Goal: Task Accomplishment & Management: Manage account settings

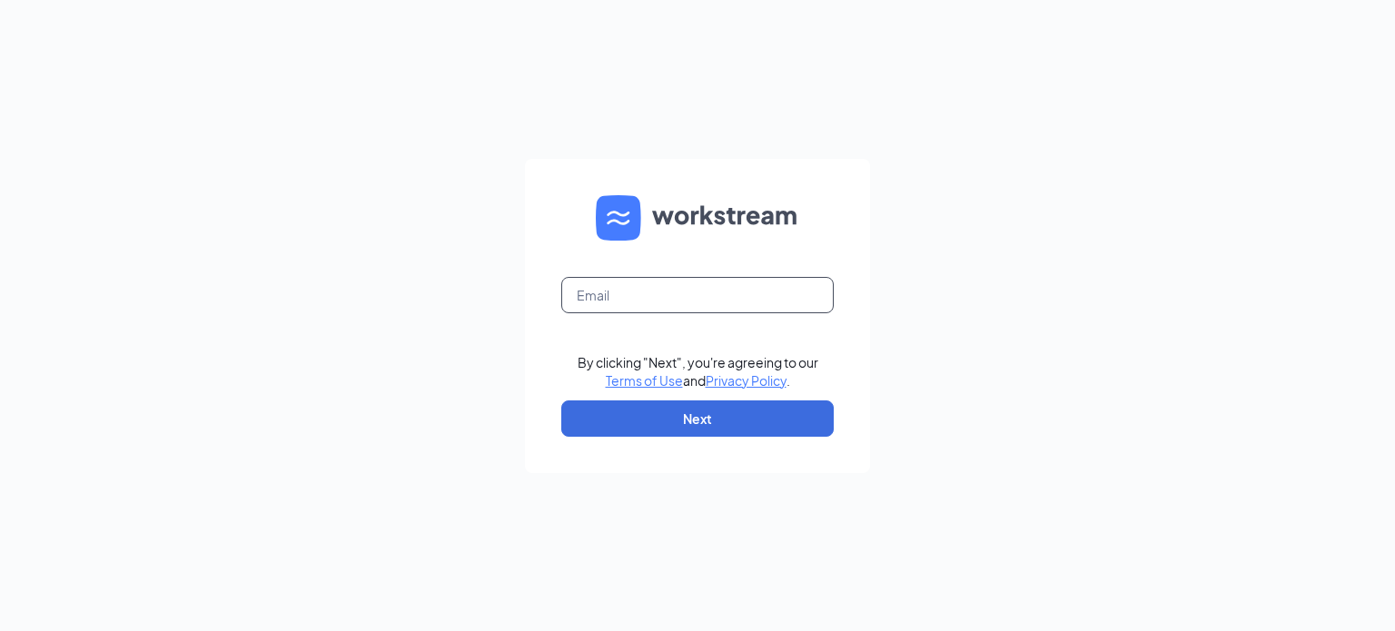
click at [673, 302] on input "text" at bounding box center [697, 295] width 272 height 36
type input "mdw.usouthal@gmail.com"
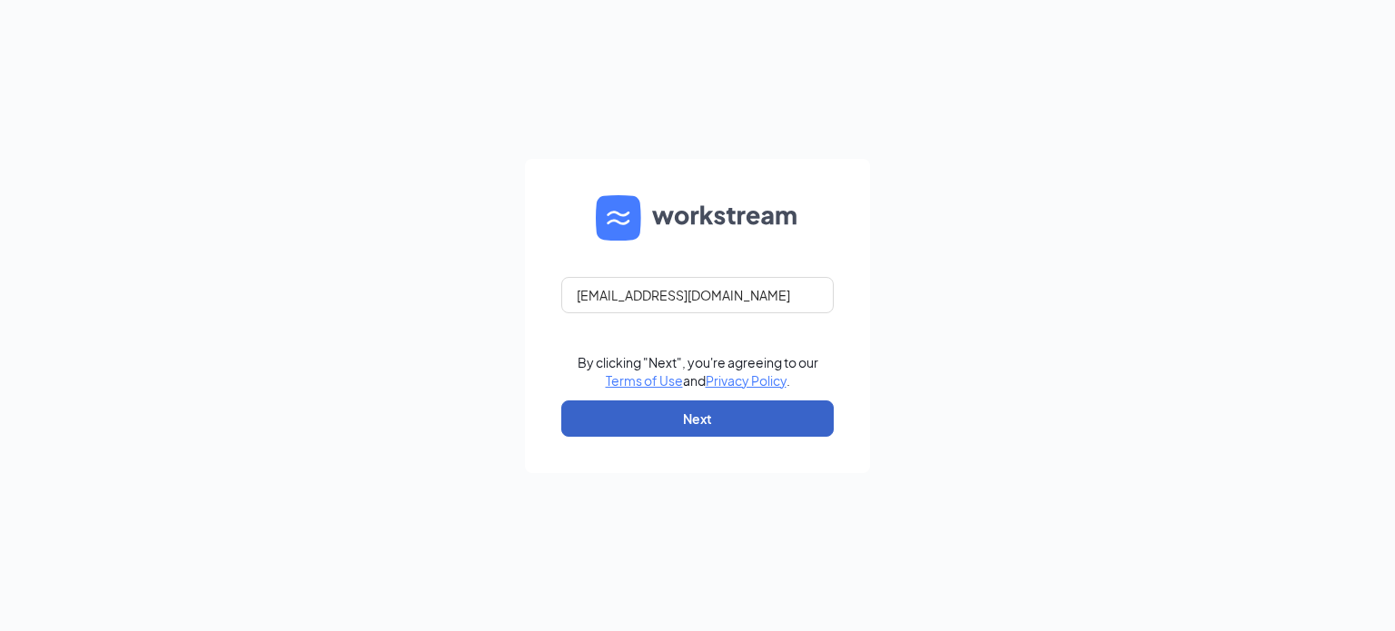
click at [708, 428] on button "Next" at bounding box center [697, 419] width 272 height 36
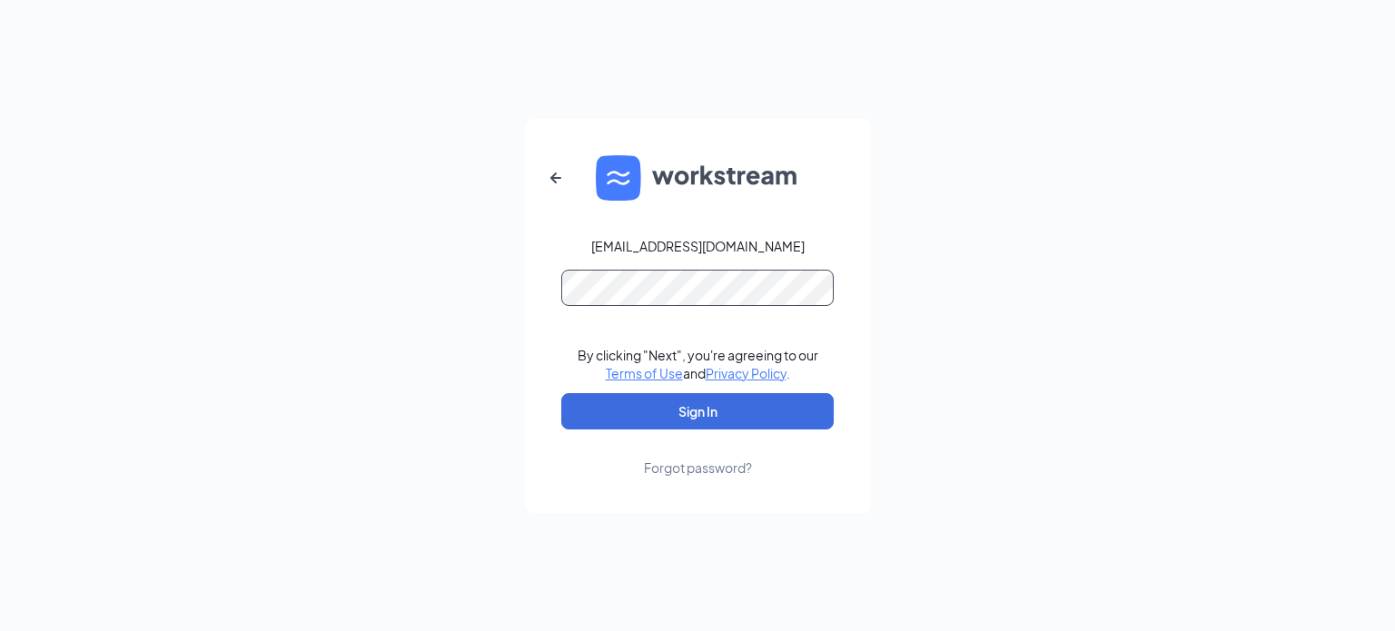
click at [561, 393] on button "Sign In" at bounding box center [697, 411] width 272 height 36
click at [675, 420] on button "Sign In" at bounding box center [697, 411] width 272 height 36
click at [683, 403] on button "Sign In" at bounding box center [697, 411] width 272 height 36
click at [684, 399] on button "Sign In" at bounding box center [697, 411] width 272 height 36
click at [561, 393] on button "Sign In" at bounding box center [697, 411] width 272 height 36
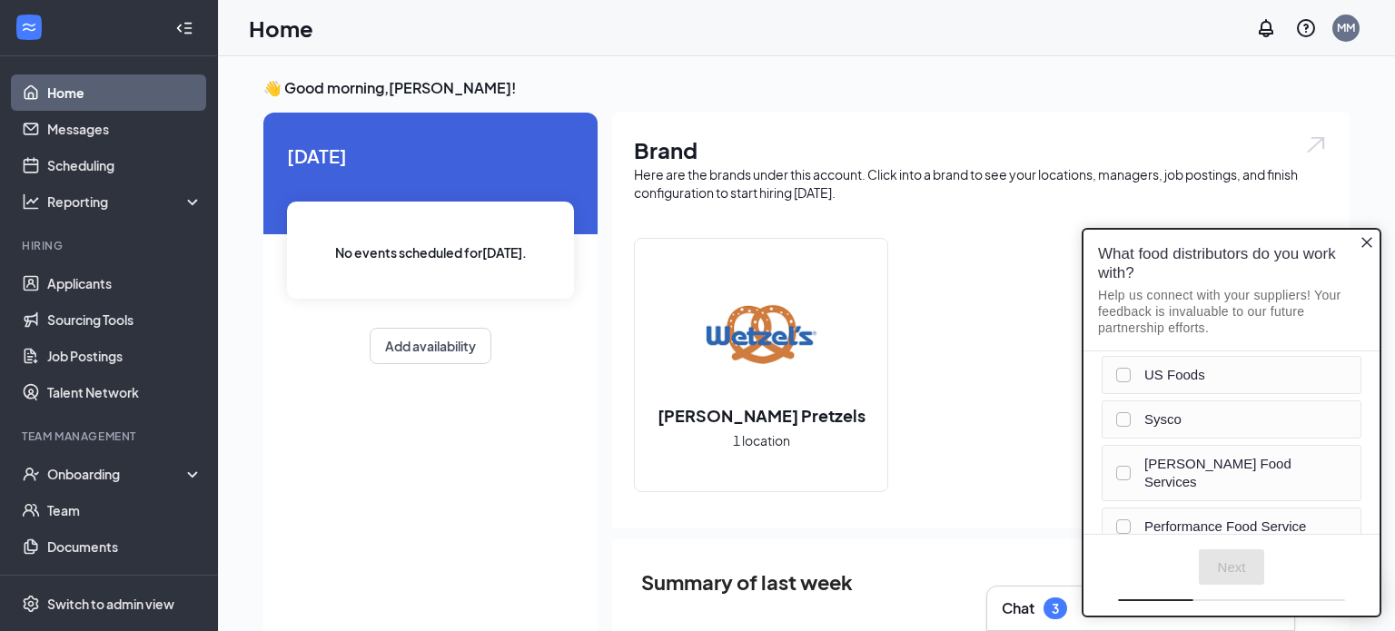
click at [668, 295] on div "[PERSON_NAME] Pretzels 1 location" at bounding box center [761, 365] width 253 height 253
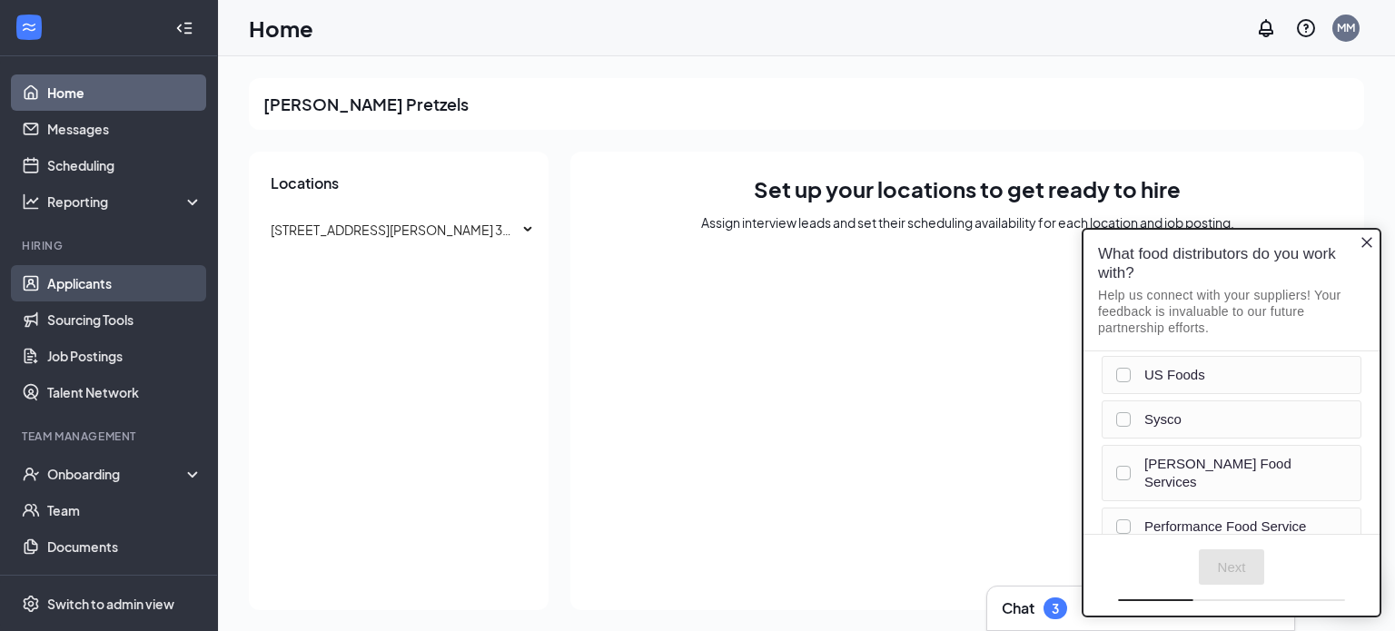
click at [108, 283] on link "Applicants" at bounding box center [124, 283] width 155 height 36
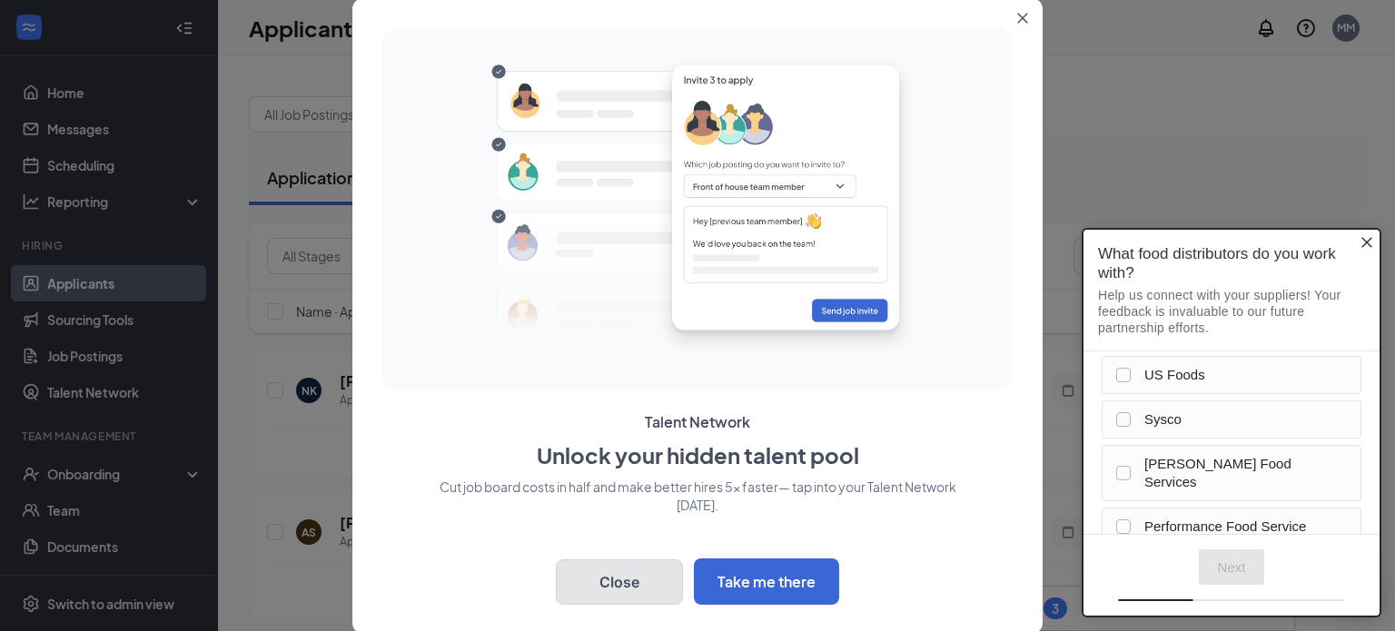
click at [658, 588] on button "Close" at bounding box center [619, 582] width 127 height 45
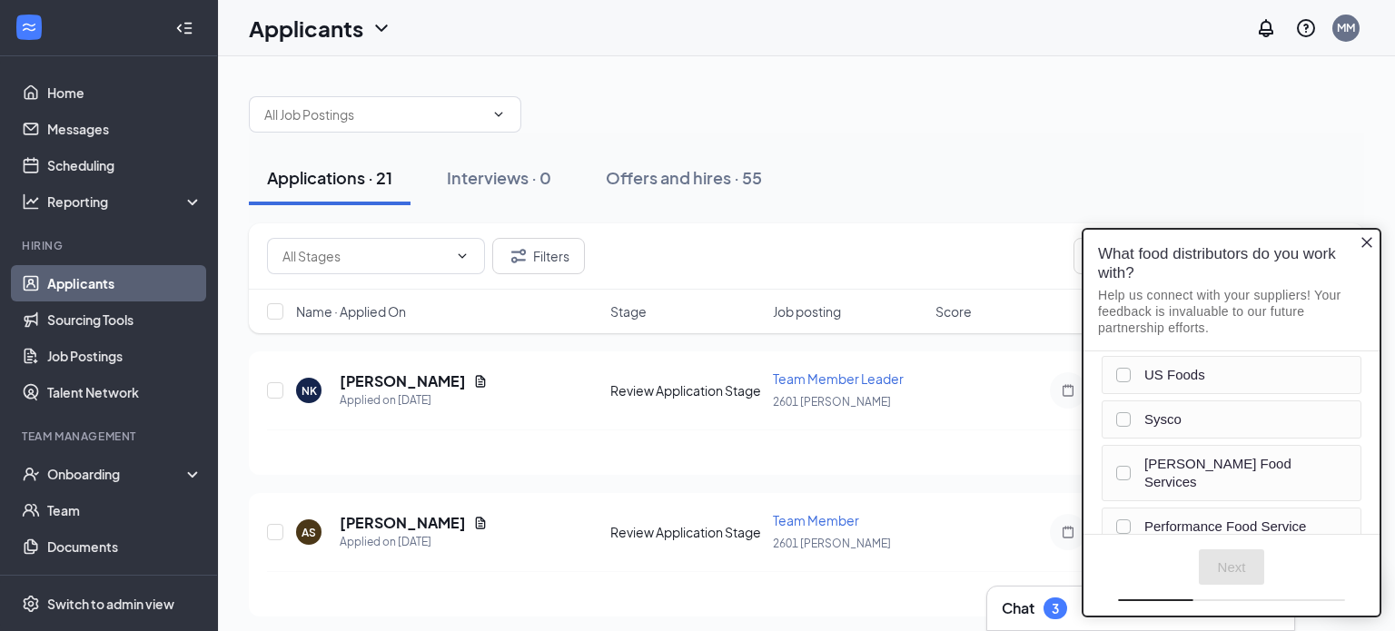
click at [1372, 244] on icon "Close button" at bounding box center [1367, 242] width 15 height 15
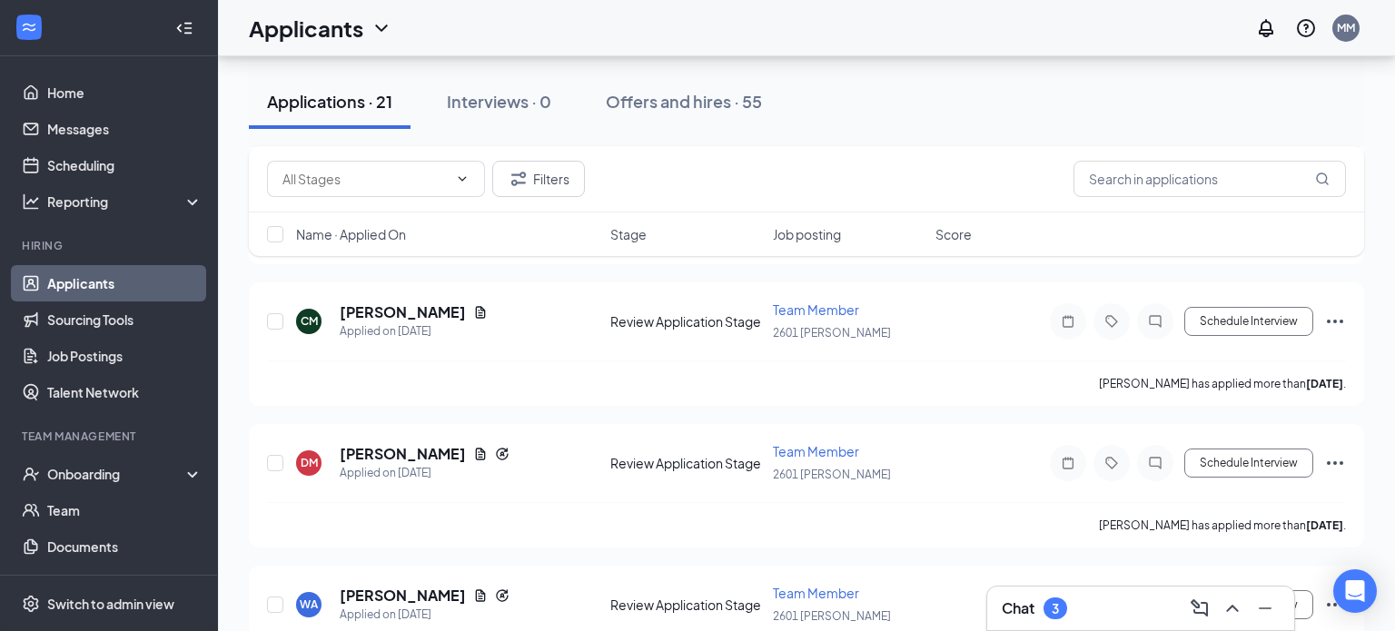
scroll to position [640, 0]
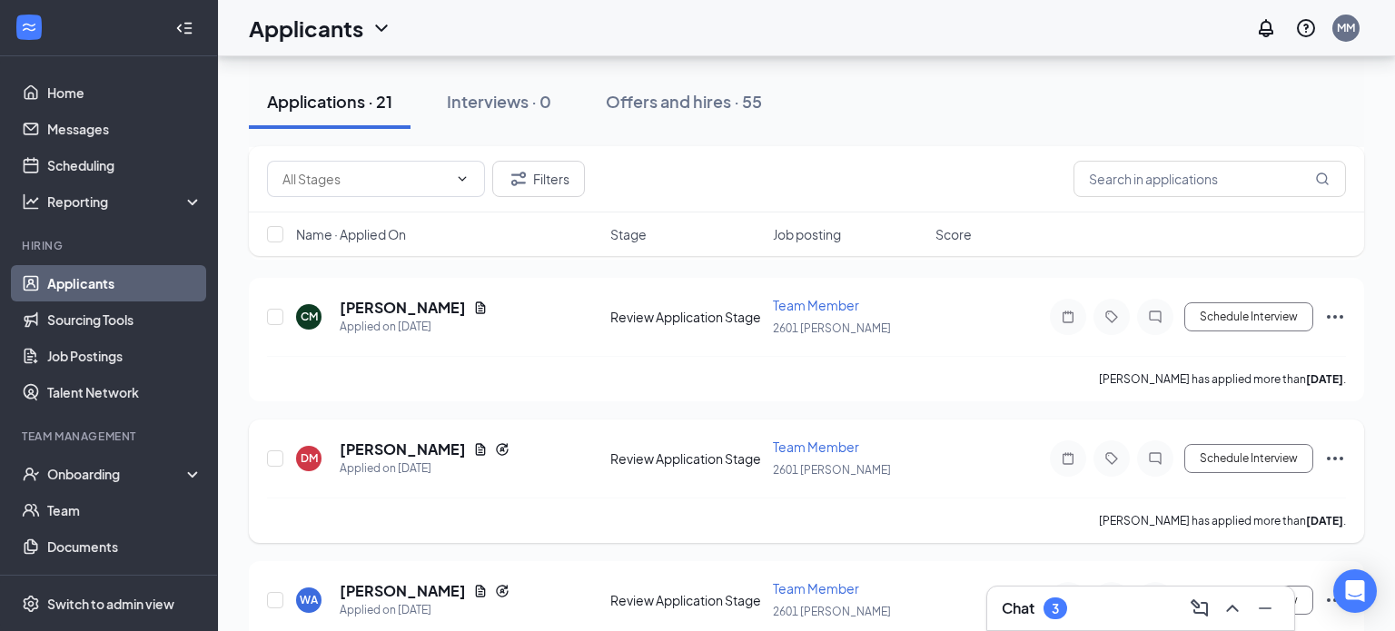
click at [1333, 457] on icon "Ellipses" at bounding box center [1335, 459] width 16 height 4
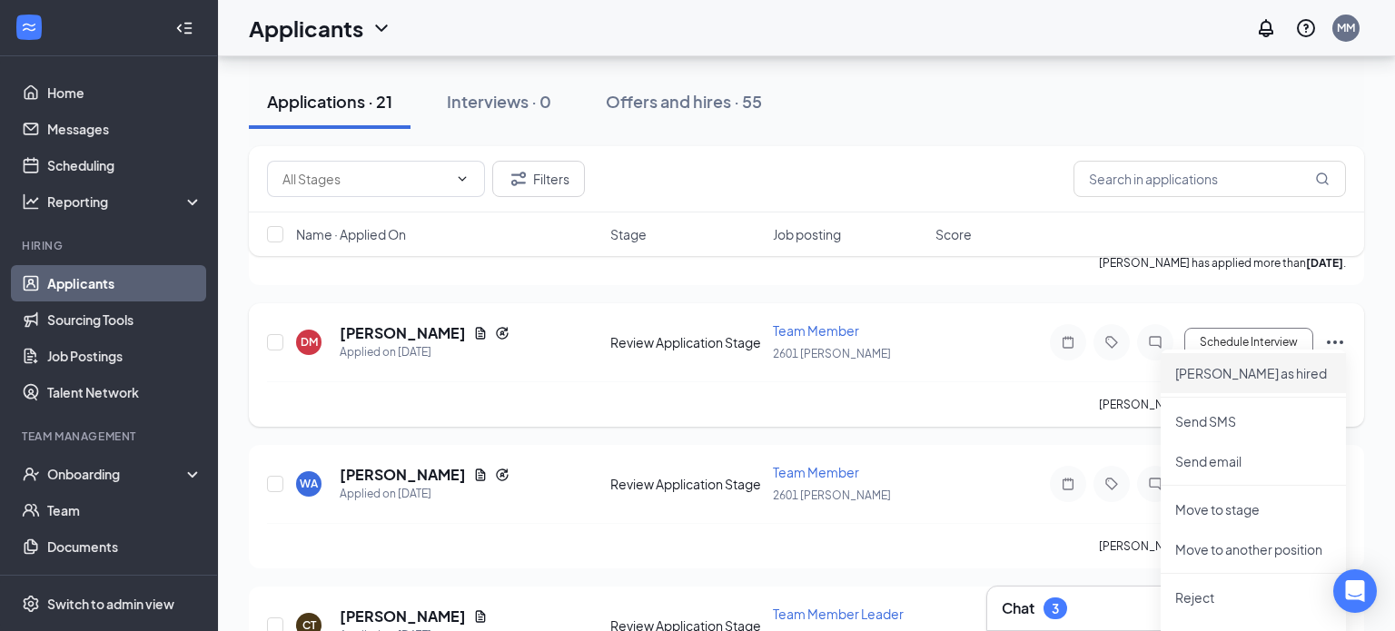
scroll to position [758, 0]
click at [1207, 597] on p "Reject" at bounding box center [1253, 597] width 156 height 18
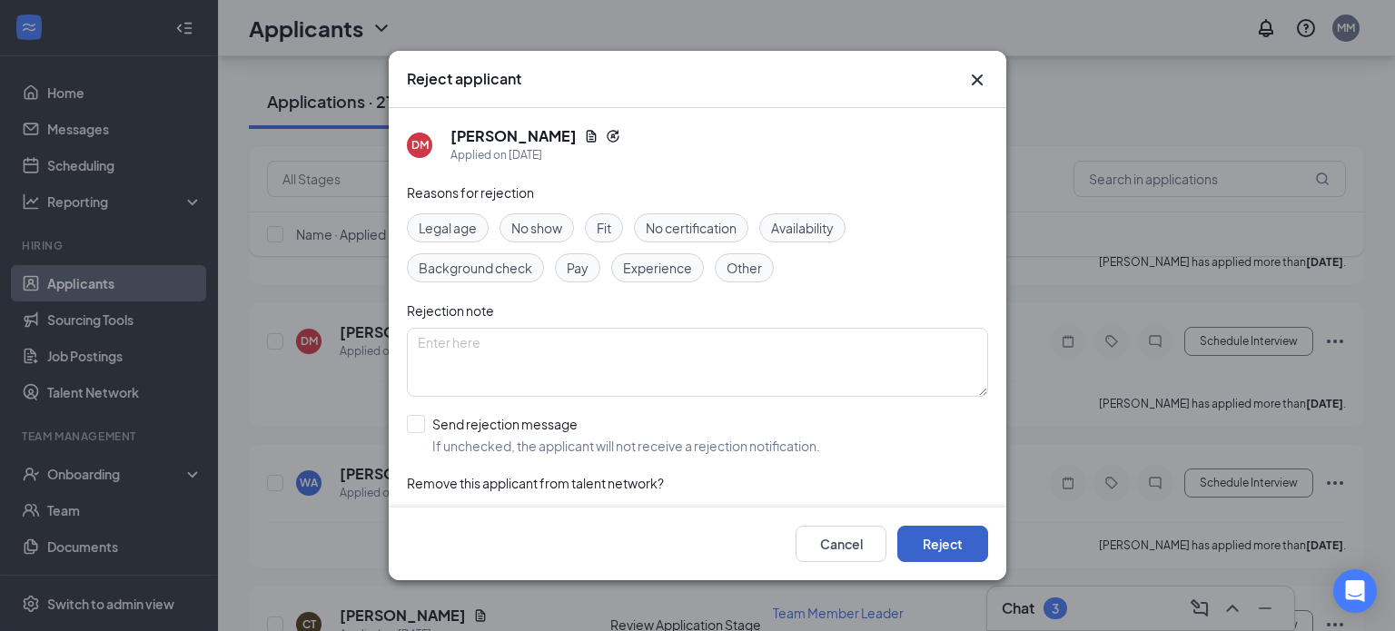
click at [956, 546] on button "Reject" at bounding box center [942, 544] width 91 height 36
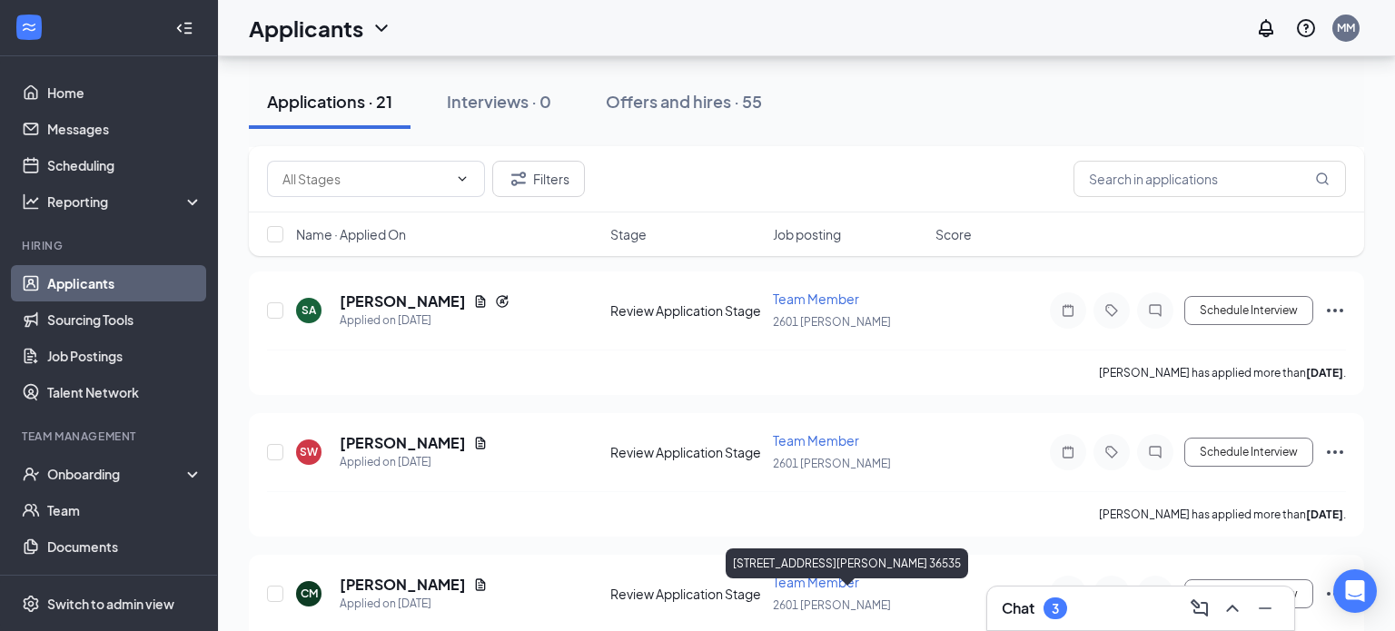
scroll to position [367, 0]
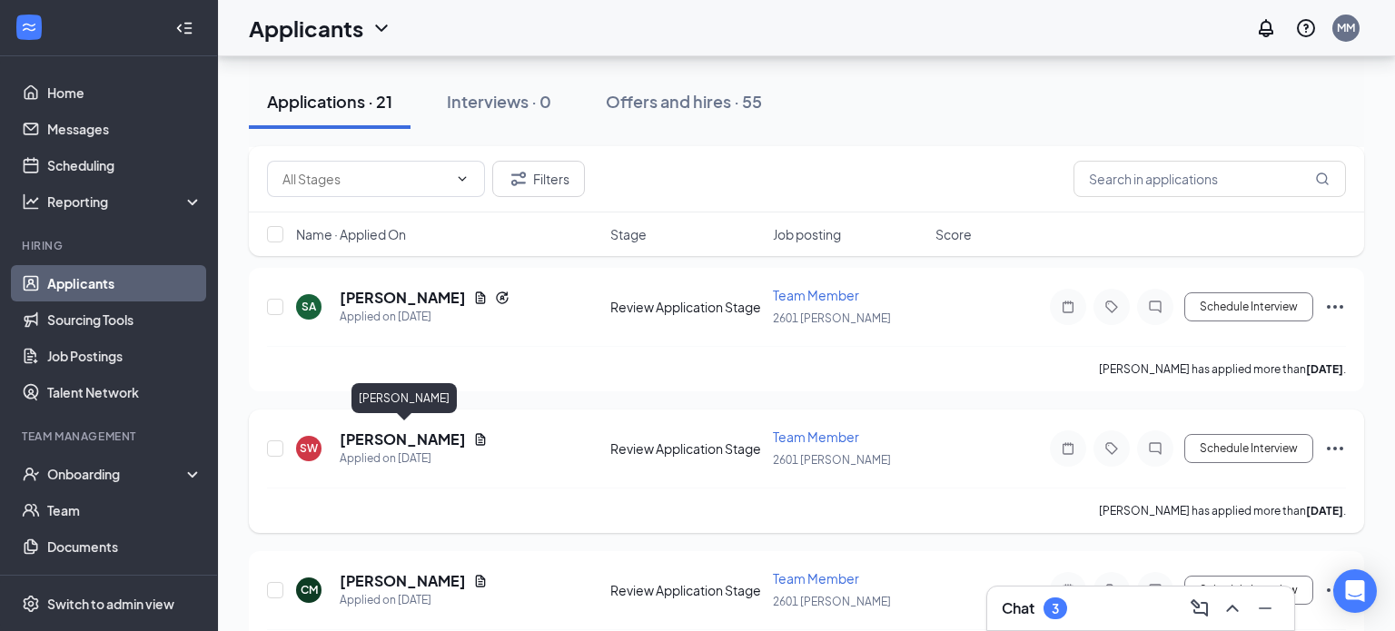
click at [438, 441] on h5 "[PERSON_NAME]" at bounding box center [403, 440] width 126 height 20
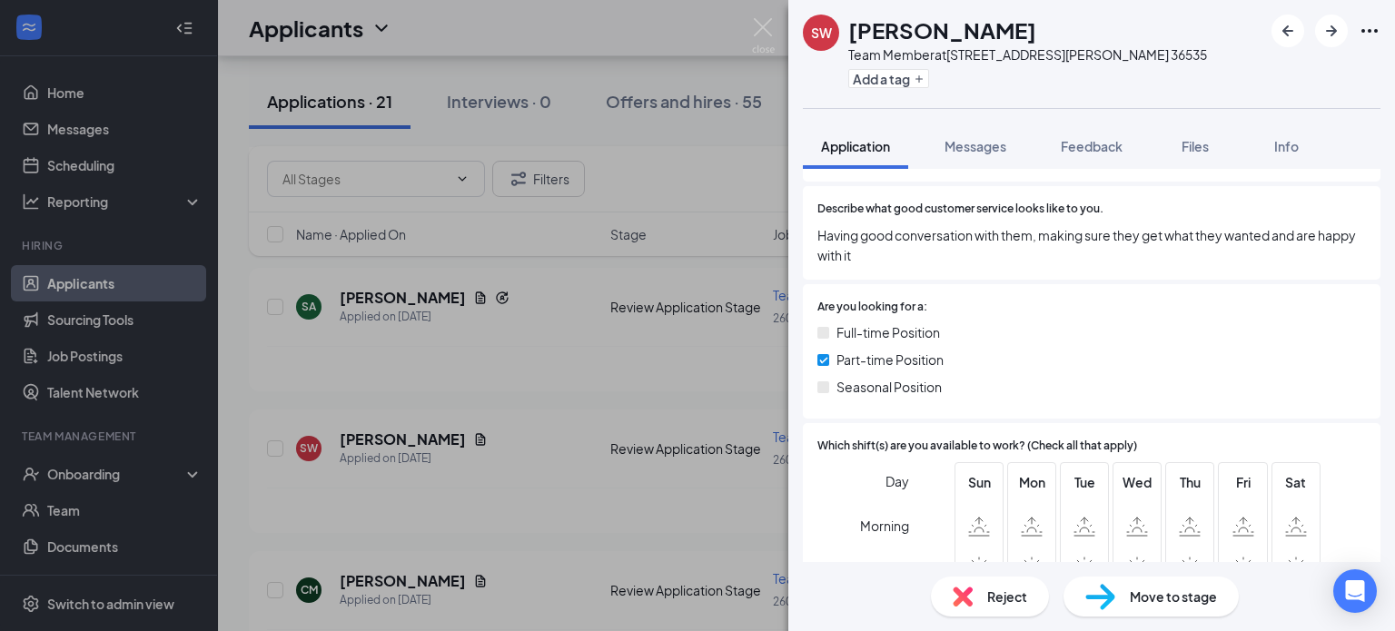
scroll to position [1251, 0]
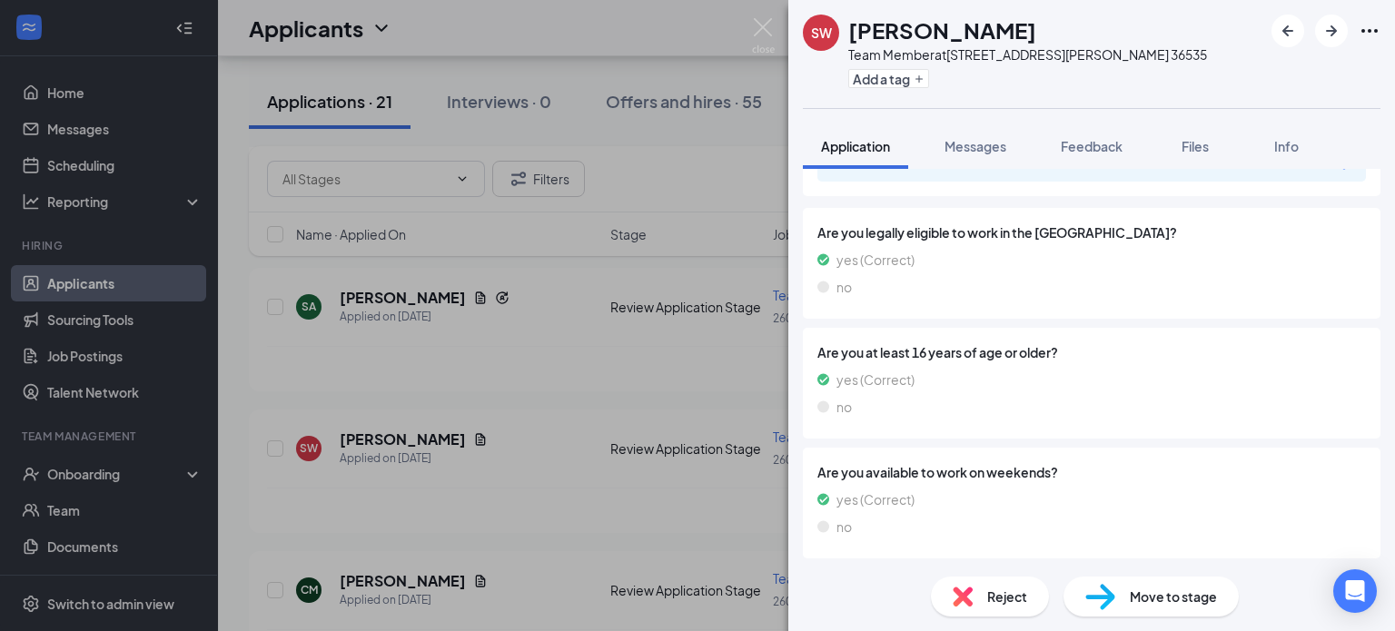
click at [984, 598] on div "Reject" at bounding box center [990, 597] width 118 height 40
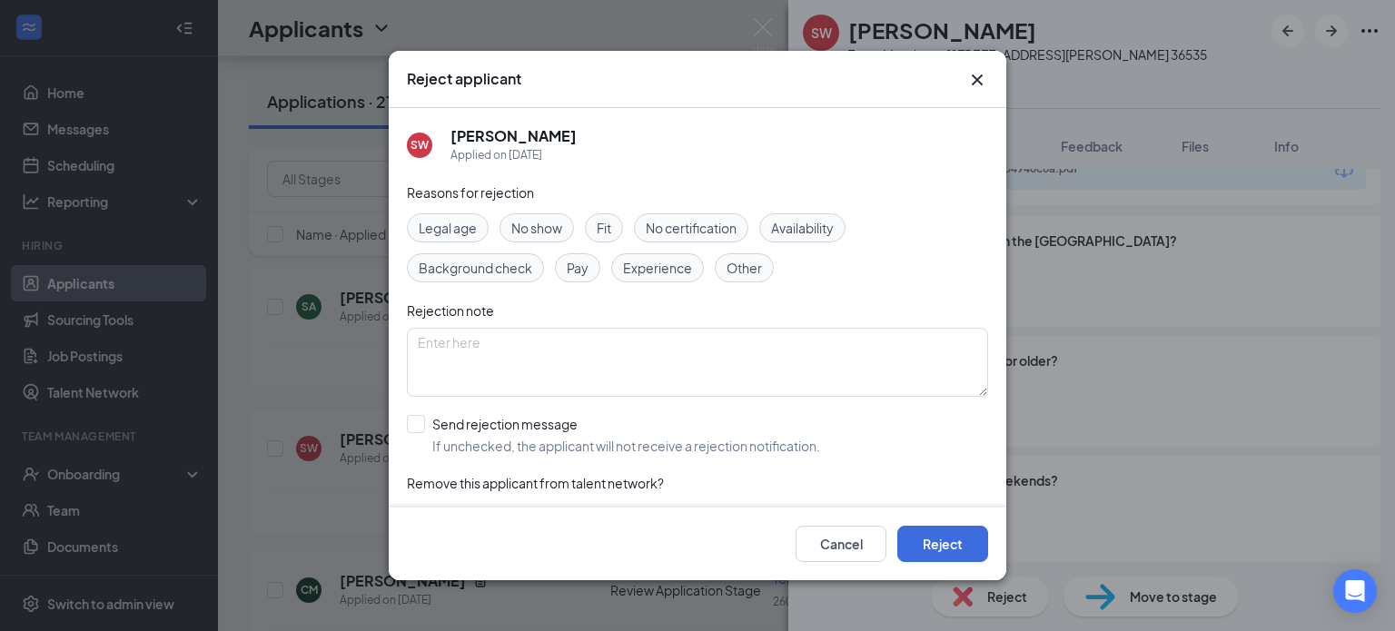
click at [980, 78] on icon "Cross" at bounding box center [977, 80] width 22 height 22
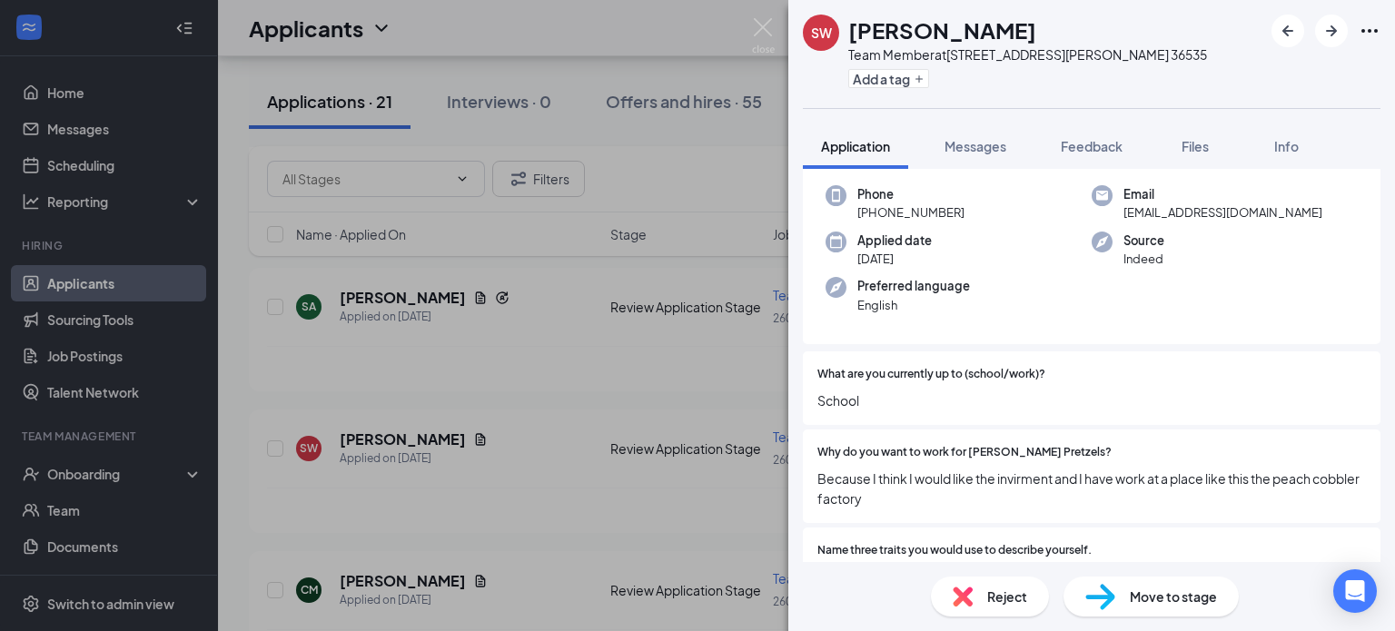
scroll to position [86, 0]
click at [955, 587] on img at bounding box center [963, 597] width 20 height 20
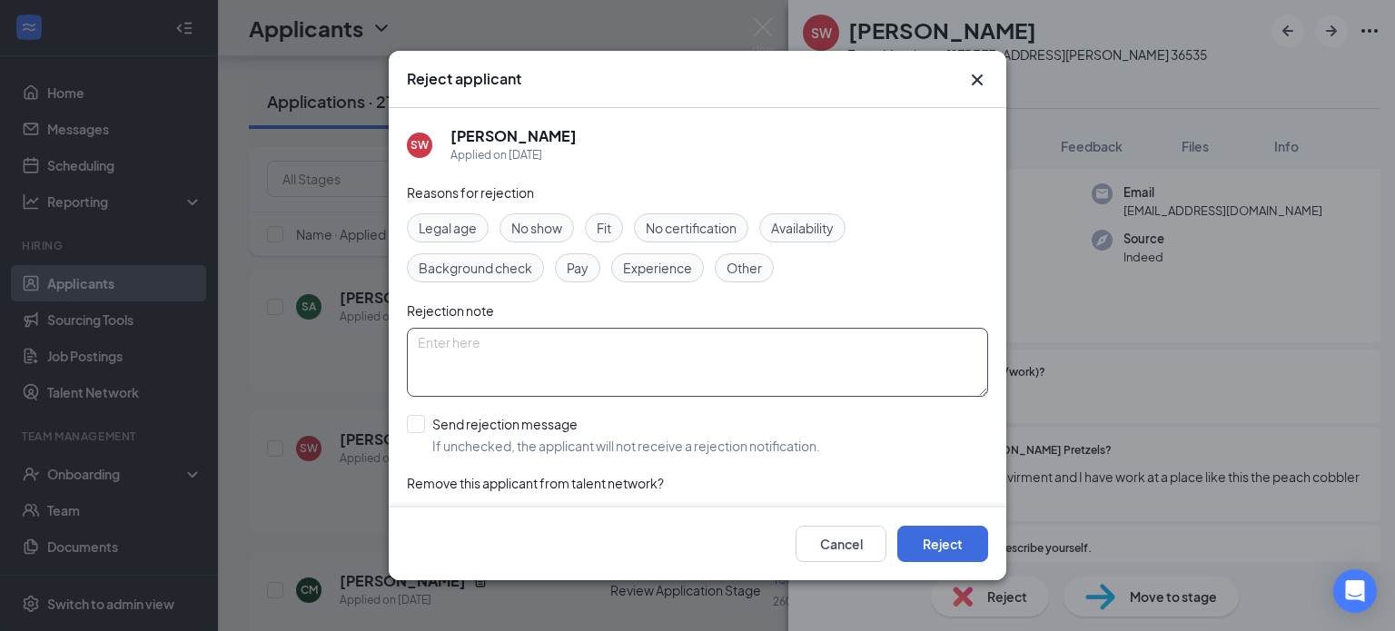
click at [451, 373] on textarea at bounding box center [697, 362] width 581 height 69
type textarea "Availability"
click at [939, 540] on button "Reject" at bounding box center [942, 544] width 91 height 36
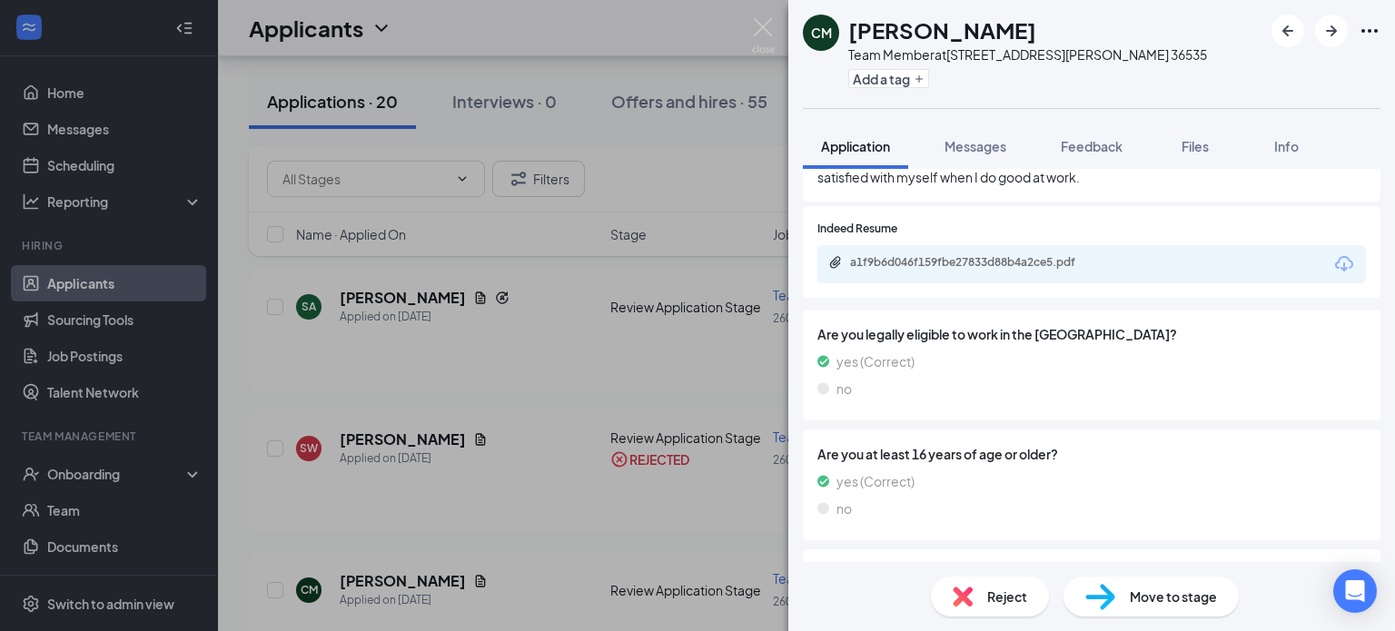
scroll to position [1171, 0]
click at [1030, 265] on div "a1f9b6d046f159fbe27833d88b4a2ce5.pdf" at bounding box center [977, 260] width 254 height 15
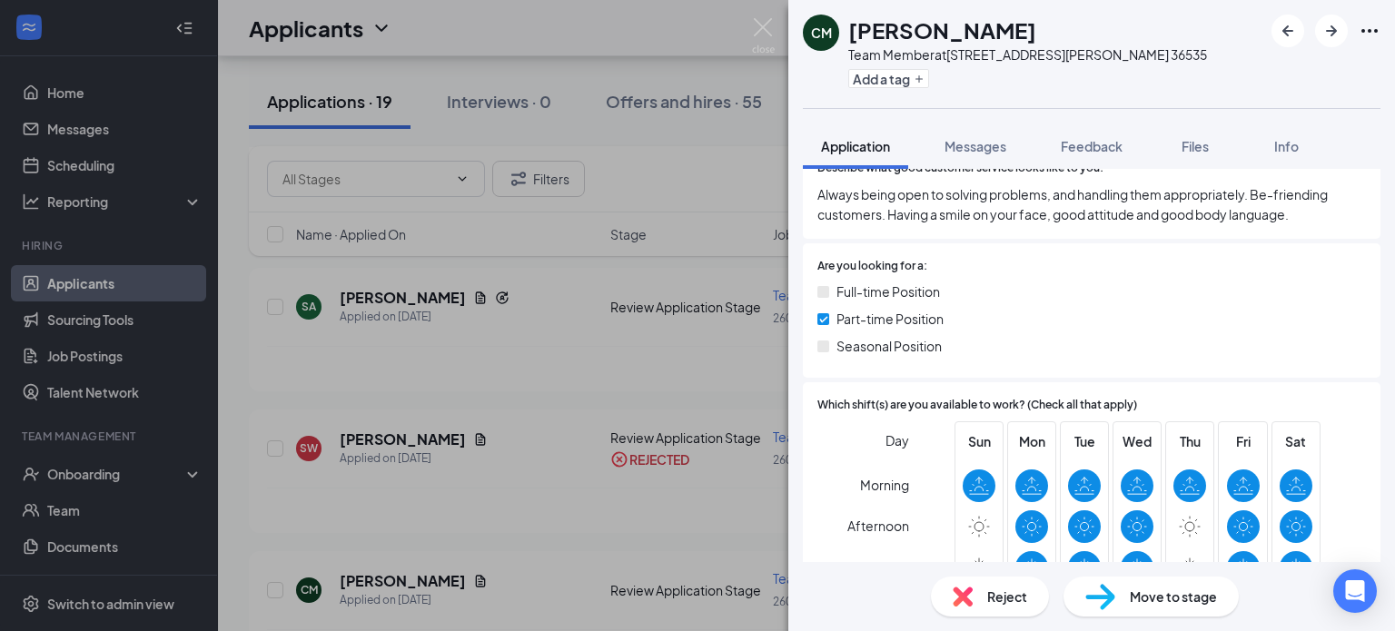
scroll to position [545, 0]
click at [1131, 579] on div "Move to stage" at bounding box center [1151, 597] width 175 height 40
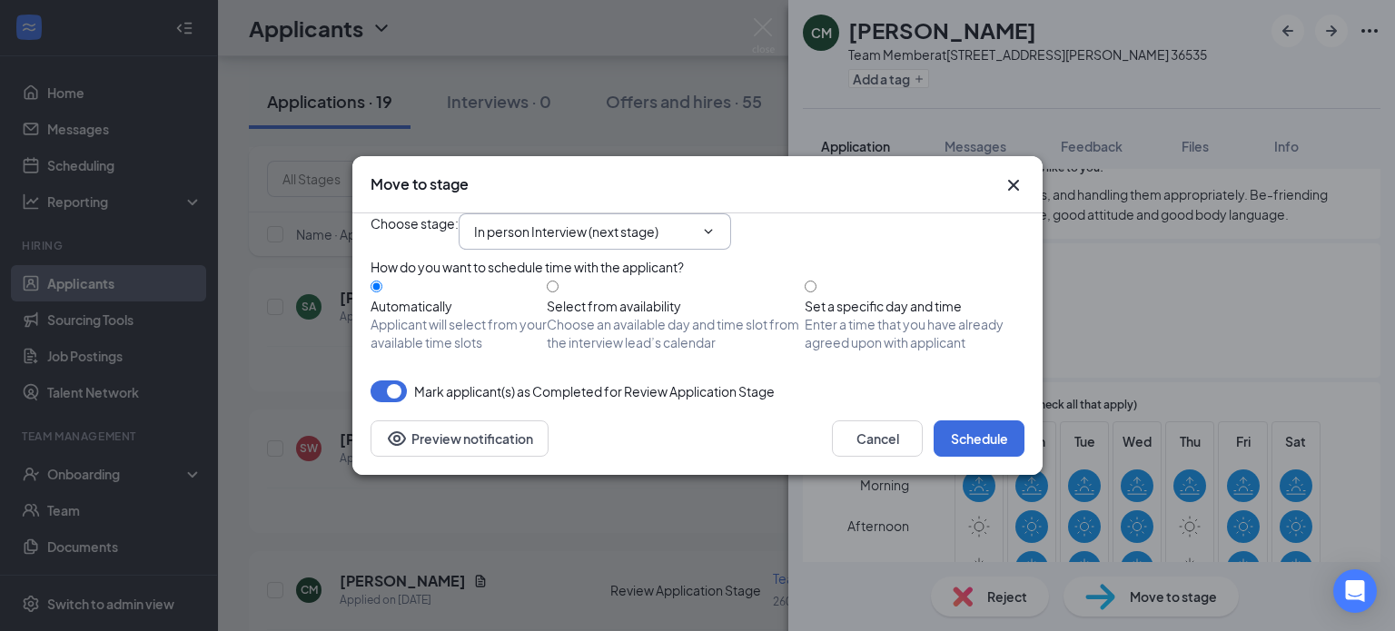
click at [716, 224] on icon "ChevronDown" at bounding box center [708, 231] width 15 height 15
click at [713, 229] on icon "ChevronDown" at bounding box center [709, 231] width 8 height 5
click at [636, 222] on input "In person Interview (next stage)" at bounding box center [584, 232] width 220 height 20
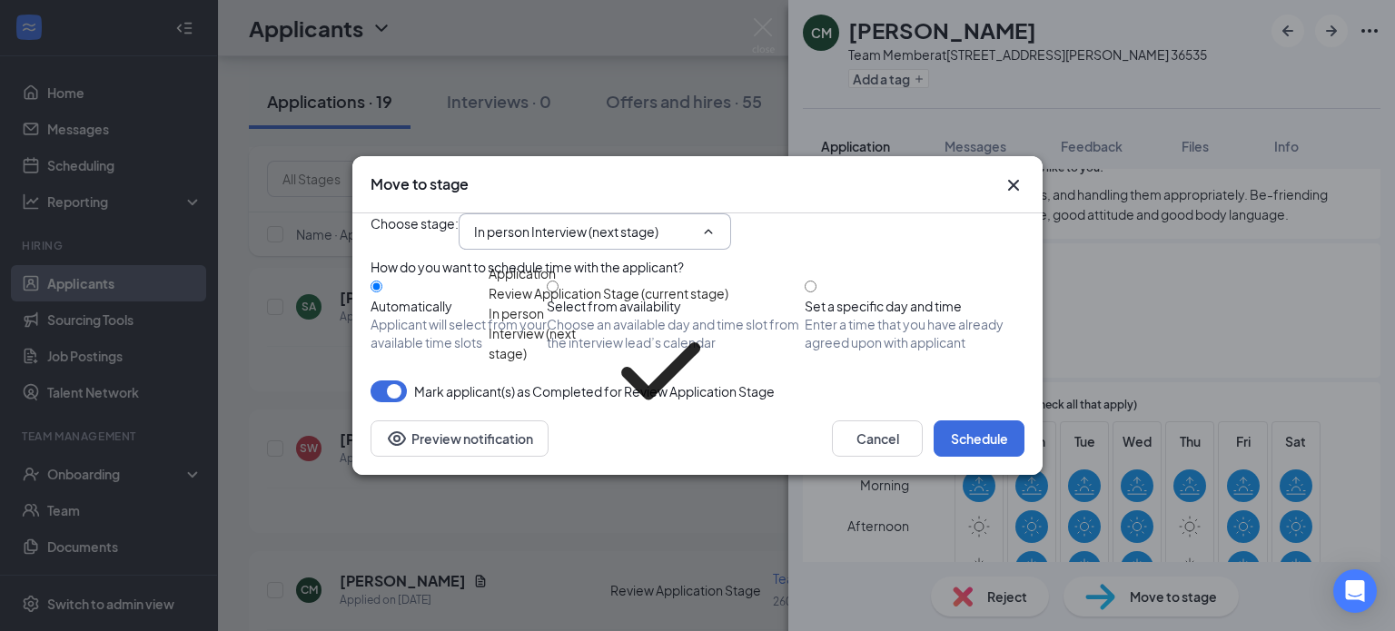
click at [587, 459] on div "Hiring Complete" at bounding box center [538, 469] width 98 height 20
type input "Hiring Complete"
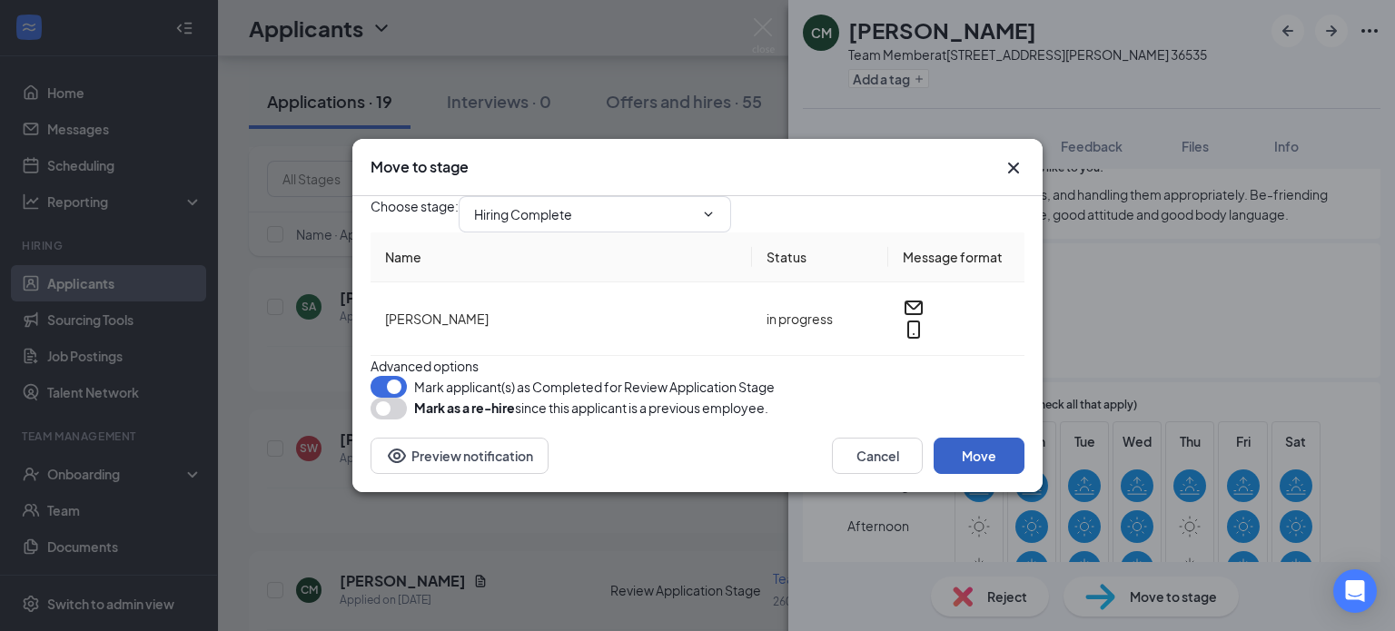
click at [977, 474] on button "Move" at bounding box center [979, 456] width 91 height 36
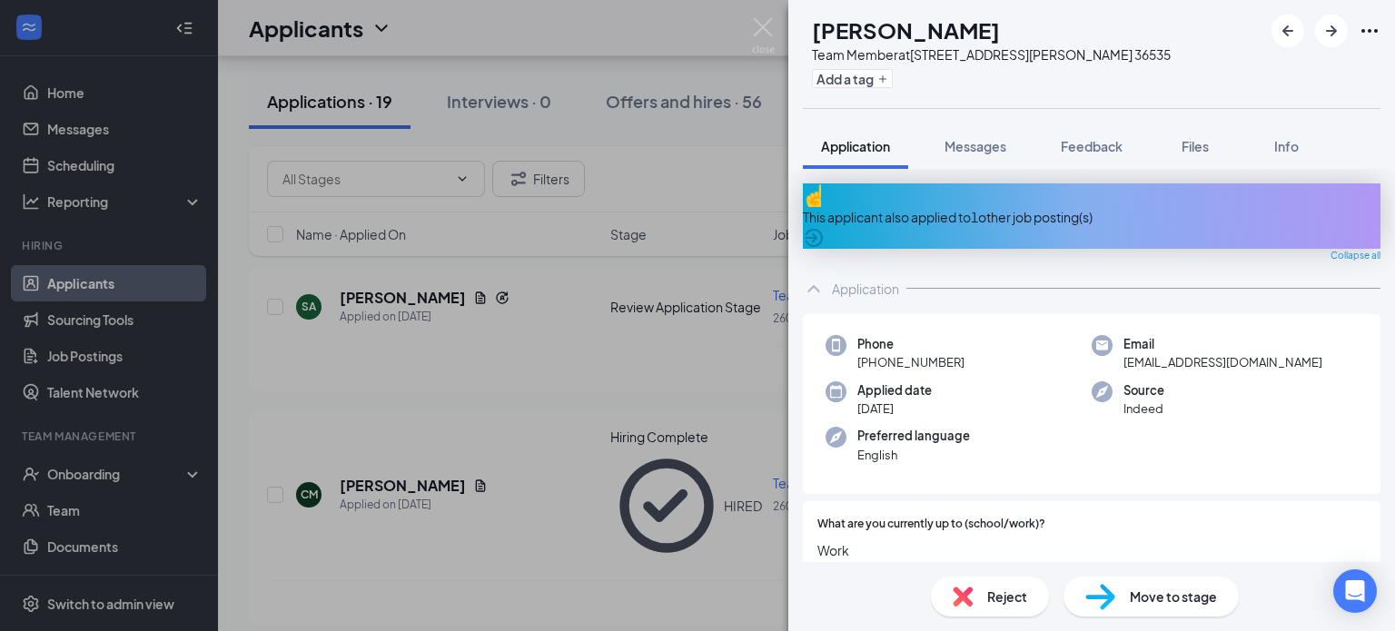
click at [1140, 599] on span "Move to stage" at bounding box center [1173, 597] width 87 height 20
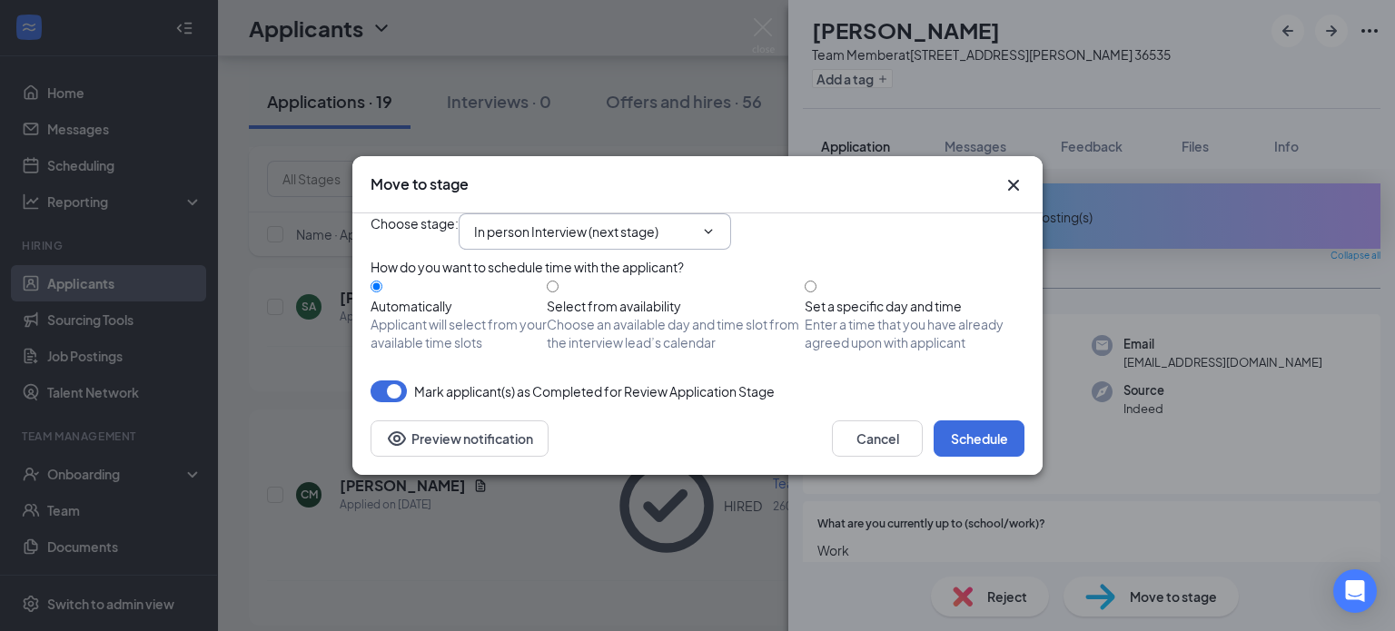
click at [716, 224] on icon "ChevronDown" at bounding box center [708, 231] width 15 height 15
click at [817, 292] on input "Set a specific day and time Enter a time that you have already agreed upon with…" at bounding box center [811, 287] width 12 height 12
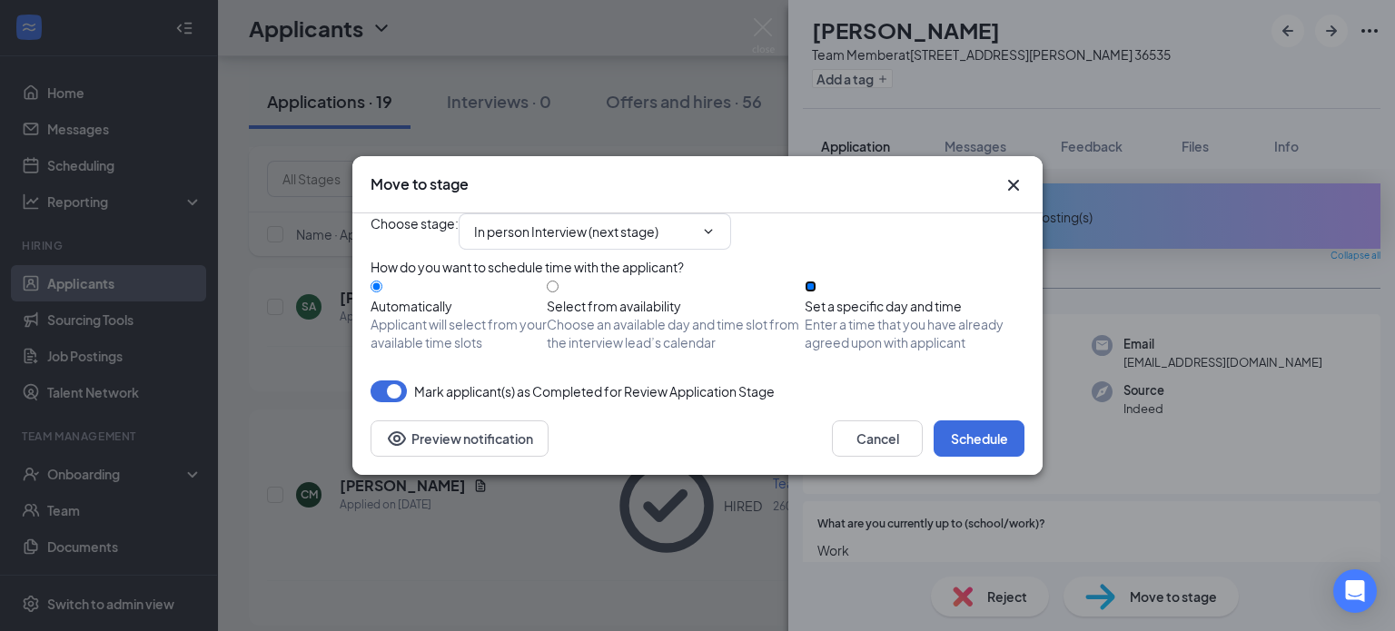
radio input "true"
radio input "false"
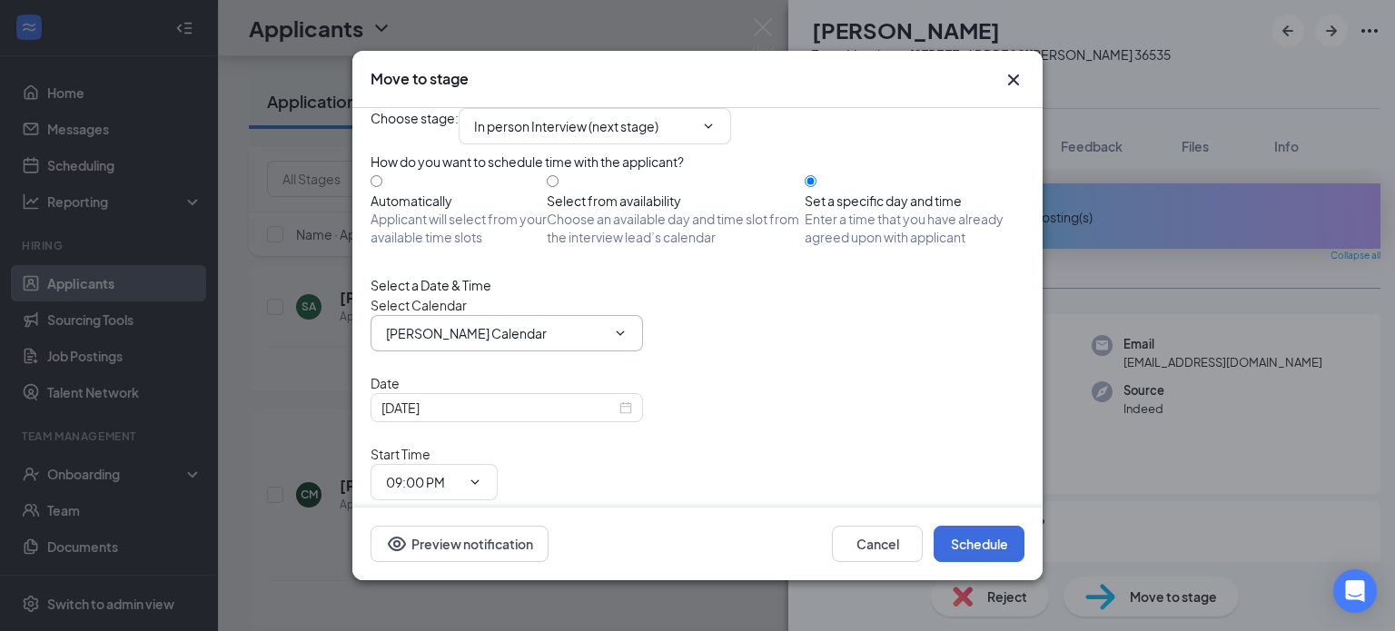
click at [606, 352] on span "[PERSON_NAME] Calendar" at bounding box center [507, 333] width 272 height 36
click at [618, 341] on icon "ChevronDown" at bounding box center [620, 333] width 15 height 15
click at [860, 538] on button "Cancel" at bounding box center [877, 544] width 91 height 36
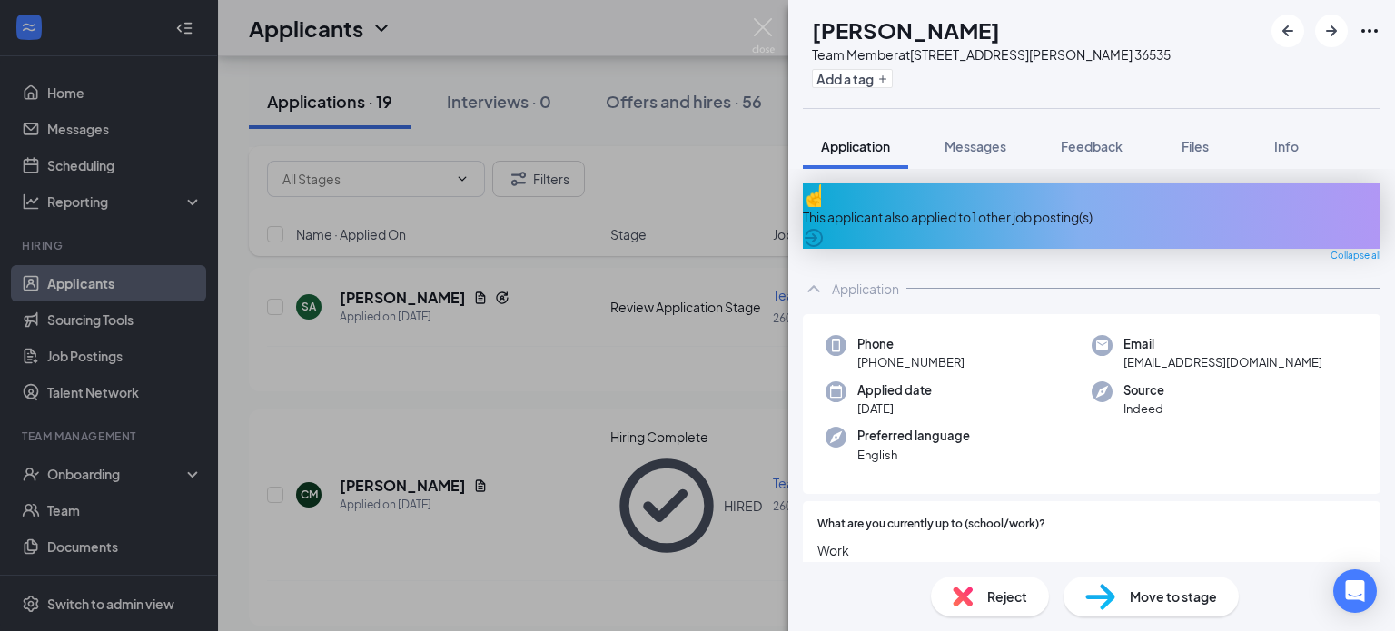
click at [721, 154] on div "WA [PERSON_NAME] Team Member at [STREET_ADDRESS][PERSON_NAME] 36535 Add a tag A…" at bounding box center [697, 315] width 1395 height 631
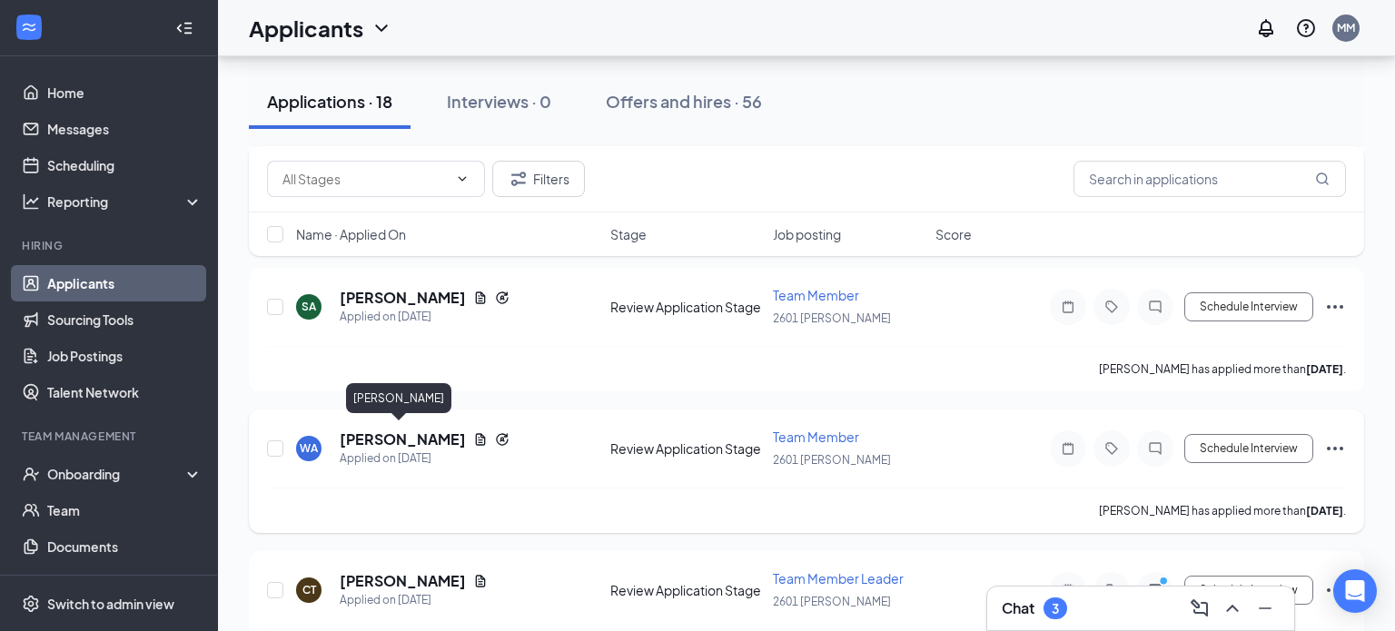
click at [398, 441] on h5 "[PERSON_NAME]" at bounding box center [403, 440] width 126 height 20
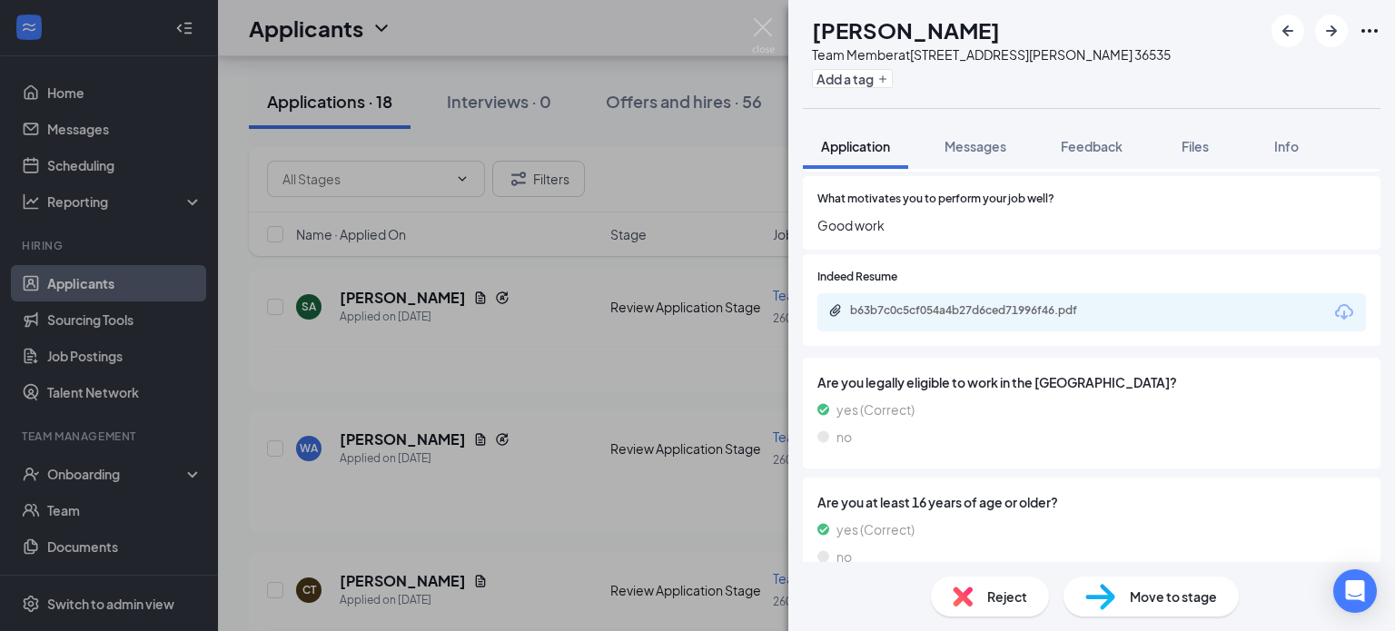
scroll to position [1160, 0]
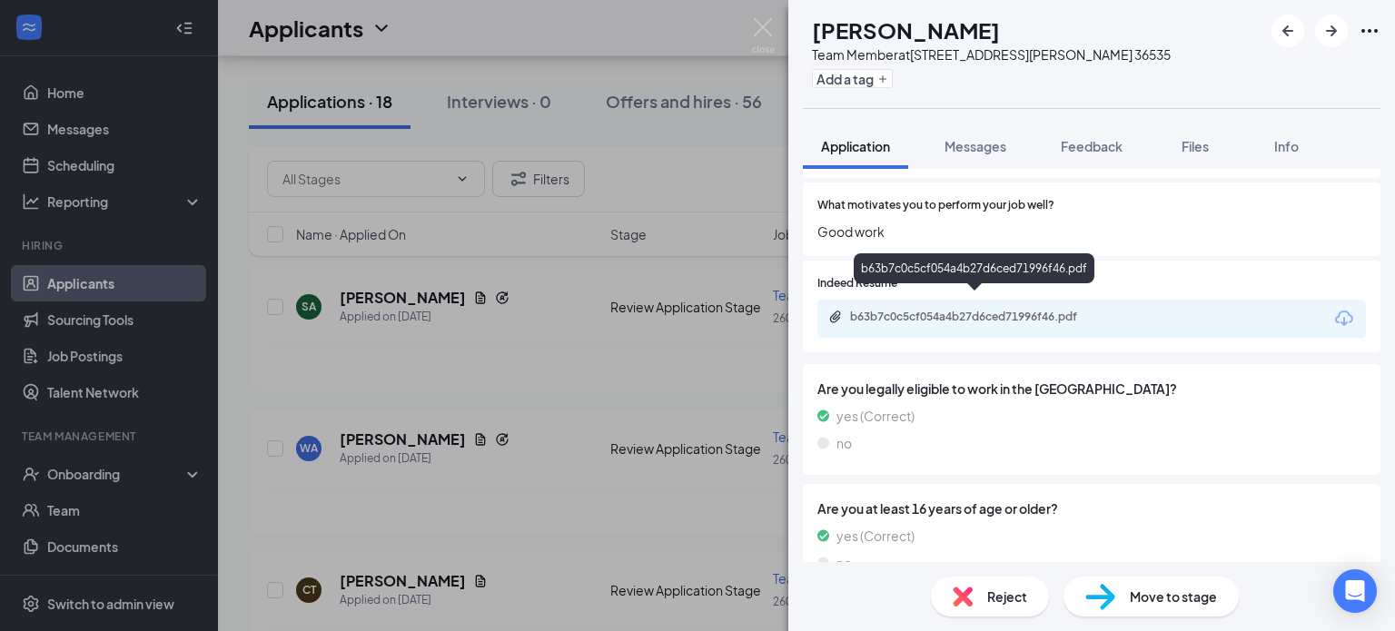
click at [1072, 310] on div "b63b7c0c5cf054a4b27d6ced71996f46.pdf" at bounding box center [977, 317] width 254 height 15
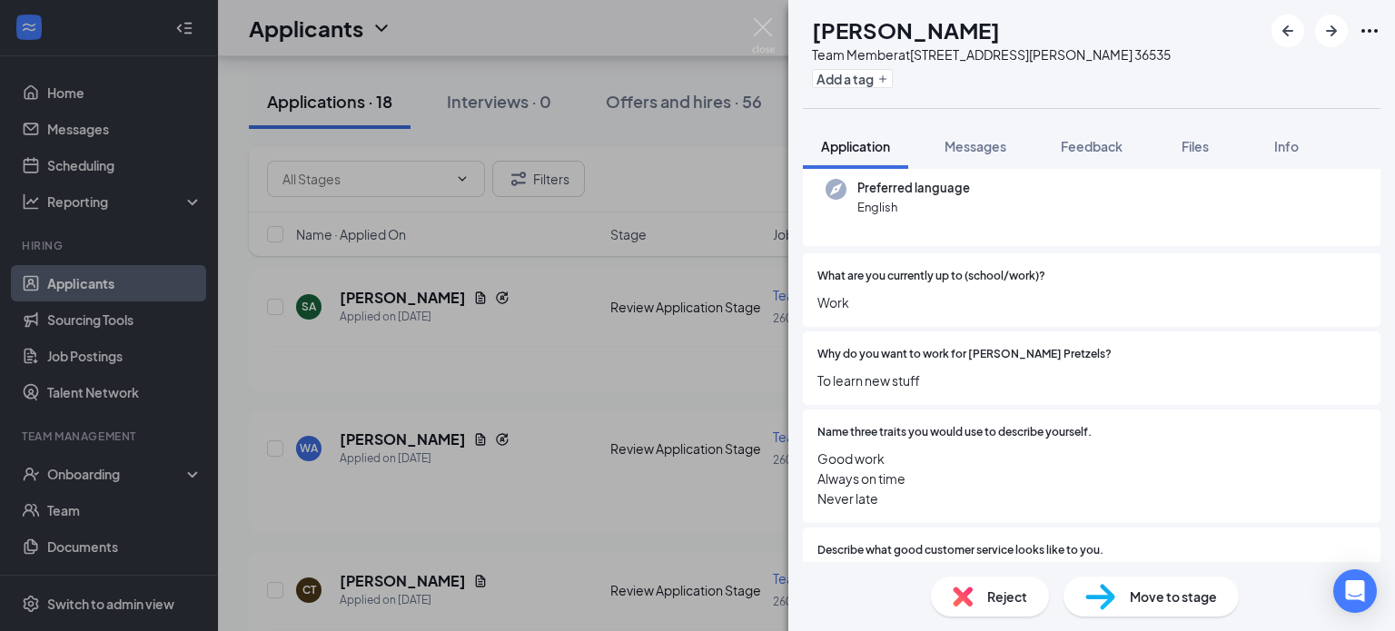
scroll to position [0, 0]
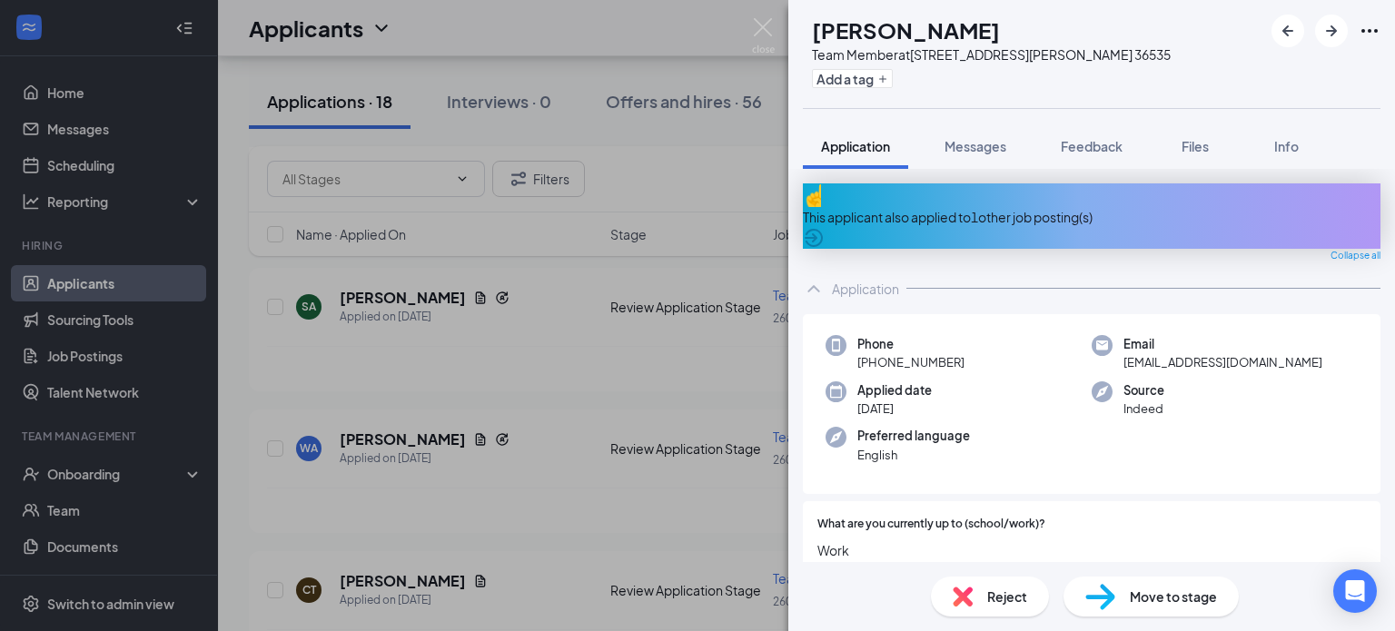
click at [989, 603] on span "Reject" at bounding box center [1007, 597] width 40 height 20
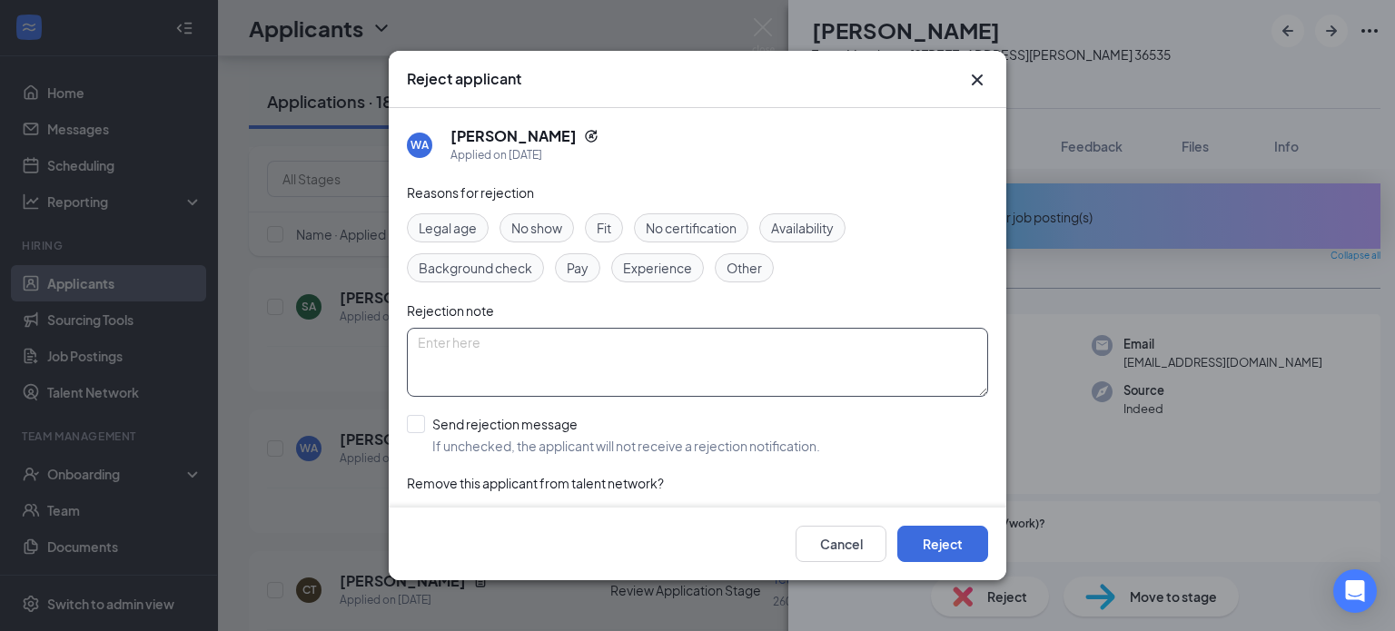
click at [531, 357] on textarea at bounding box center [697, 362] width 581 height 69
type textarea "Availability"
click at [939, 542] on button "Reject" at bounding box center [942, 544] width 91 height 36
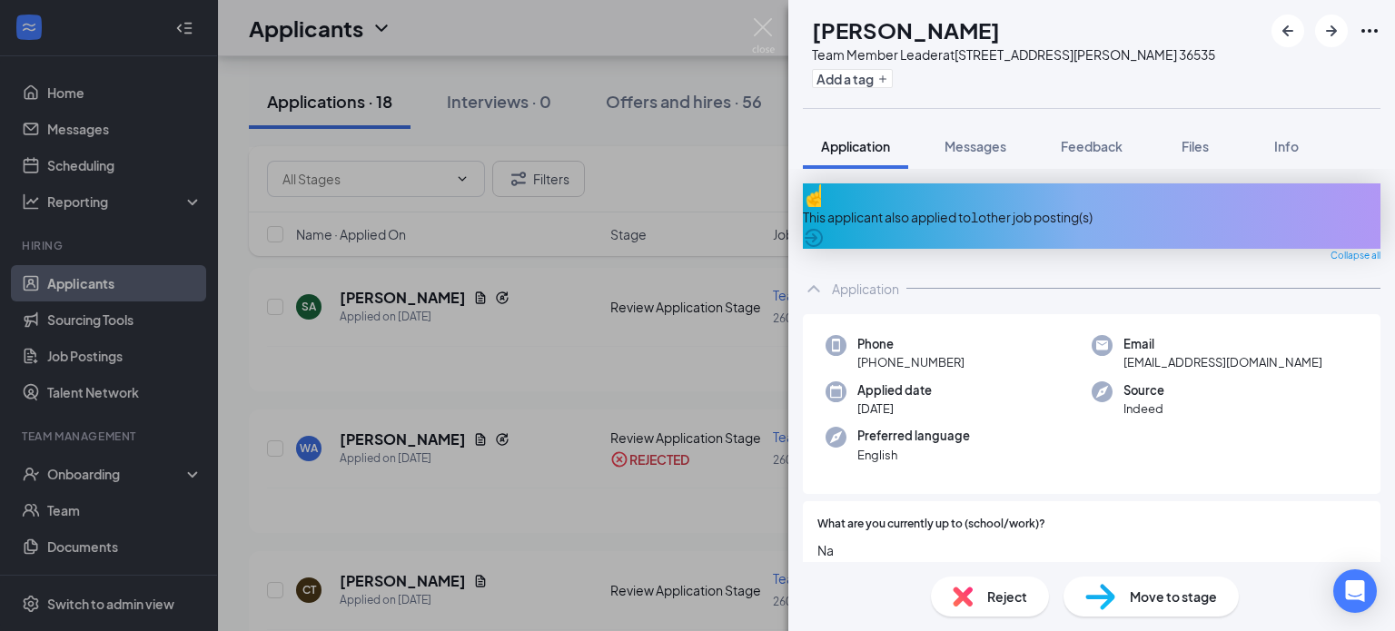
click at [1011, 591] on span "Reject" at bounding box center [1007, 597] width 40 height 20
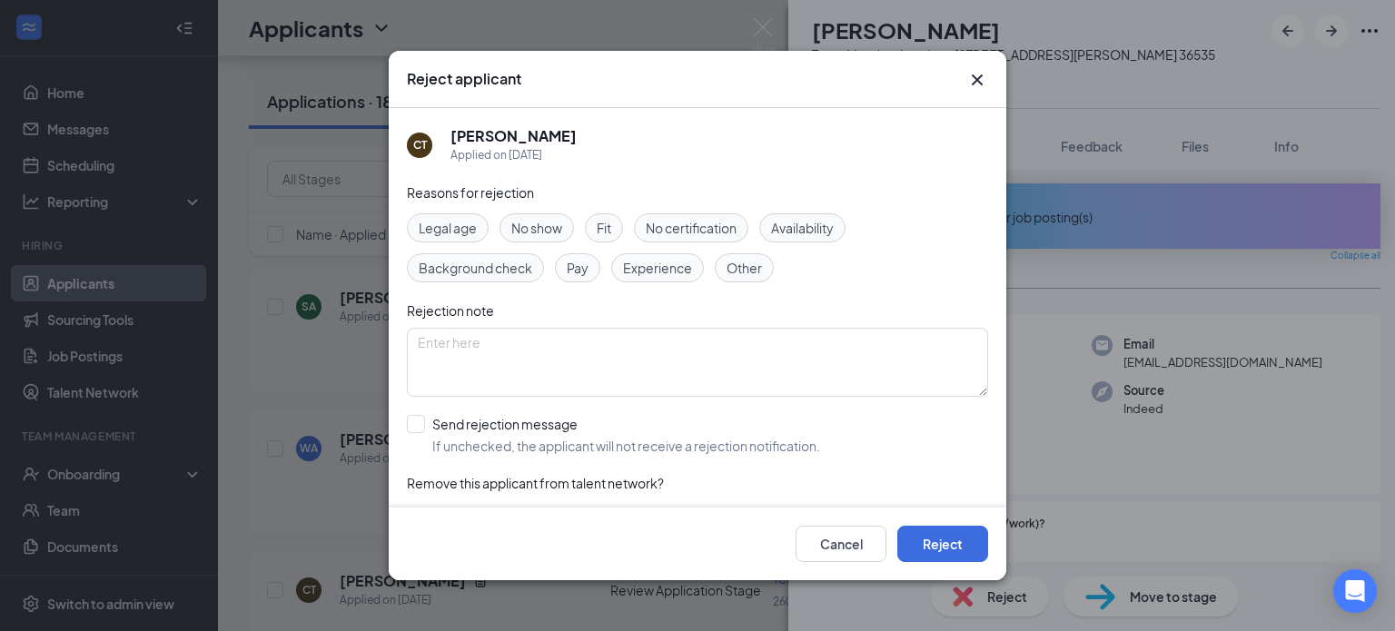
click at [553, 236] on span "No show" at bounding box center [536, 228] width 51 height 20
click at [965, 545] on button "Reject" at bounding box center [942, 544] width 91 height 36
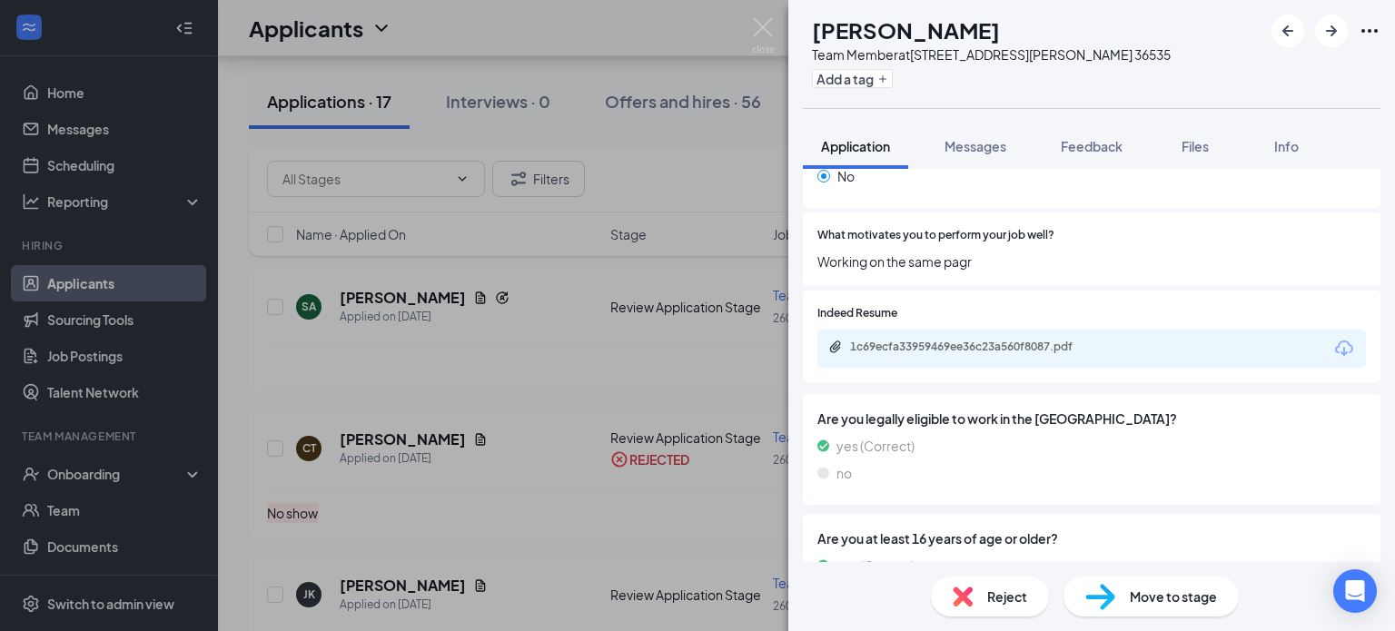
scroll to position [1025, 0]
click at [1014, 342] on div "1c69ecfa33959469ee36c23a560f8087.pdf" at bounding box center [977, 346] width 254 height 15
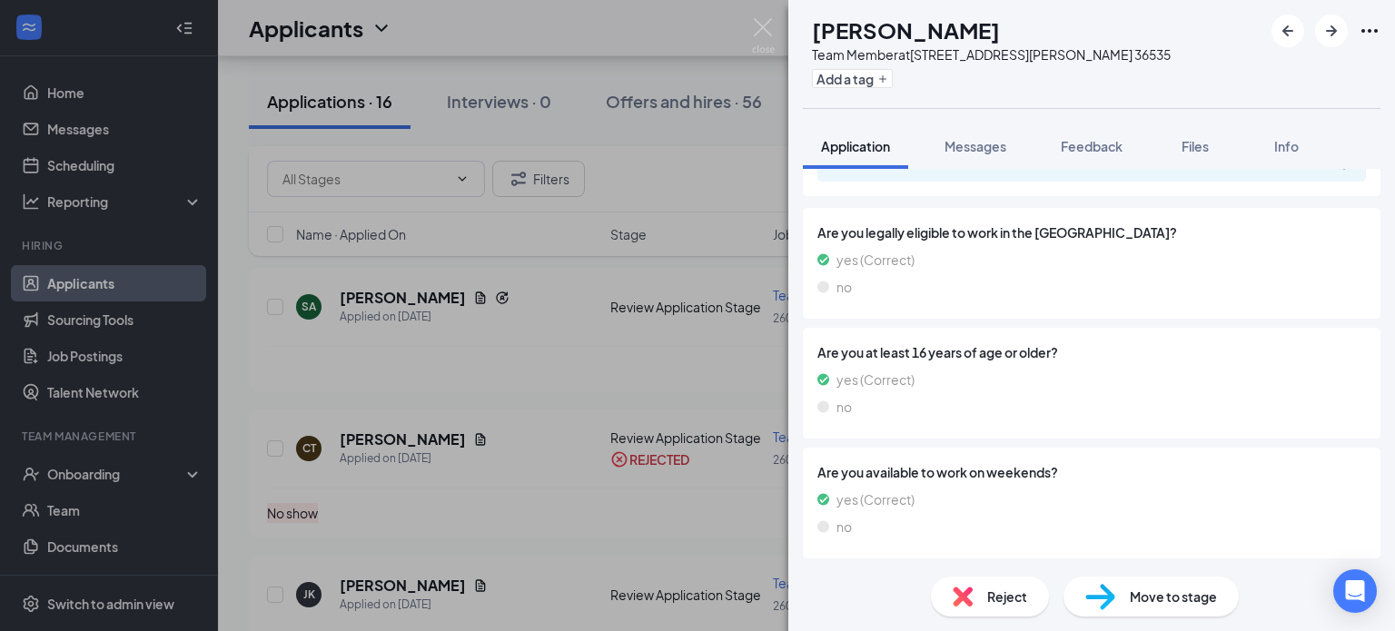
scroll to position [0, 0]
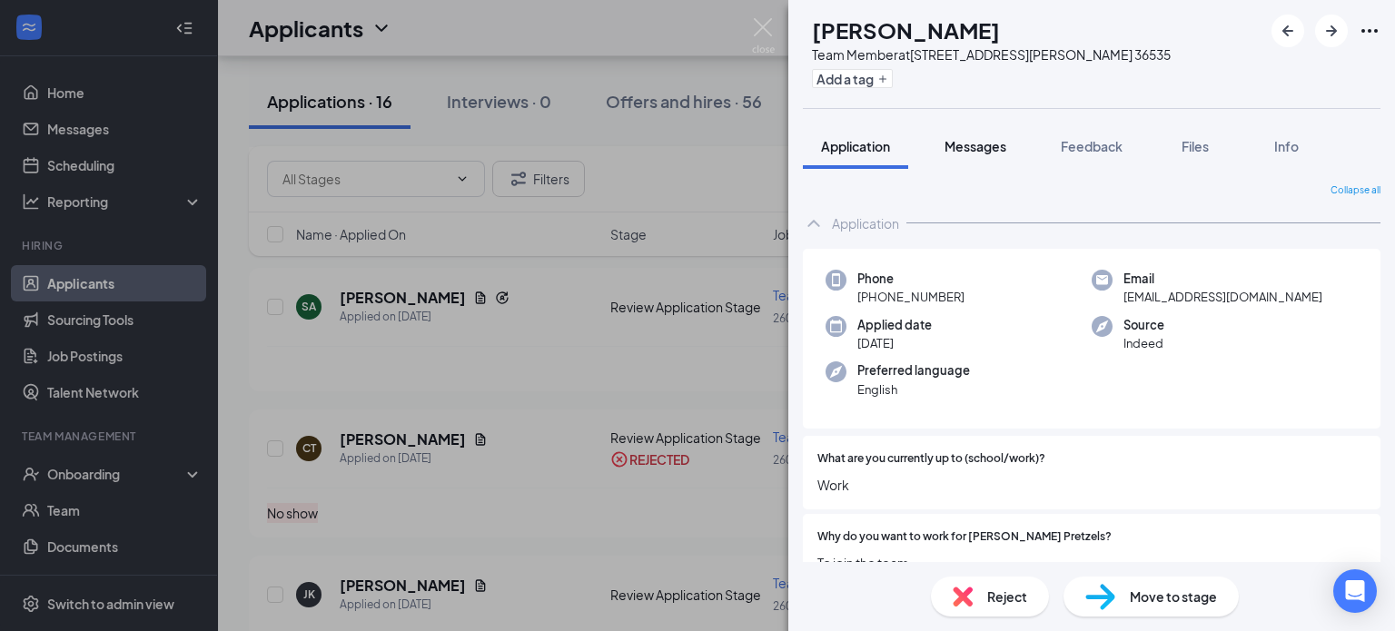
click at [1003, 154] on div "Messages" at bounding box center [976, 146] width 62 height 18
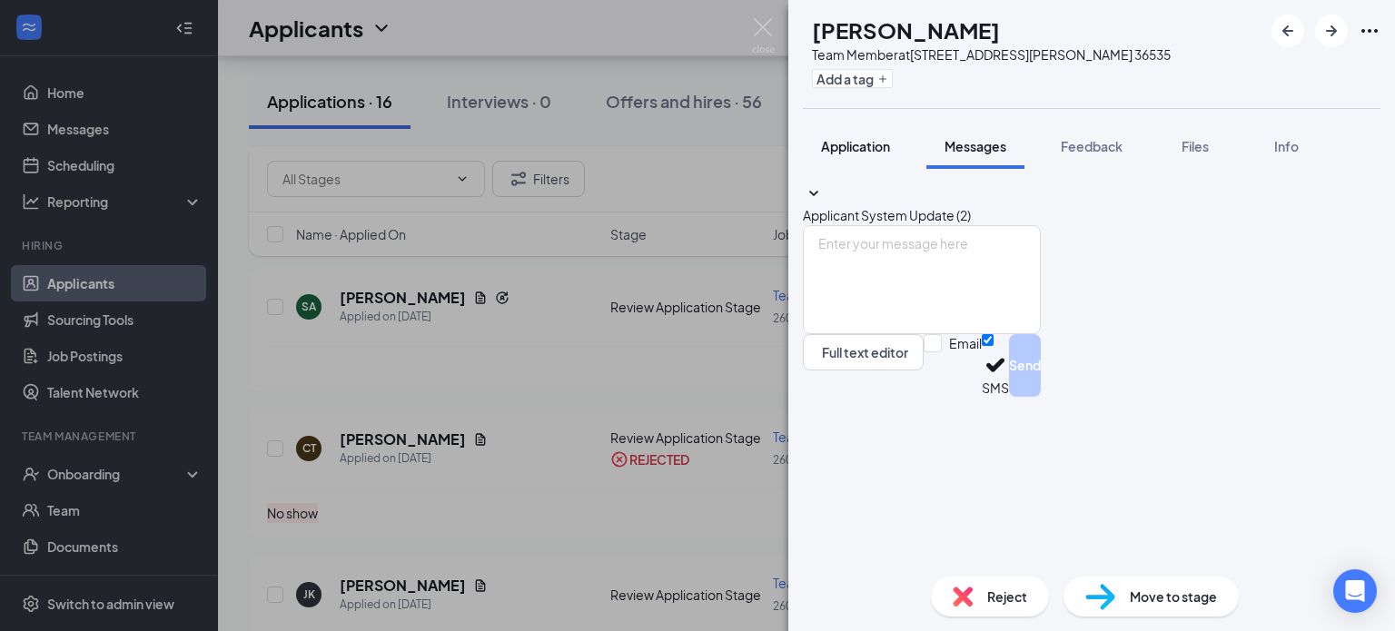
click at [886, 144] on span "Application" at bounding box center [855, 146] width 69 height 16
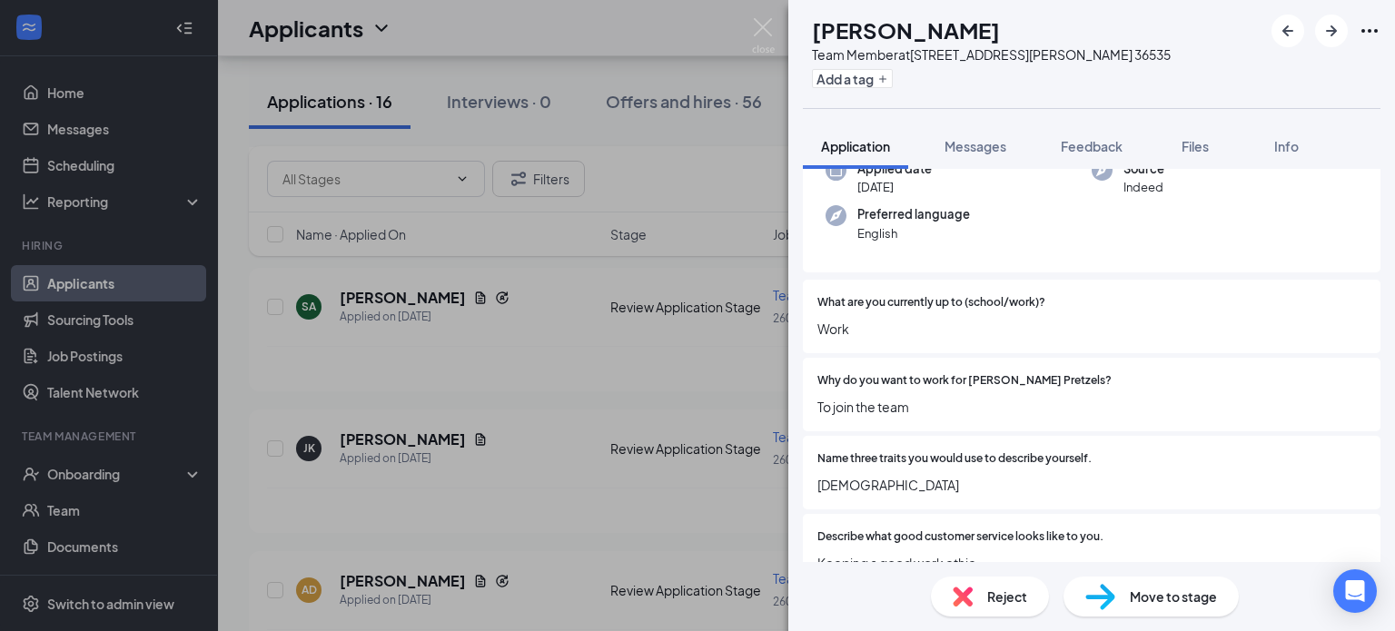
scroll to position [193, 0]
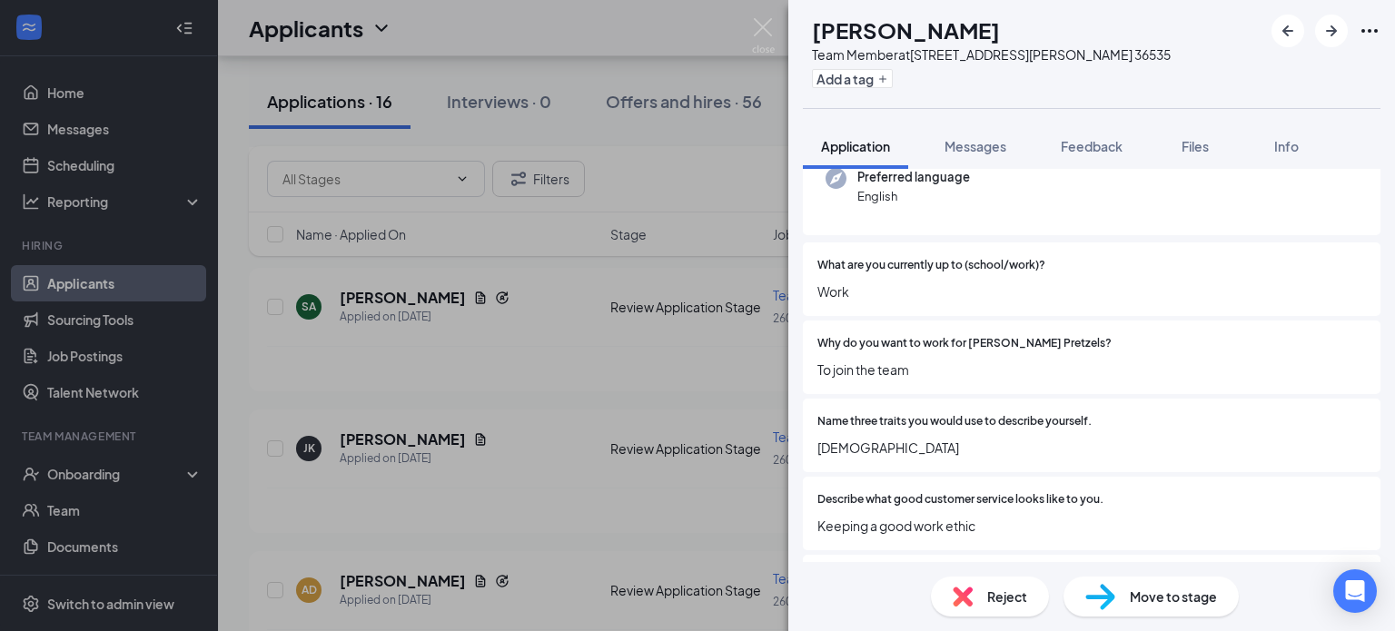
click at [1138, 599] on span "Move to stage" at bounding box center [1173, 597] width 87 height 20
type input "In person Interview (next stage)"
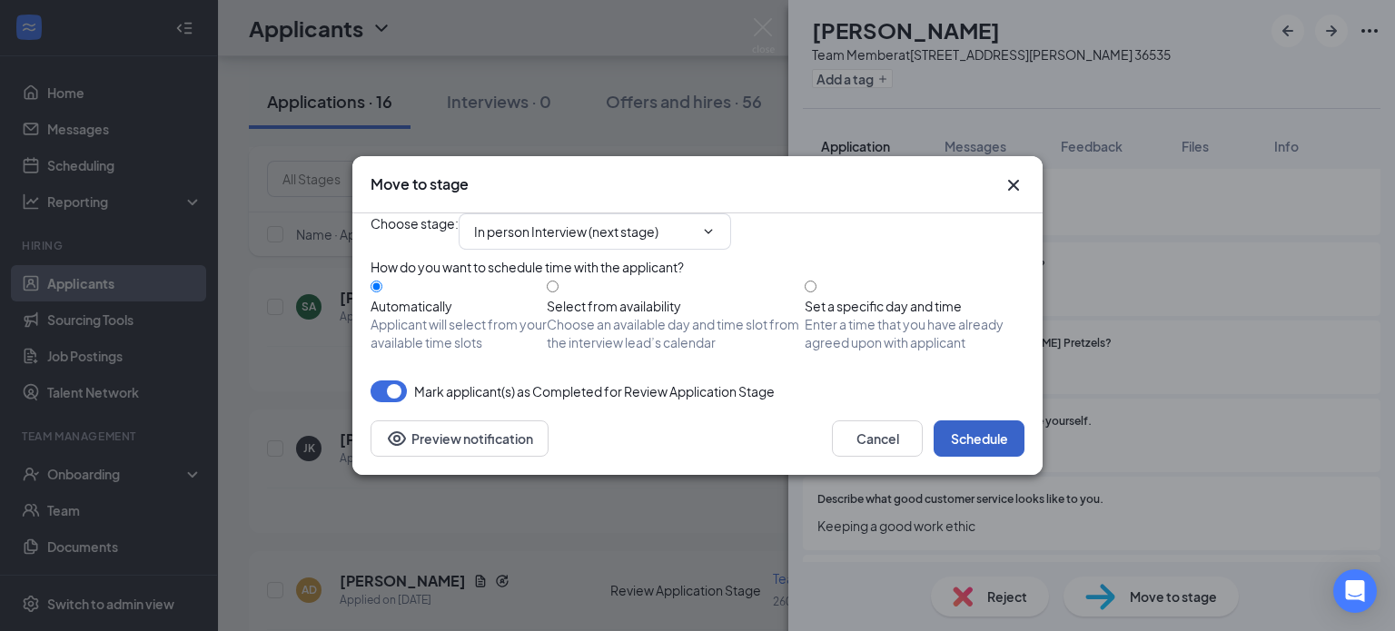
click at [971, 457] on button "Schedule" at bounding box center [979, 439] width 91 height 36
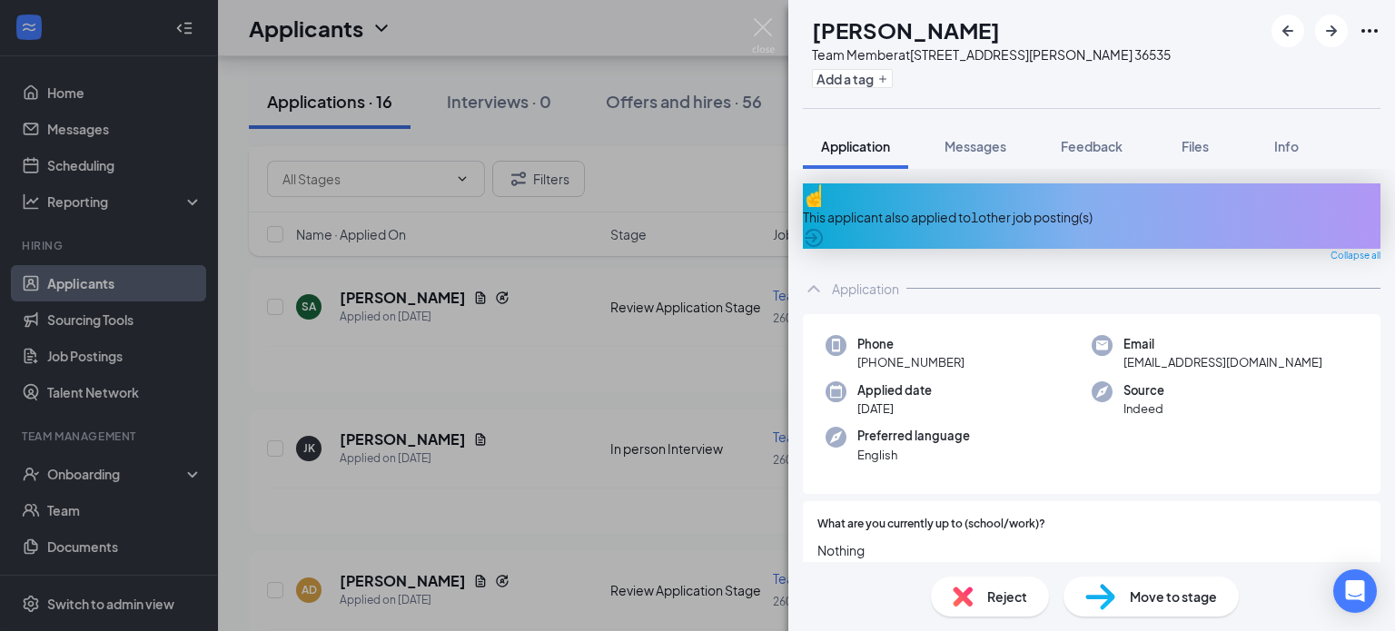
click at [825, 227] on icon "ArrowCircle" at bounding box center [814, 238] width 22 height 22
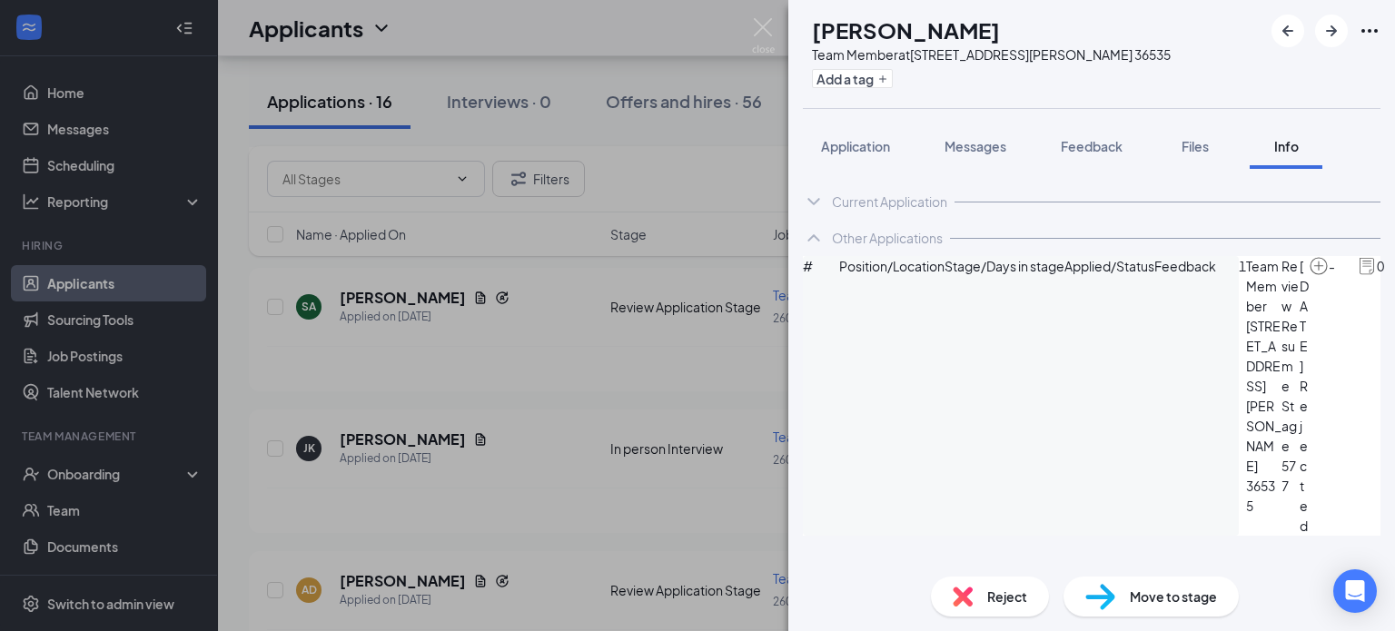
click at [823, 207] on icon "ChevronDown" at bounding box center [814, 202] width 22 height 22
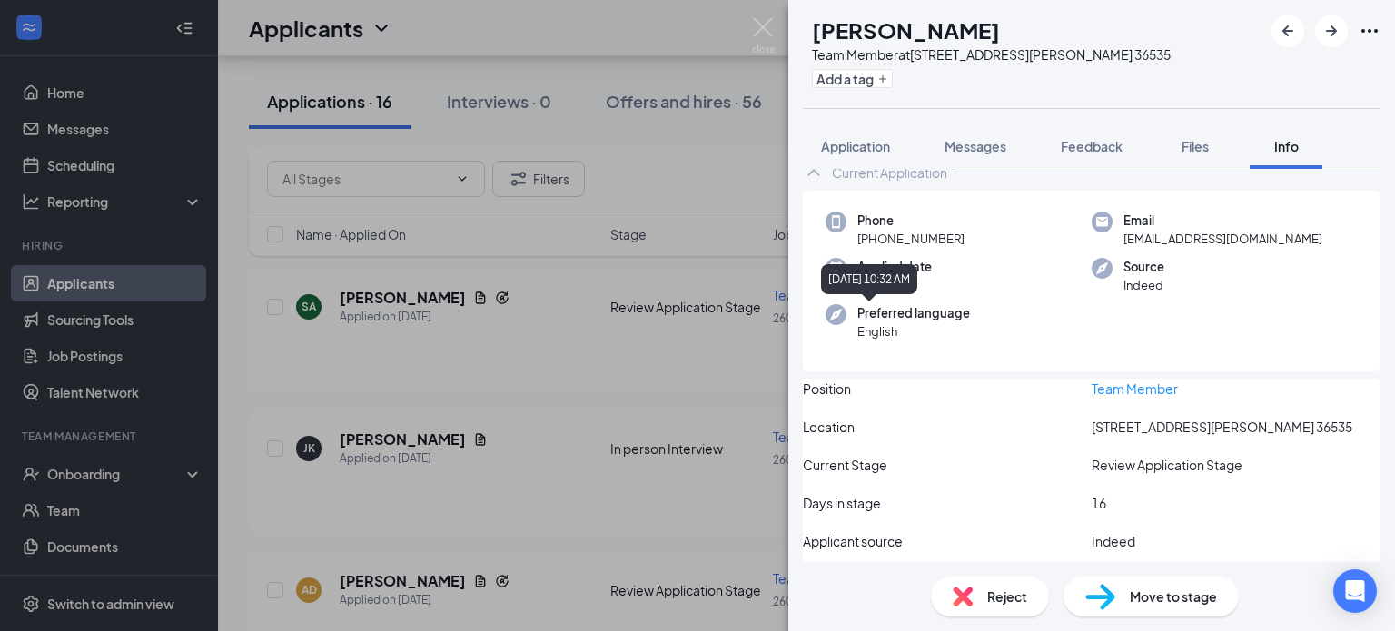
scroll to position [322, 0]
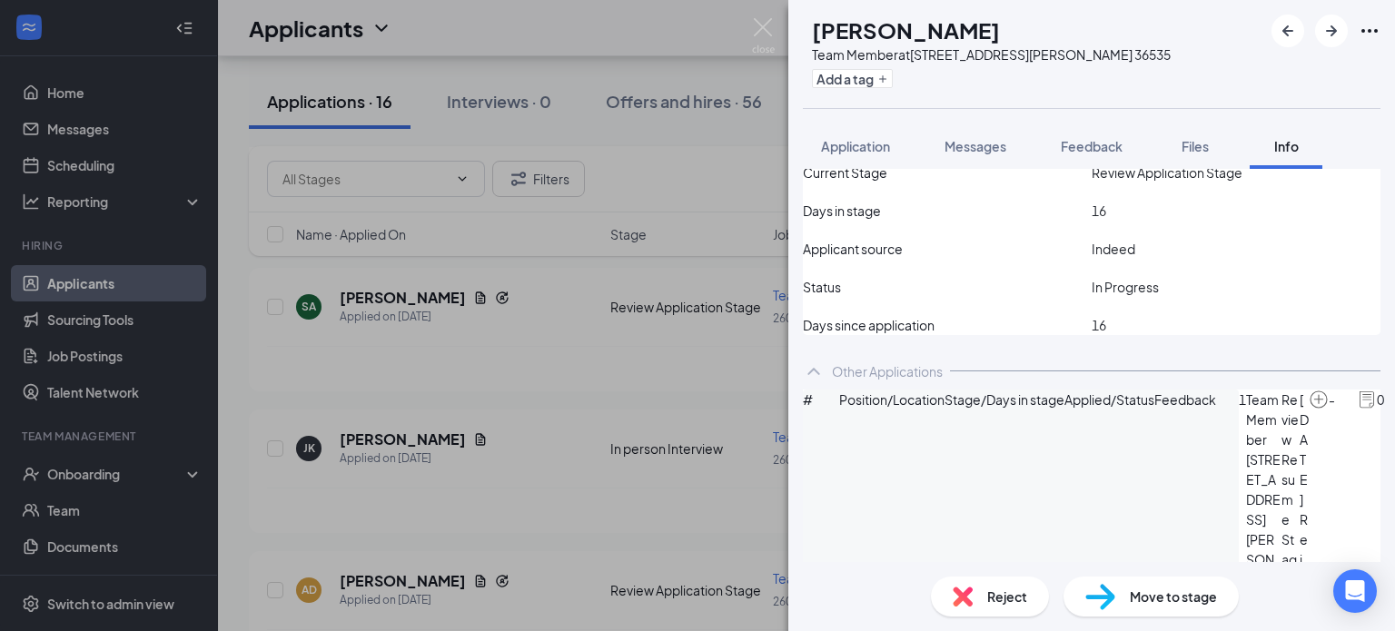
click at [1239, 544] on div "1 Team Member [STREET_ADDRESS][PERSON_NAME] 36535 Review Resume Stage 577 [DATE…" at bounding box center [1328, 530] width 178 height 280
click at [724, 157] on div "AD [PERSON_NAME] Team Member at [STREET_ADDRESS][PERSON_NAME] 36535 Add a tag A…" at bounding box center [697, 315] width 1395 height 631
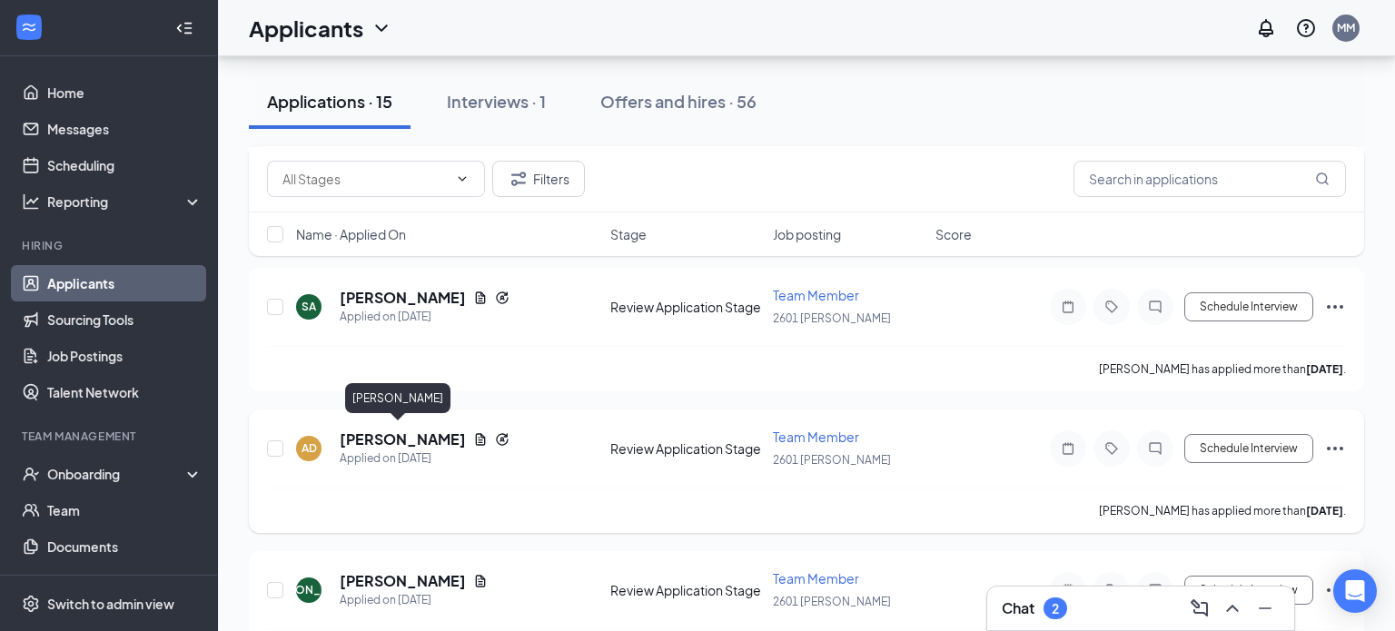
click at [371, 440] on h5 "[PERSON_NAME]" at bounding box center [403, 440] width 126 height 20
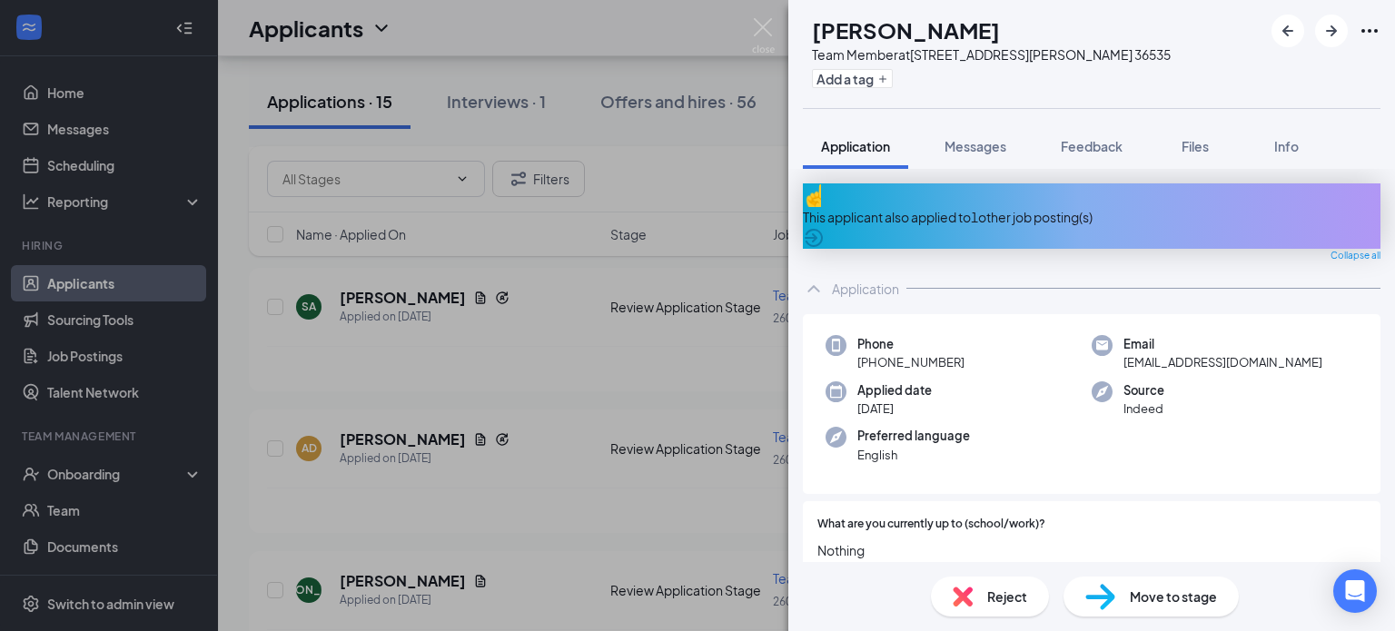
click at [823, 229] on icon "ArrowCircle" at bounding box center [814, 238] width 18 height 18
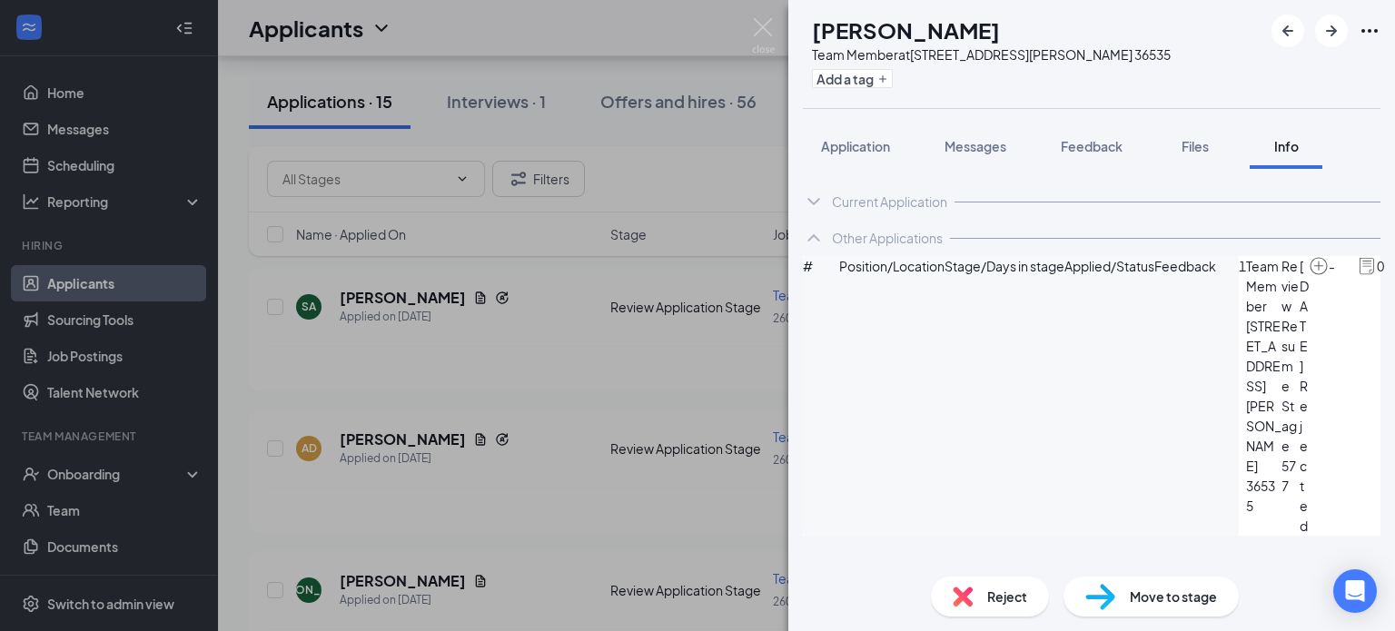
click at [1394, 278] on icon "ArrowCircle" at bounding box center [1406, 267] width 22 height 22
click at [987, 592] on span "Reject" at bounding box center [1007, 597] width 40 height 20
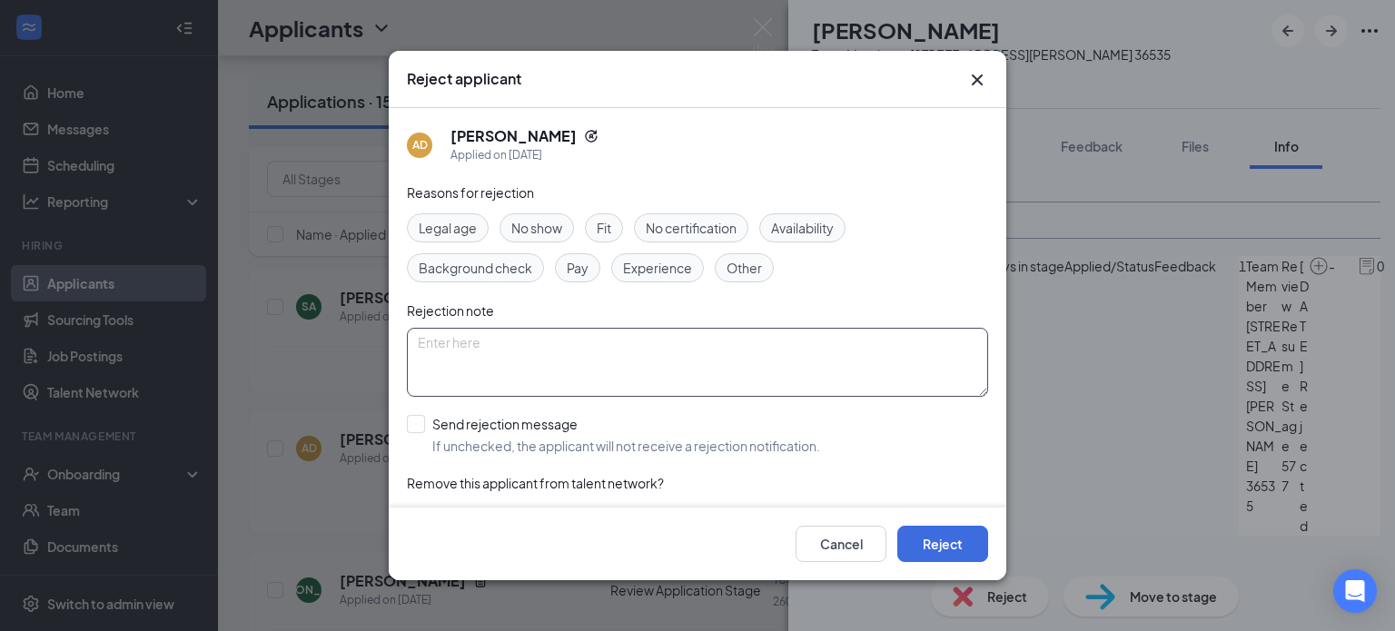
click at [608, 354] on textarea at bounding box center [697, 362] width 581 height 69
click at [435, 333] on textarea "No experience" at bounding box center [697, 362] width 581 height 69
click at [592, 349] on textarea "Lack of experience" at bounding box center [697, 362] width 581 height 69
type textarea "Lack of experience in customer service,"
click at [938, 548] on button "Reject" at bounding box center [942, 544] width 91 height 36
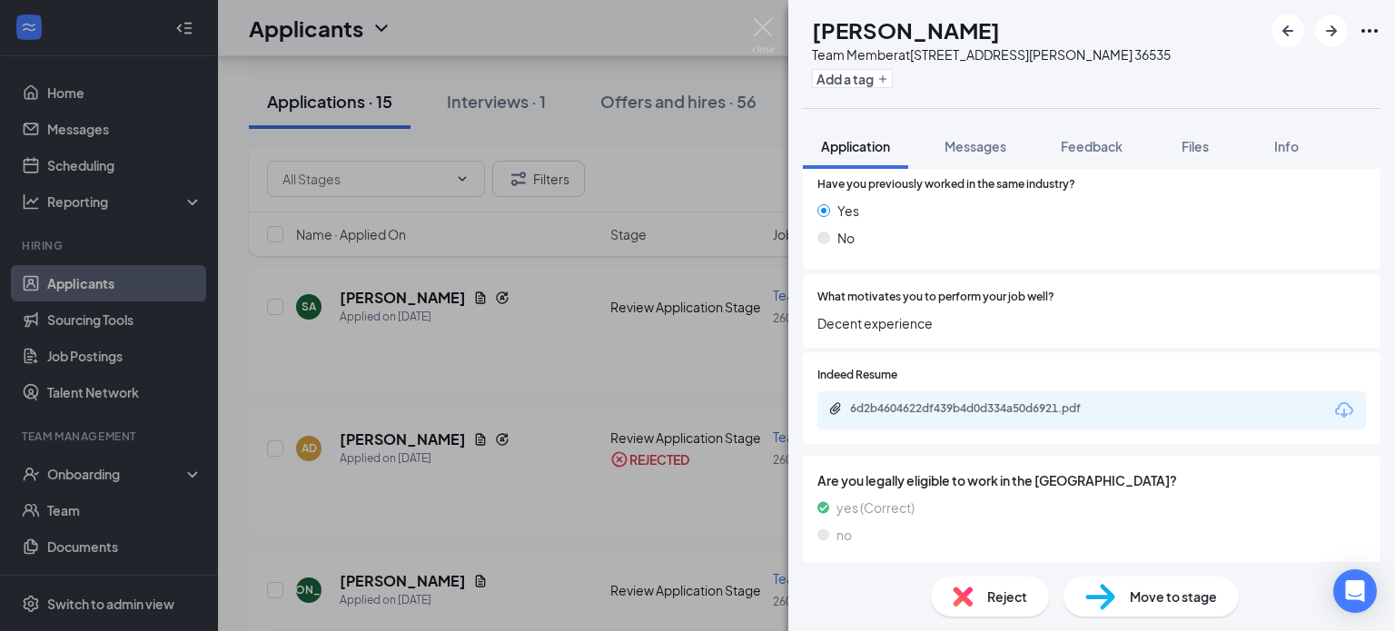
scroll to position [965, 0]
click at [956, 408] on div "6d2b4604622df439b4d0d334a50d6921.pdf" at bounding box center [977, 407] width 254 height 15
click at [1010, 606] on span "Reject" at bounding box center [1007, 597] width 40 height 20
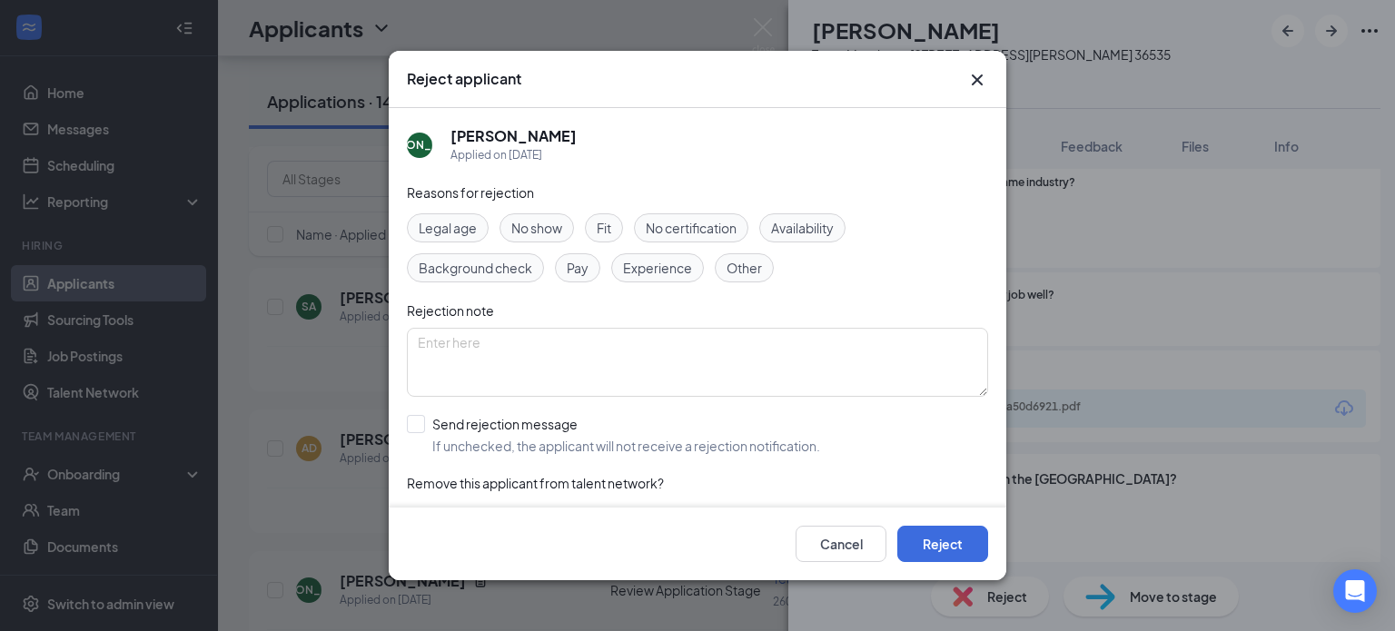
click at [1104, 399] on div "Reject applicant [PERSON_NAME] [PERSON_NAME] Applied on [DATE] Reasons for reje…" at bounding box center [697, 315] width 1395 height 631
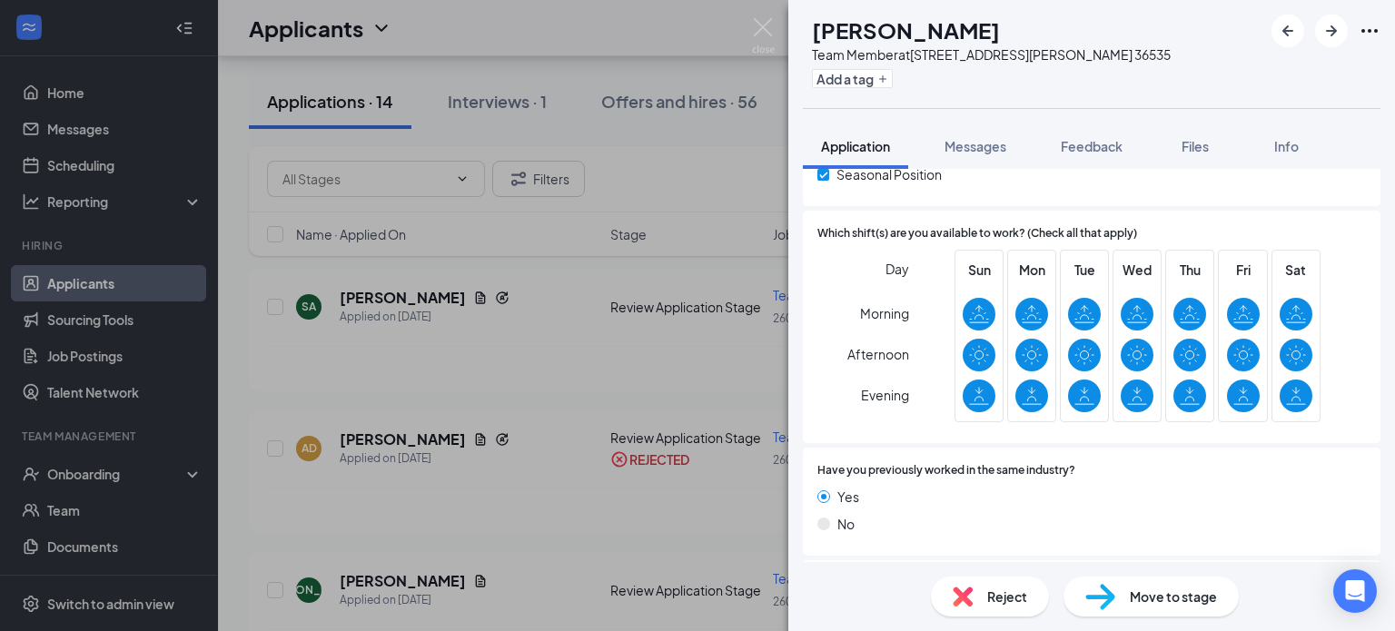
scroll to position [681, 0]
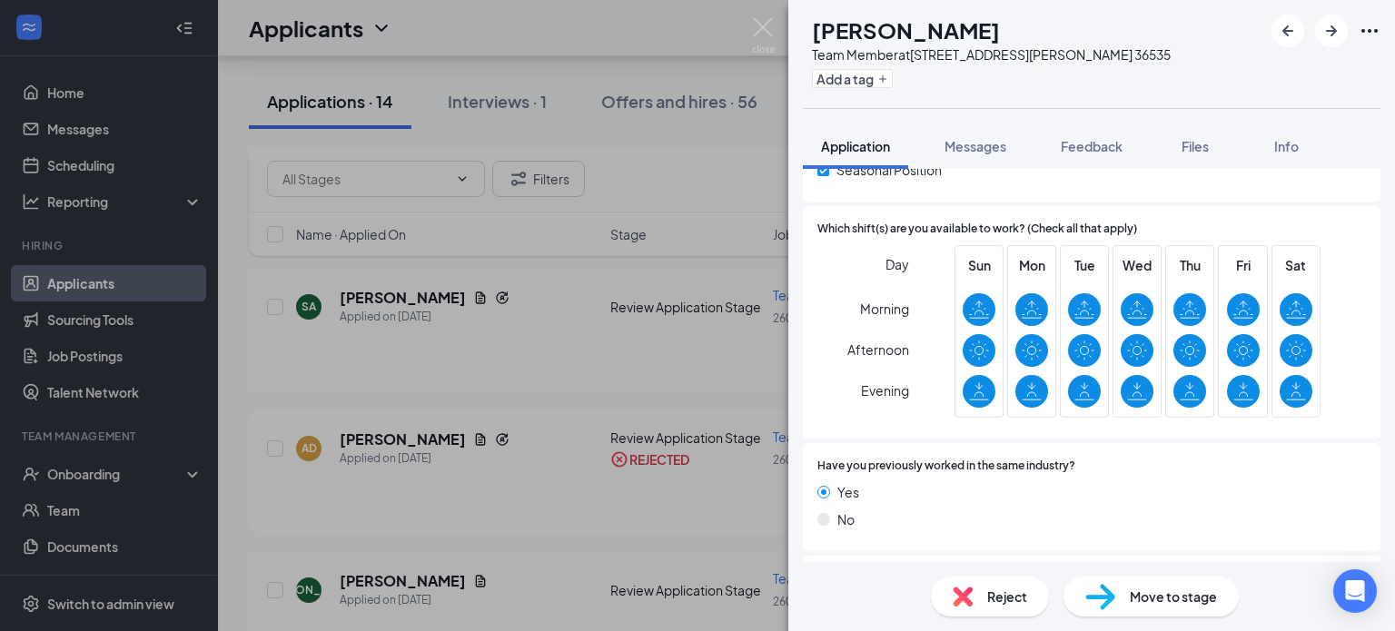
click at [967, 606] on img at bounding box center [963, 597] width 20 height 20
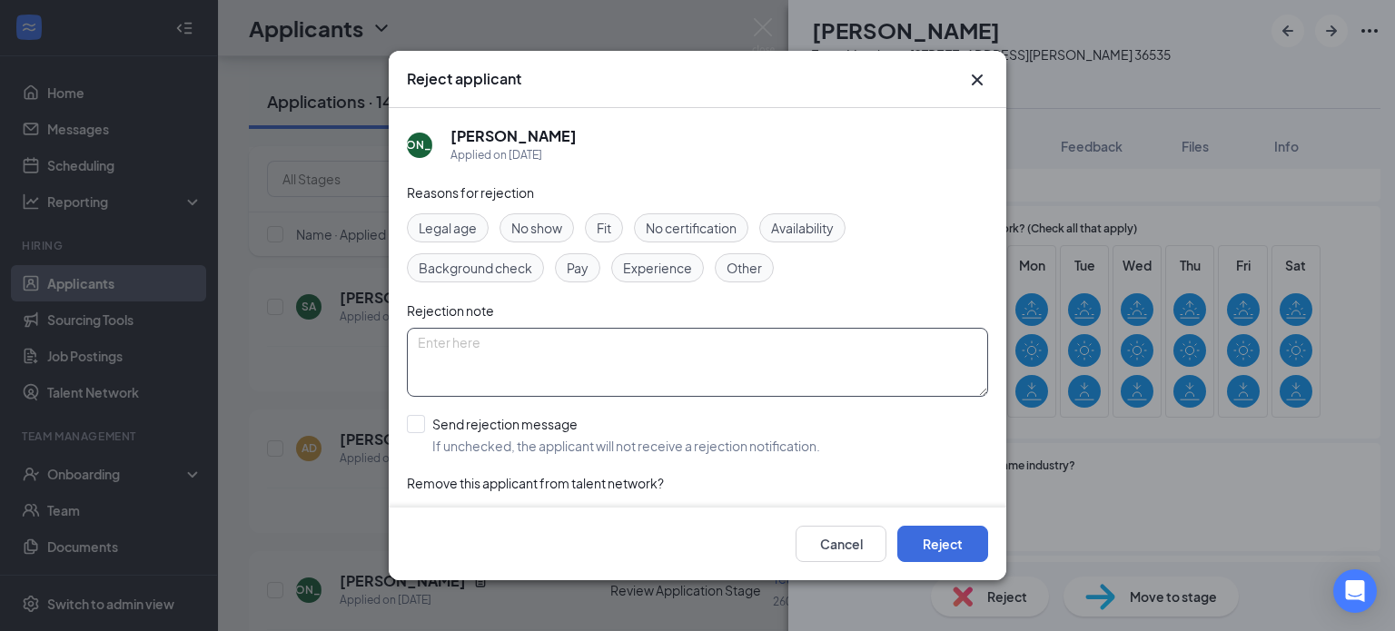
click at [473, 340] on textarea at bounding box center [697, 362] width 581 height 69
type textarea "Lack of customer service"
click at [943, 557] on button "Reject" at bounding box center [942, 544] width 91 height 36
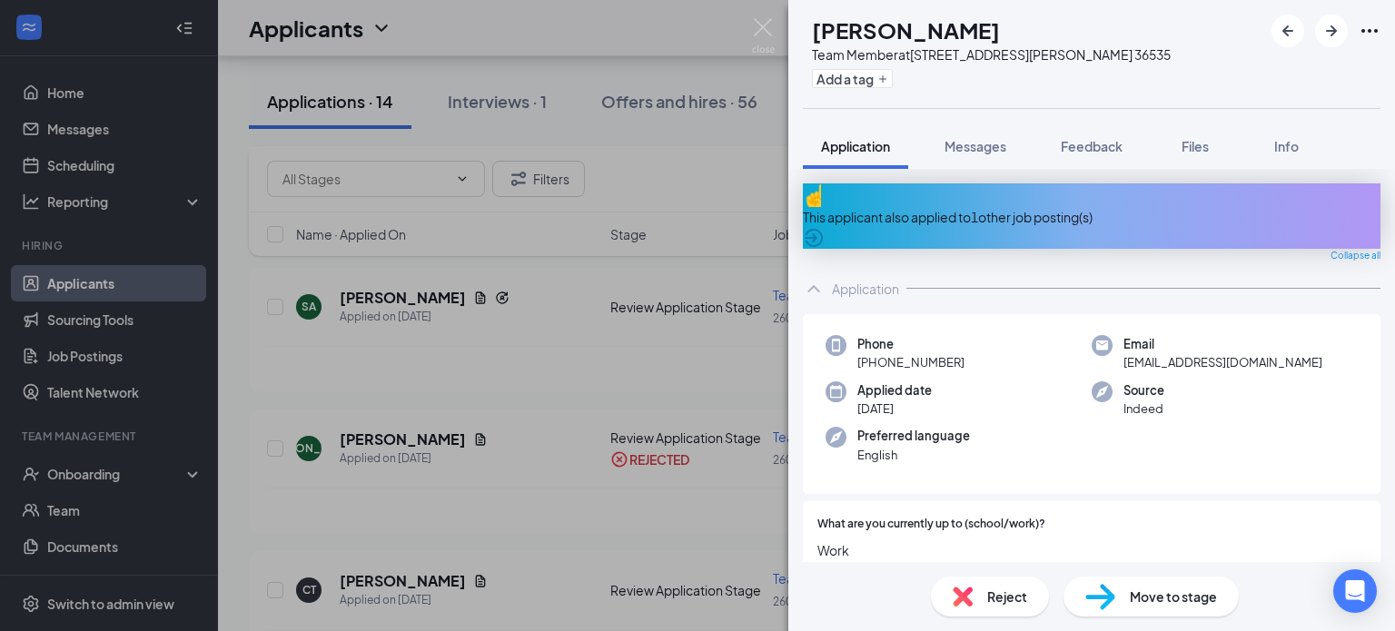
click at [990, 598] on span "Reject" at bounding box center [1007, 597] width 40 height 20
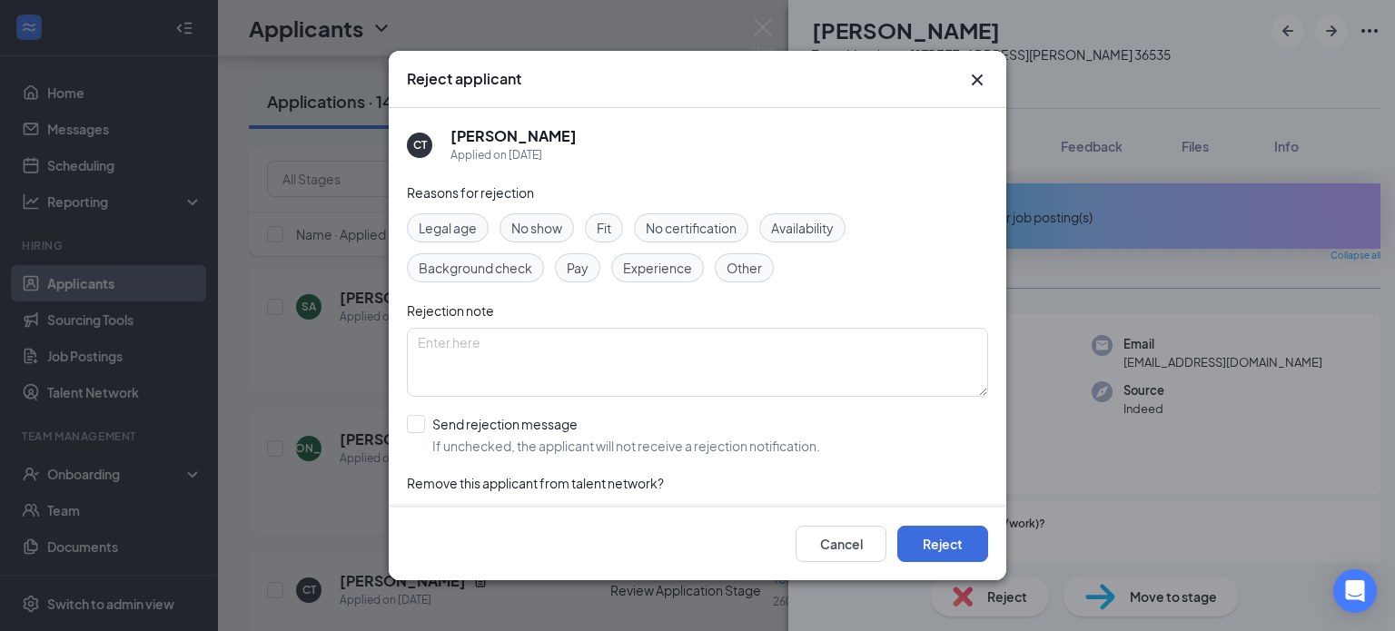
click at [554, 229] on span "No show" at bounding box center [536, 228] width 51 height 20
click at [412, 428] on input "Send rejection message If unchecked, the applicant will not receive a rejection…" at bounding box center [613, 435] width 413 height 40
checkbox input "true"
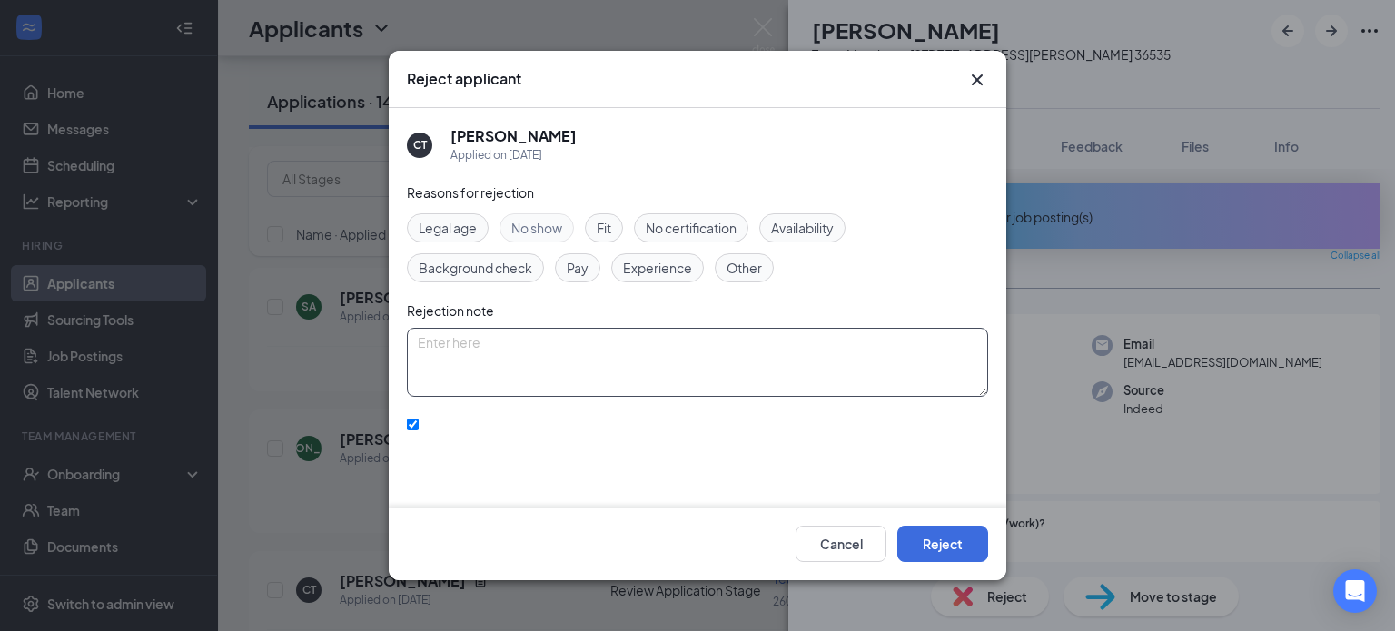
click at [489, 351] on textarea at bounding box center [697, 362] width 581 height 69
type textarea "L"
type textarea "No show."
click at [946, 541] on button "Reject" at bounding box center [942, 544] width 91 height 36
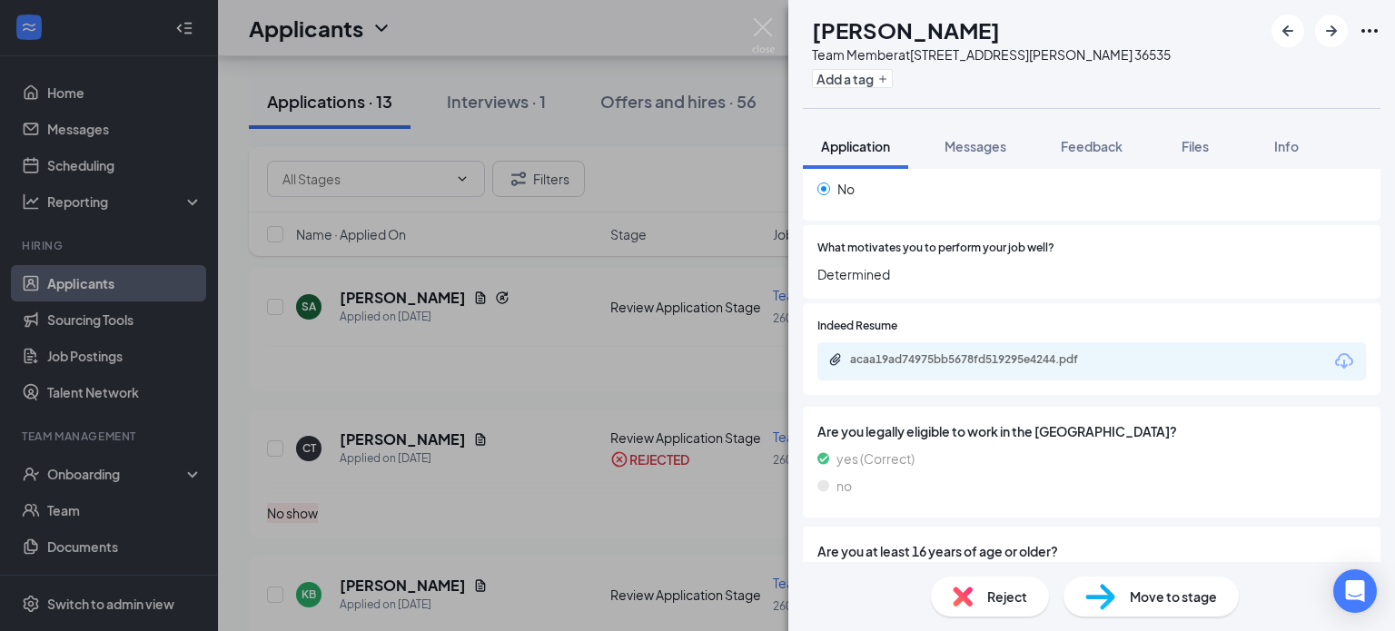
scroll to position [1057, 0]
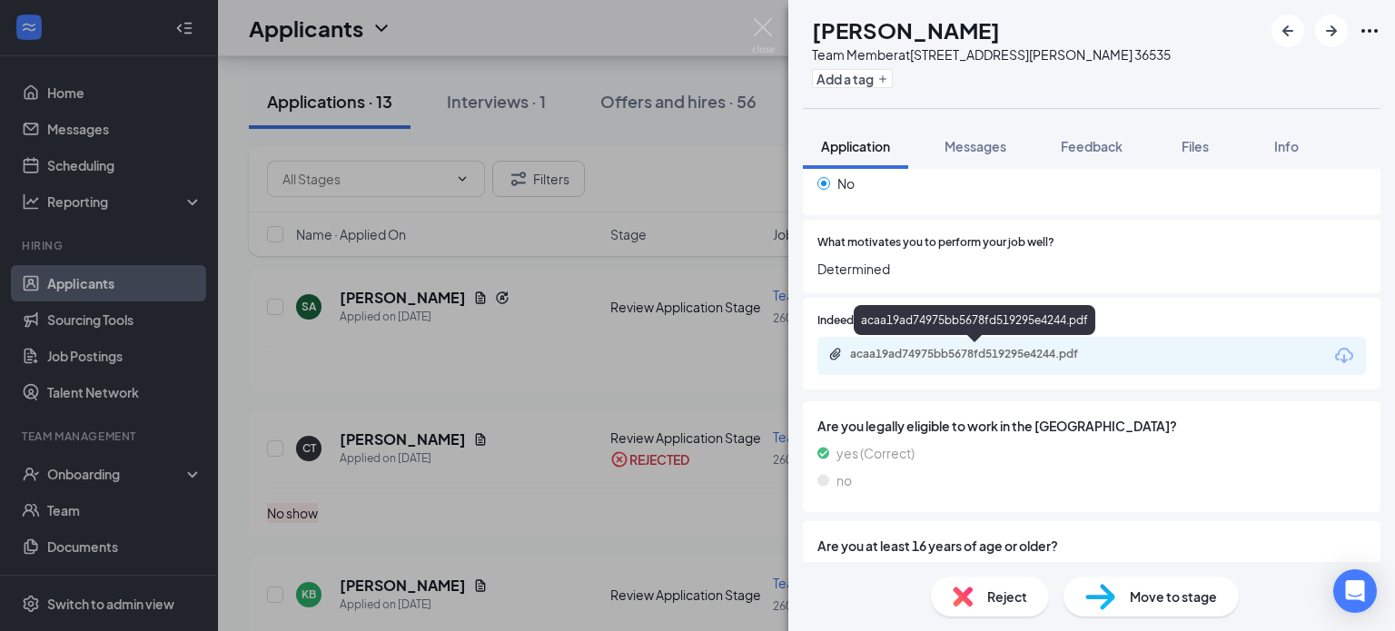
click at [1028, 352] on div "acaa19ad74975bb5678fd519295e4244.pdf" at bounding box center [977, 354] width 254 height 15
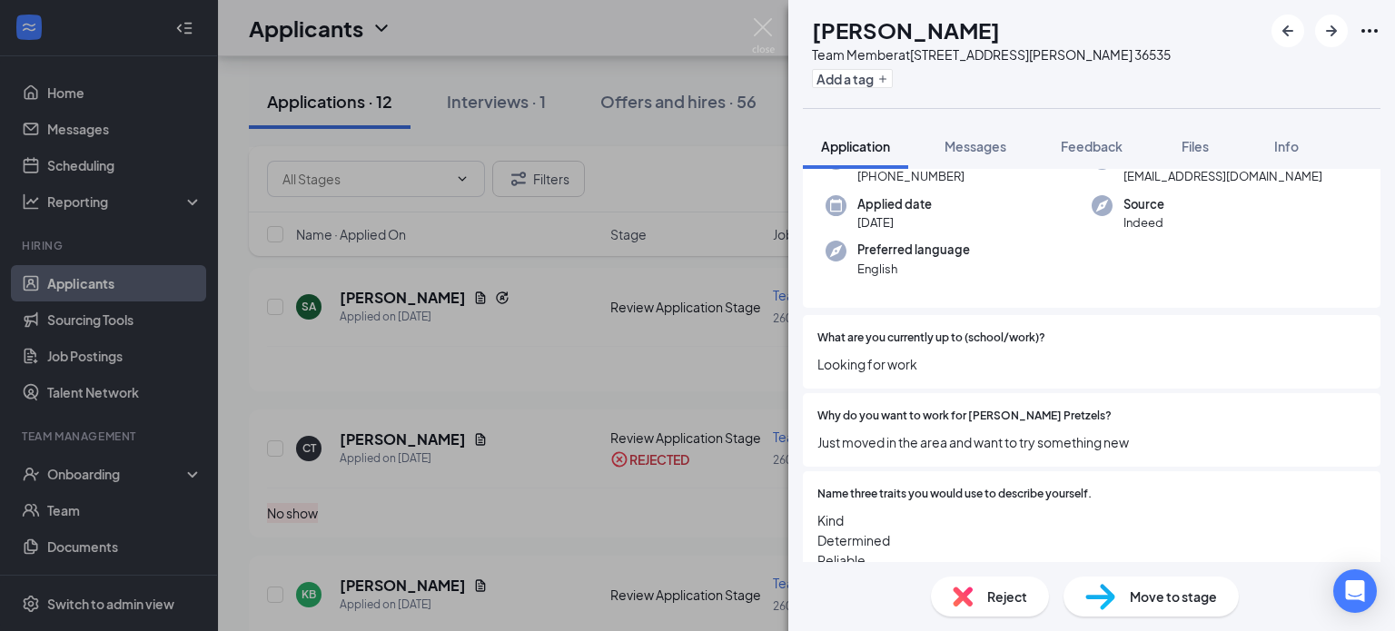
scroll to position [0, 0]
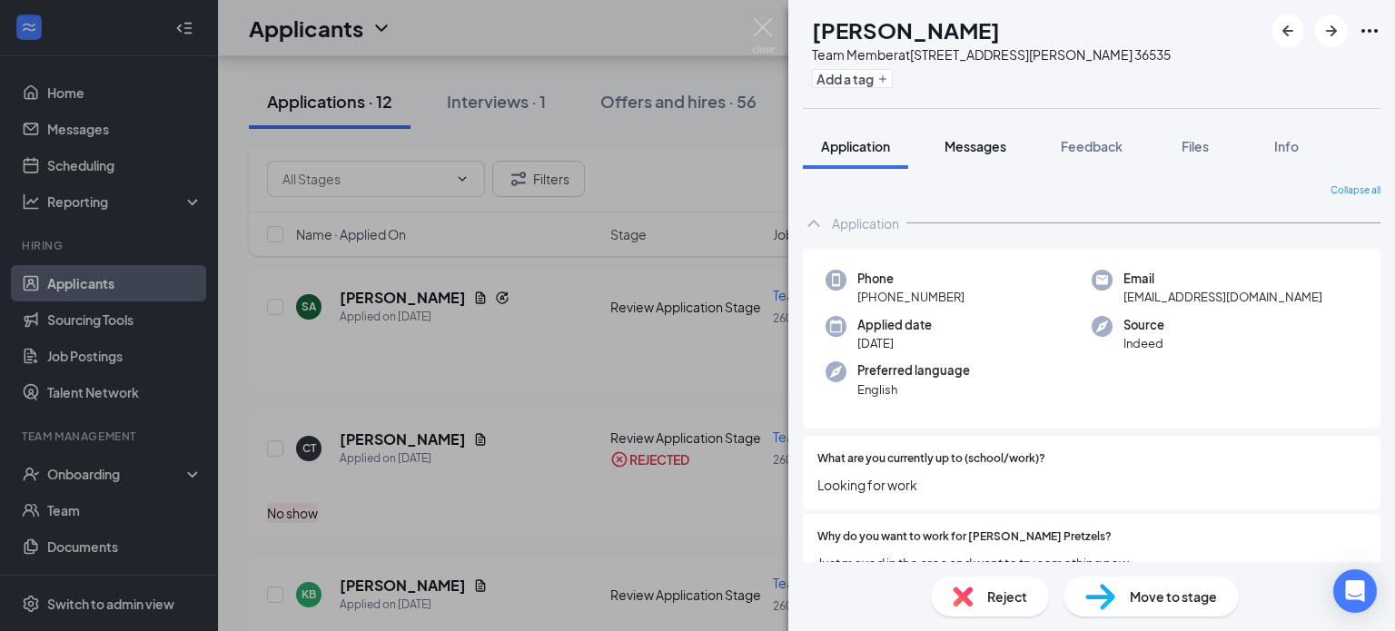
click at [993, 158] on button "Messages" at bounding box center [975, 146] width 98 height 45
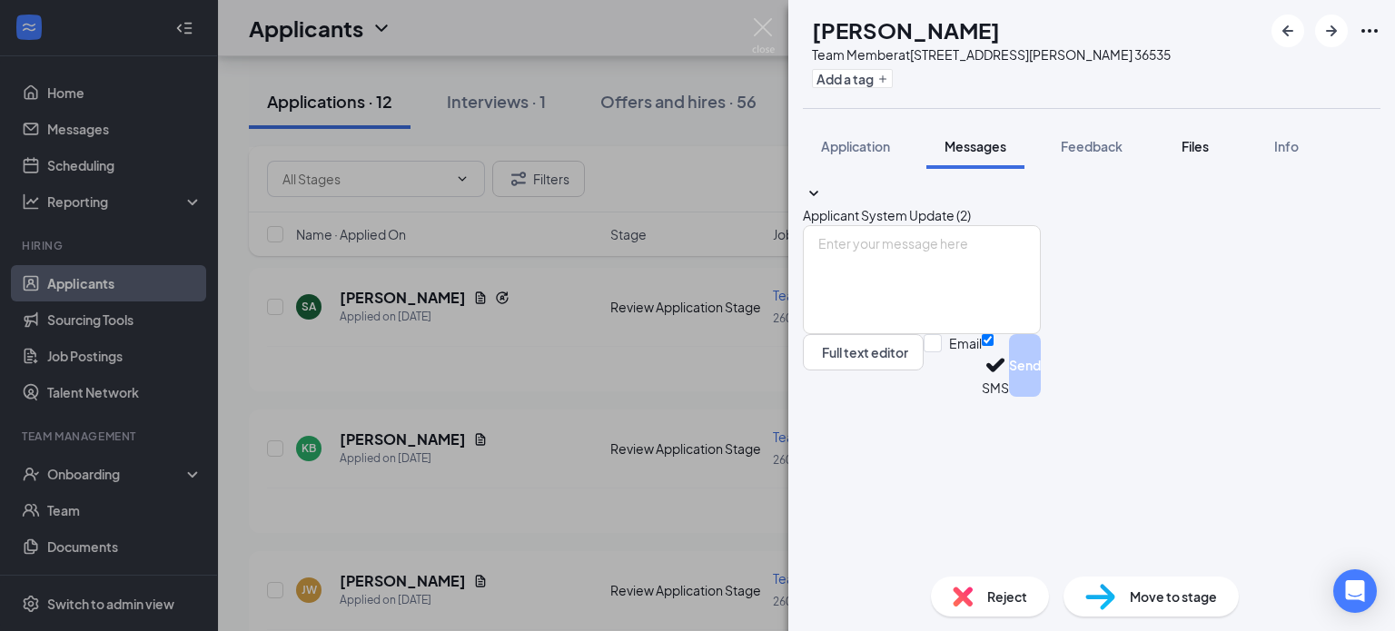
click at [1209, 152] on span "Files" at bounding box center [1195, 146] width 27 height 16
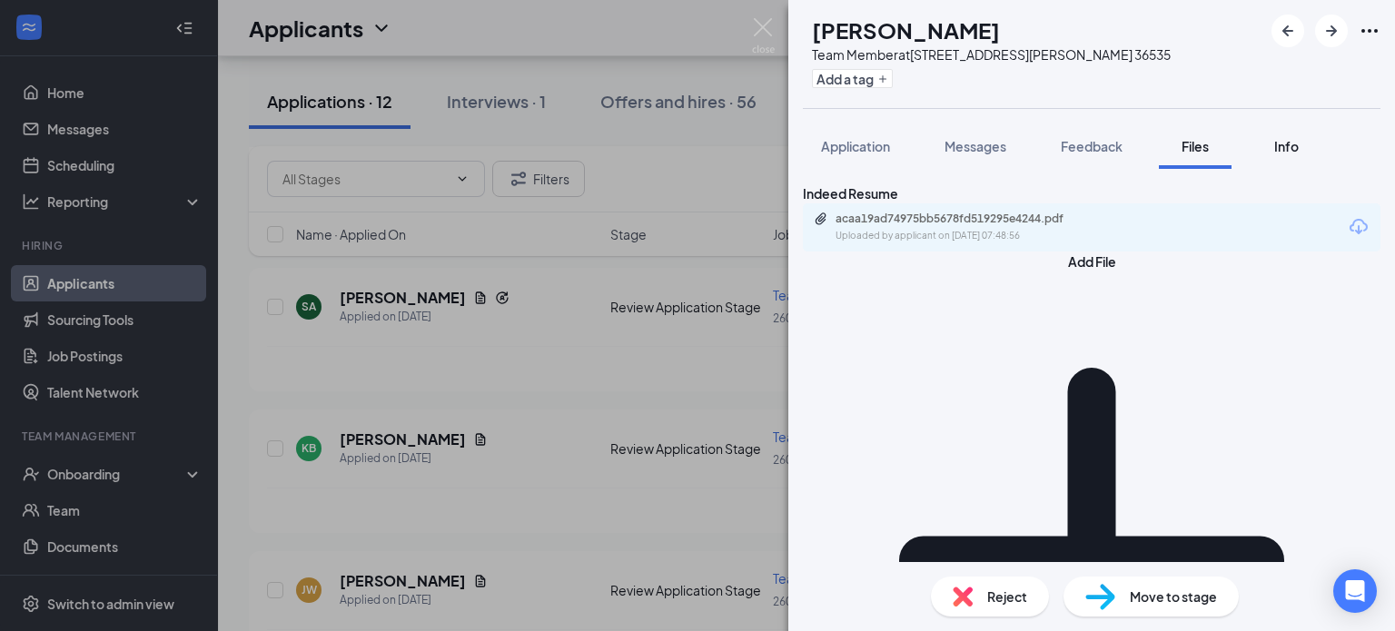
click at [1282, 149] on span "Info" at bounding box center [1286, 146] width 25 height 16
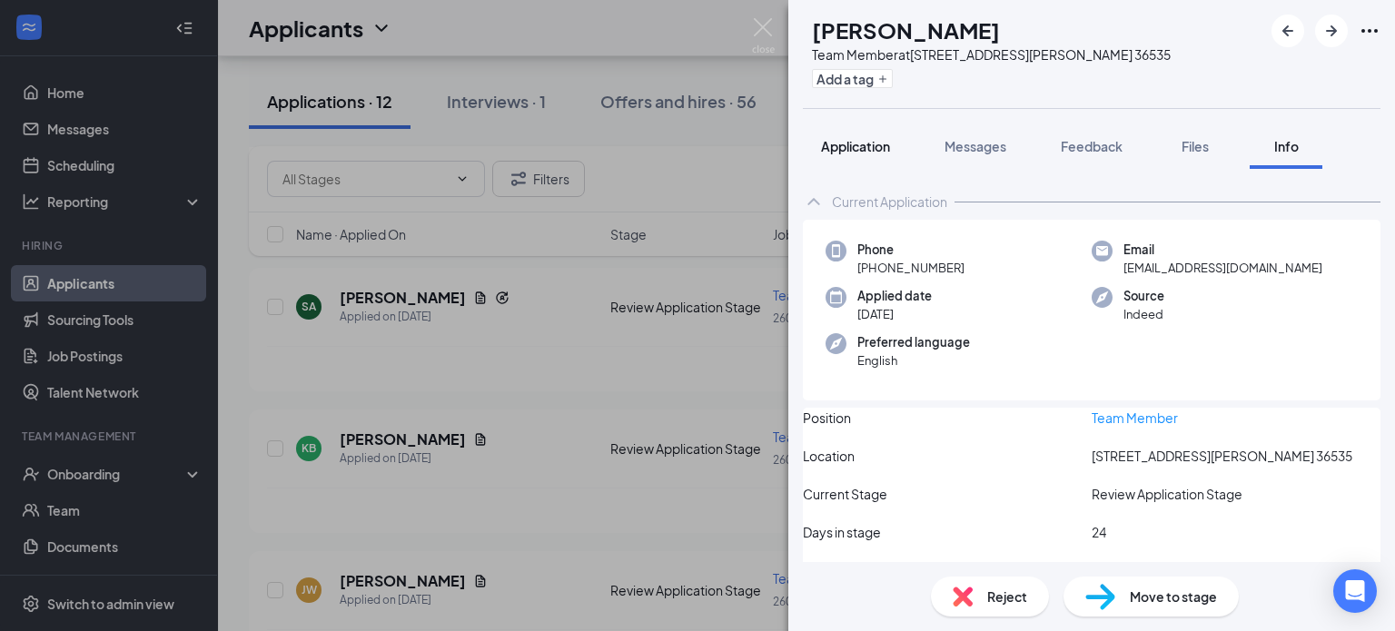
click at [838, 152] on span "Application" at bounding box center [855, 146] width 69 height 16
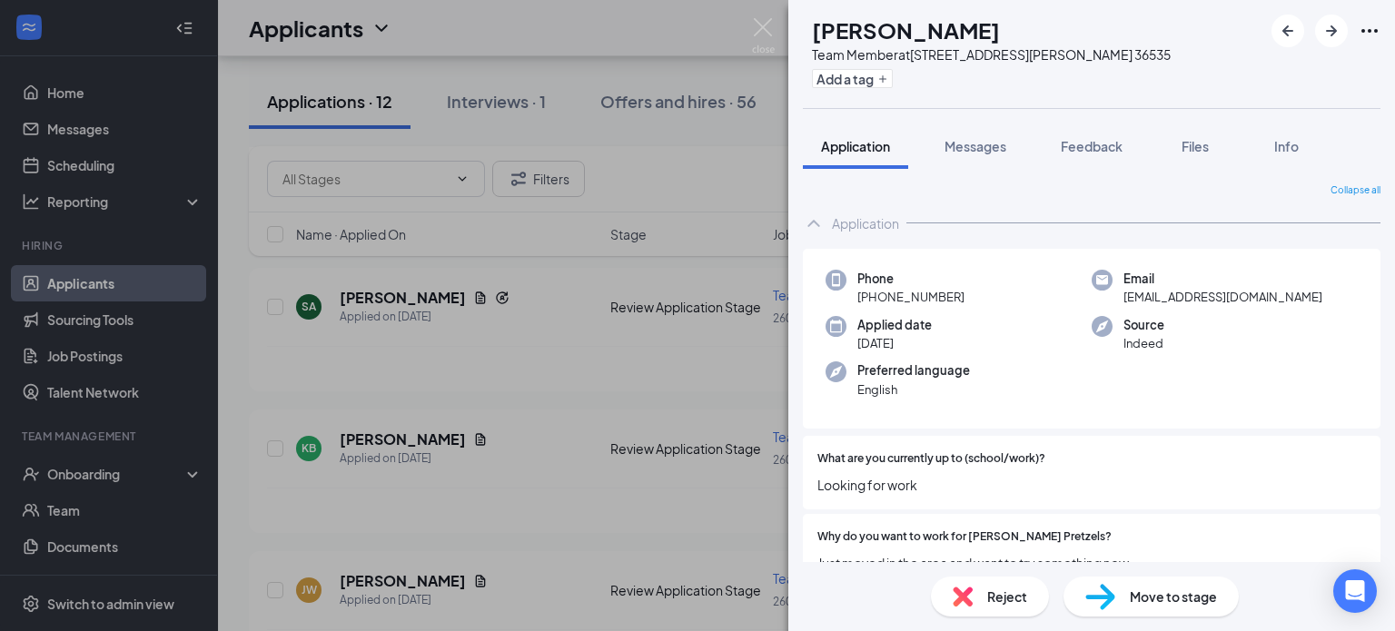
click at [544, 340] on div "KB [PERSON_NAME] Team Member at [STREET_ADDRESS][PERSON_NAME] 36535 Add a tag A…" at bounding box center [697, 315] width 1395 height 631
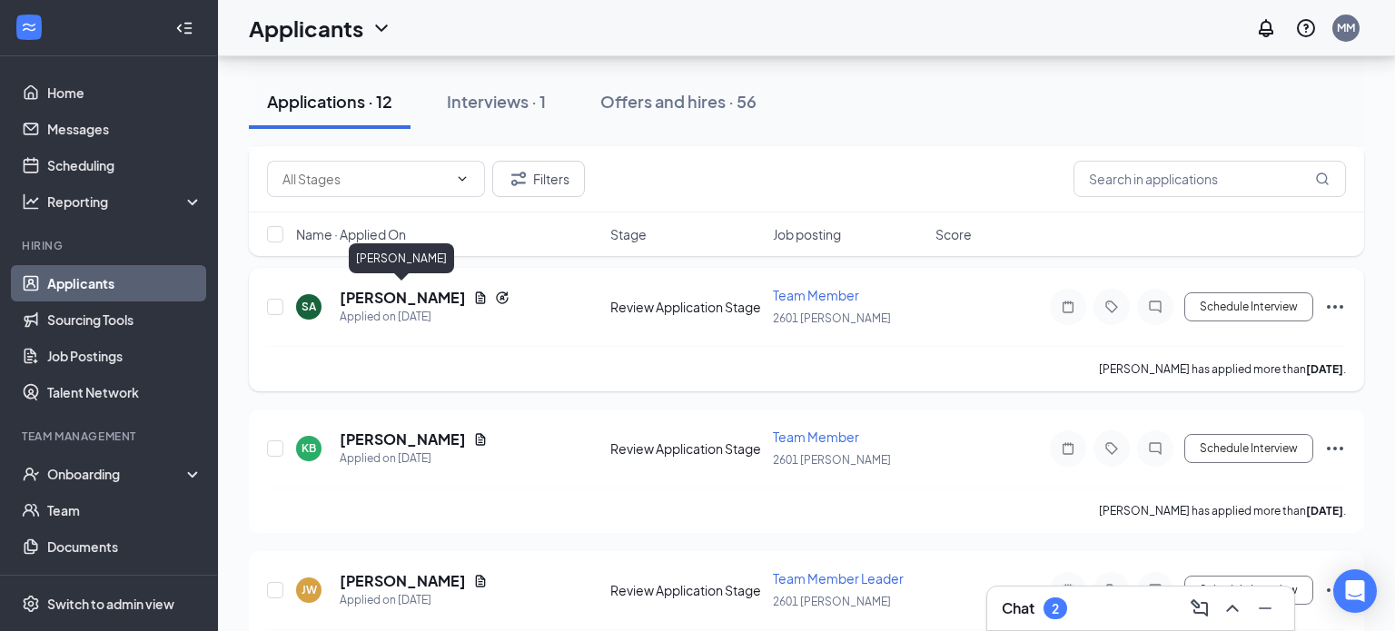
click at [371, 298] on h5 "[PERSON_NAME]" at bounding box center [403, 298] width 126 height 20
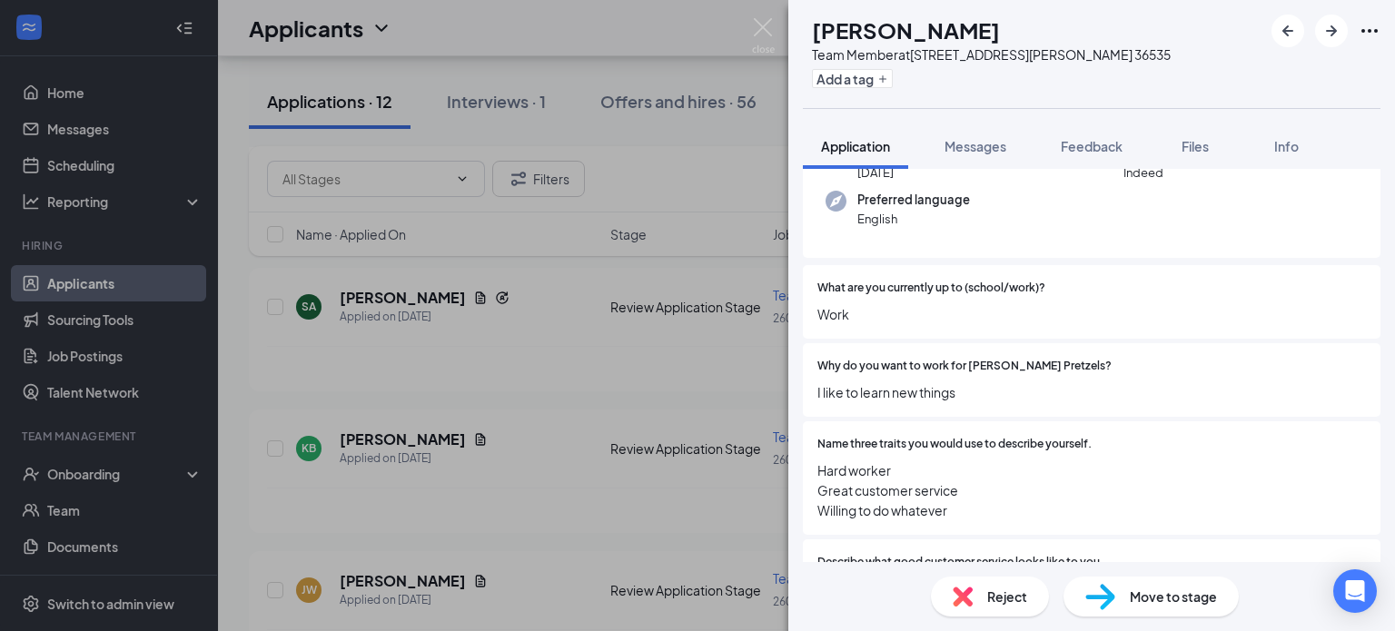
scroll to position [1302, 0]
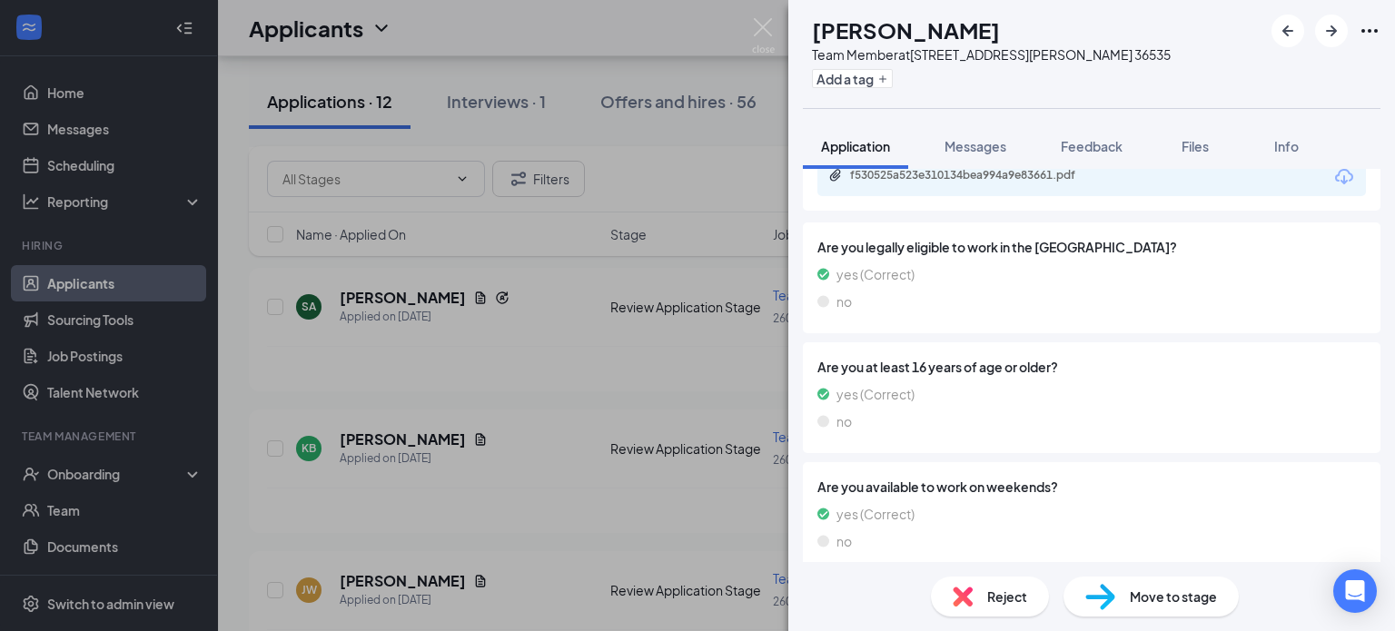
click at [993, 599] on span "Reject" at bounding box center [1007, 597] width 40 height 20
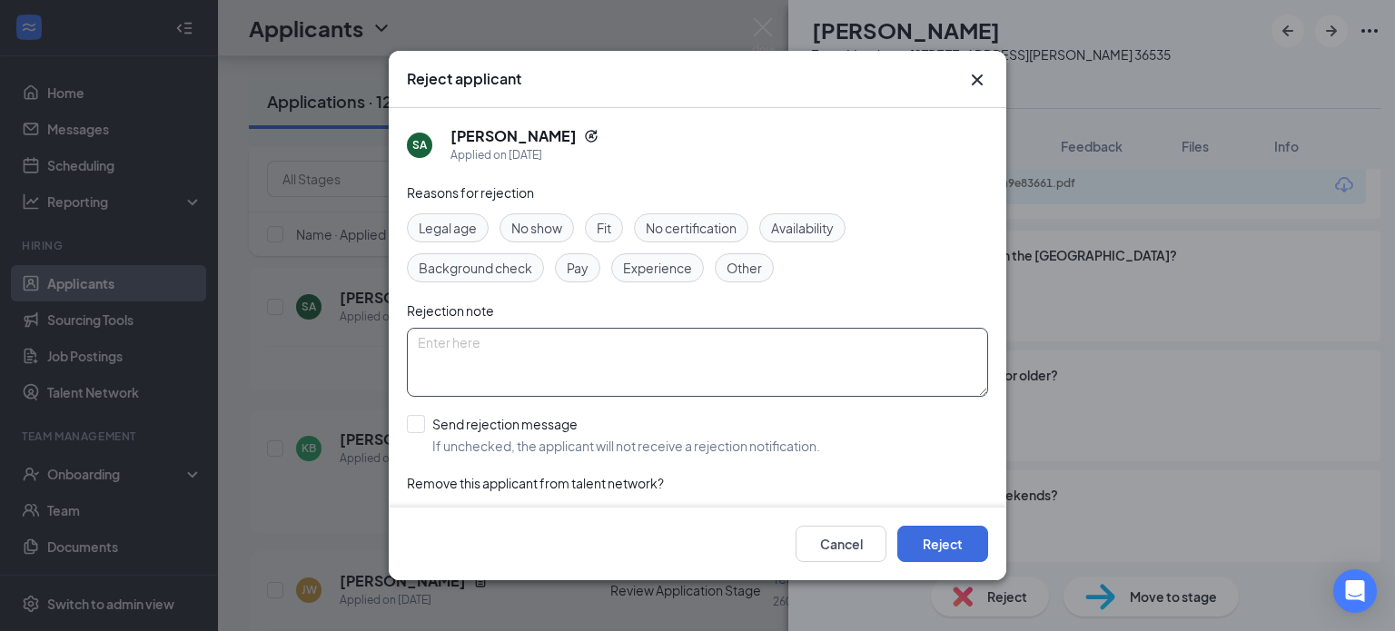
click at [472, 370] on textarea at bounding box center [697, 362] width 581 height 69
type textarea "Lack of experience"
click at [937, 547] on button "Reject" at bounding box center [942, 544] width 91 height 36
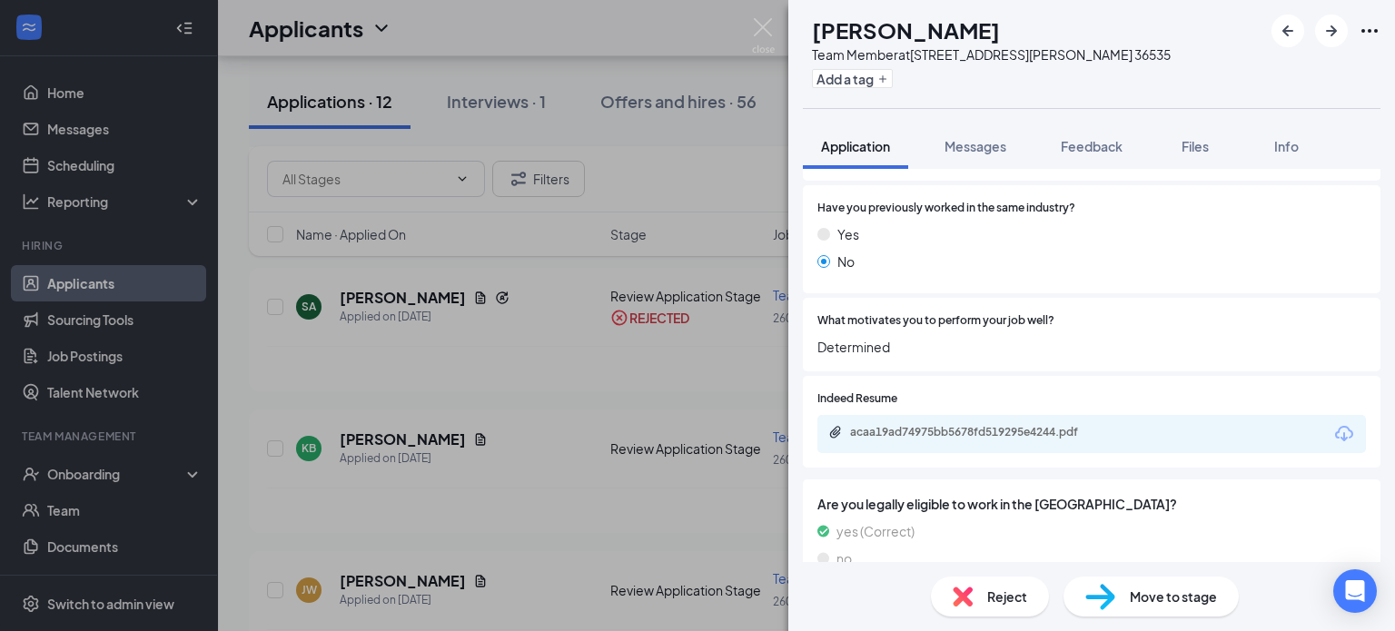
scroll to position [958, 0]
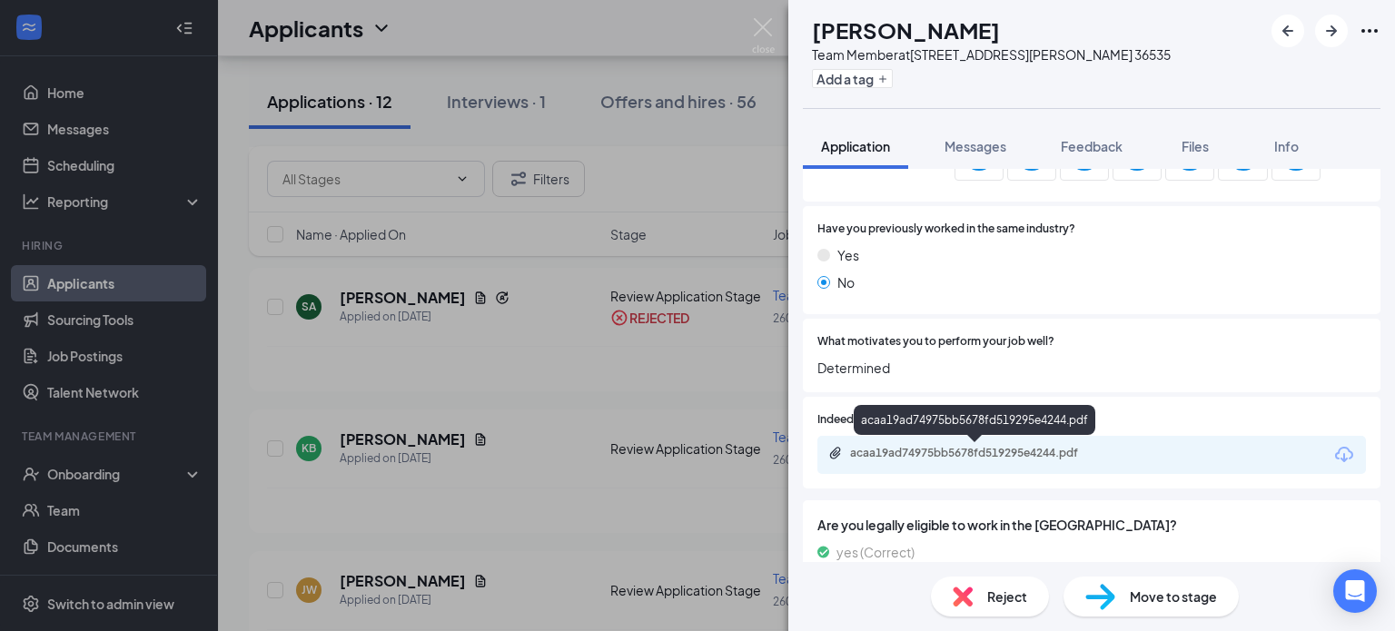
click at [1006, 453] on div "acaa19ad74975bb5678fd519295e4244.pdf" at bounding box center [977, 453] width 254 height 15
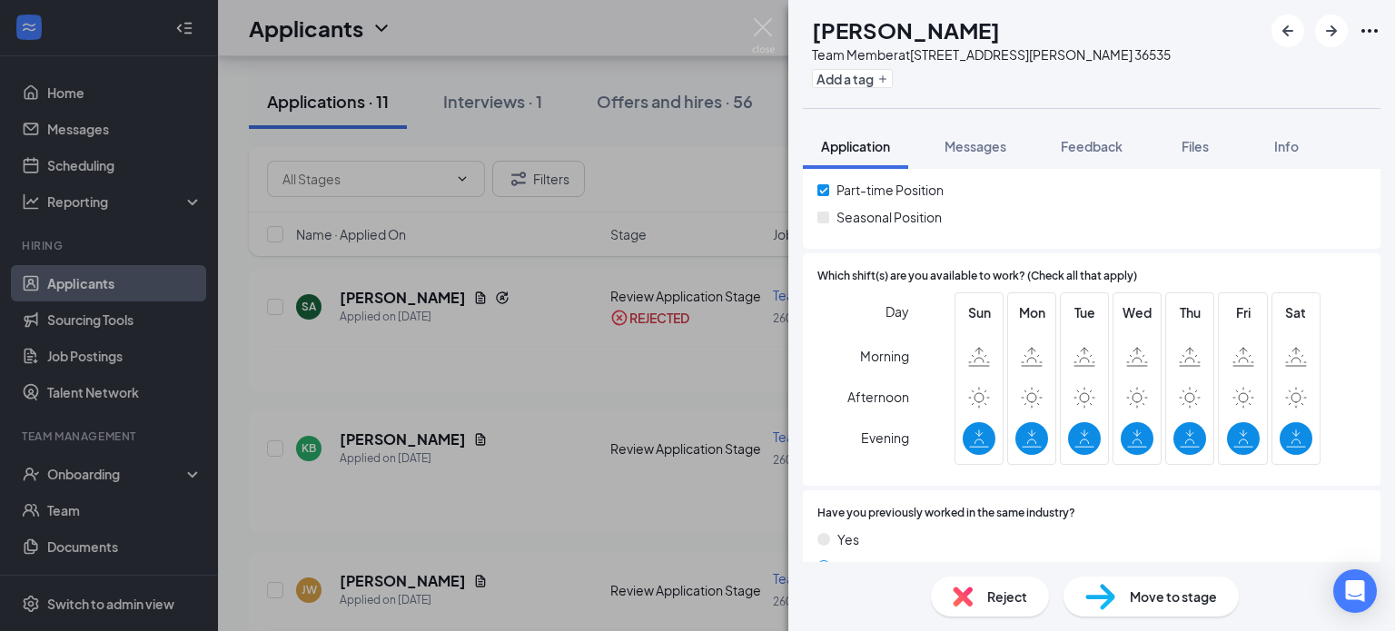
scroll to position [675, 0]
click at [982, 598] on div "Reject" at bounding box center [990, 597] width 118 height 40
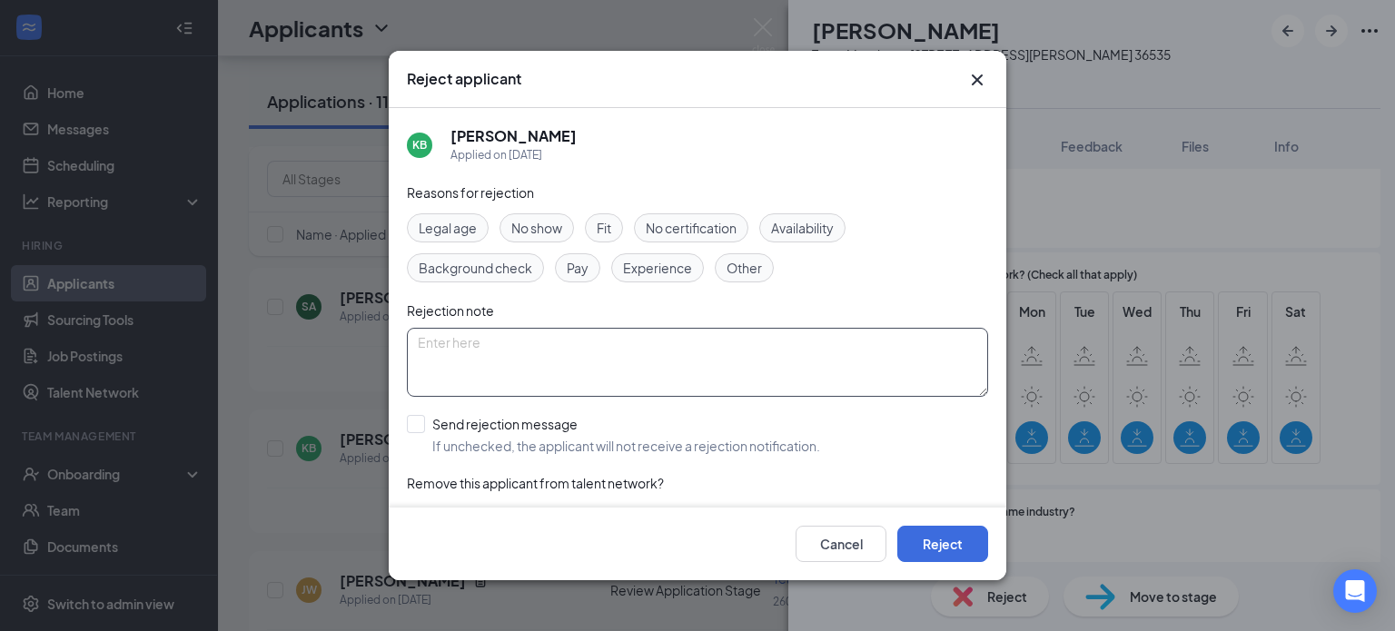
click at [641, 375] on textarea at bounding box center [697, 362] width 581 height 69
type textarea "Availability"
click at [949, 541] on button "Reject" at bounding box center [942, 544] width 91 height 36
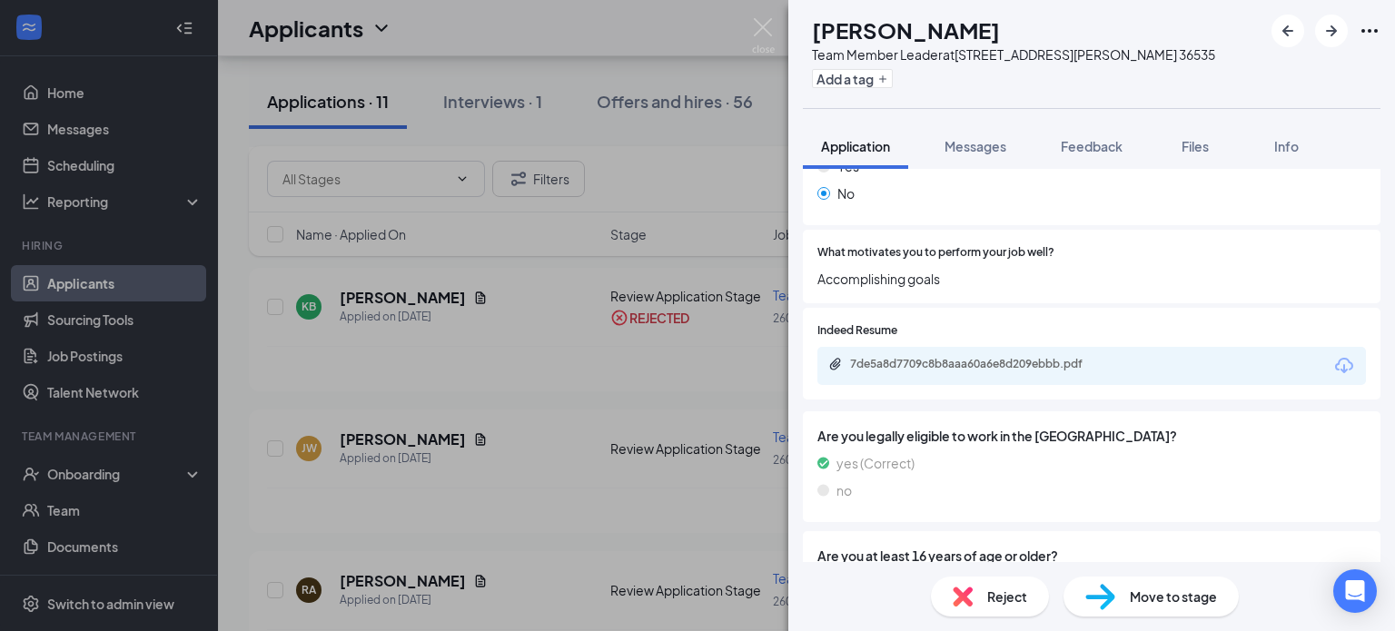
scroll to position [1015, 0]
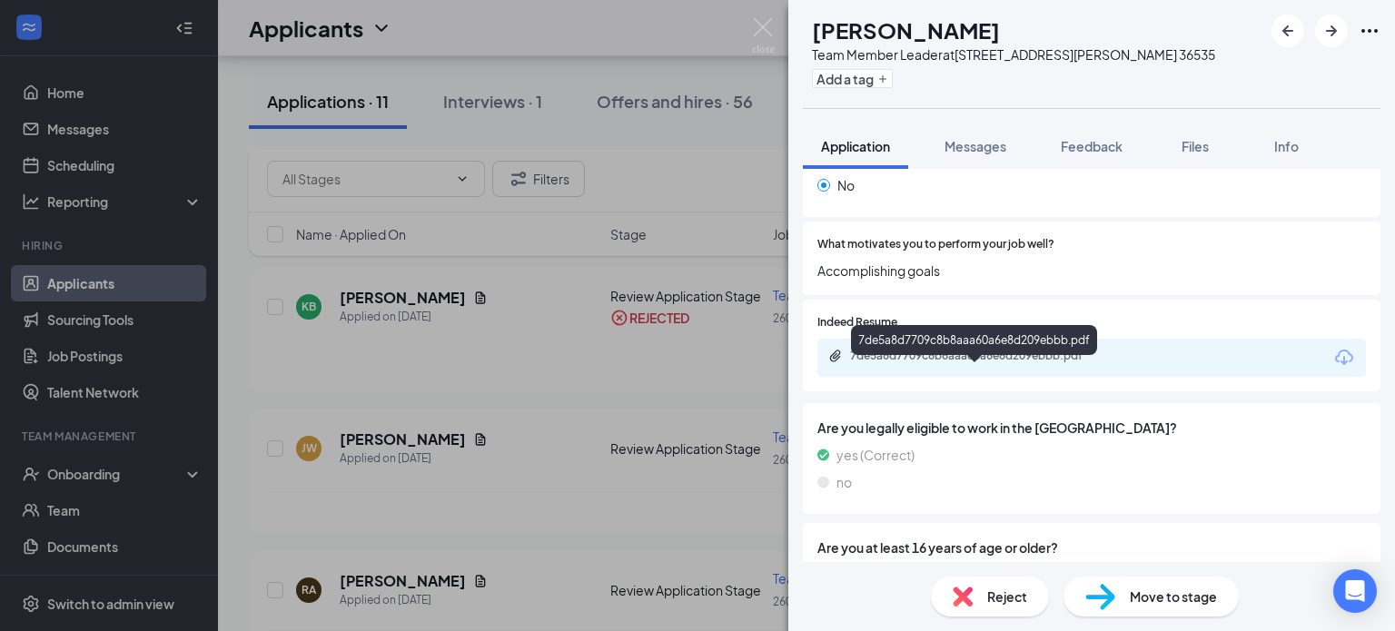
click at [971, 363] on div "7de5a8d7709c8b8aaa60a6e8d209ebbb.pdf" at bounding box center [977, 356] width 254 height 15
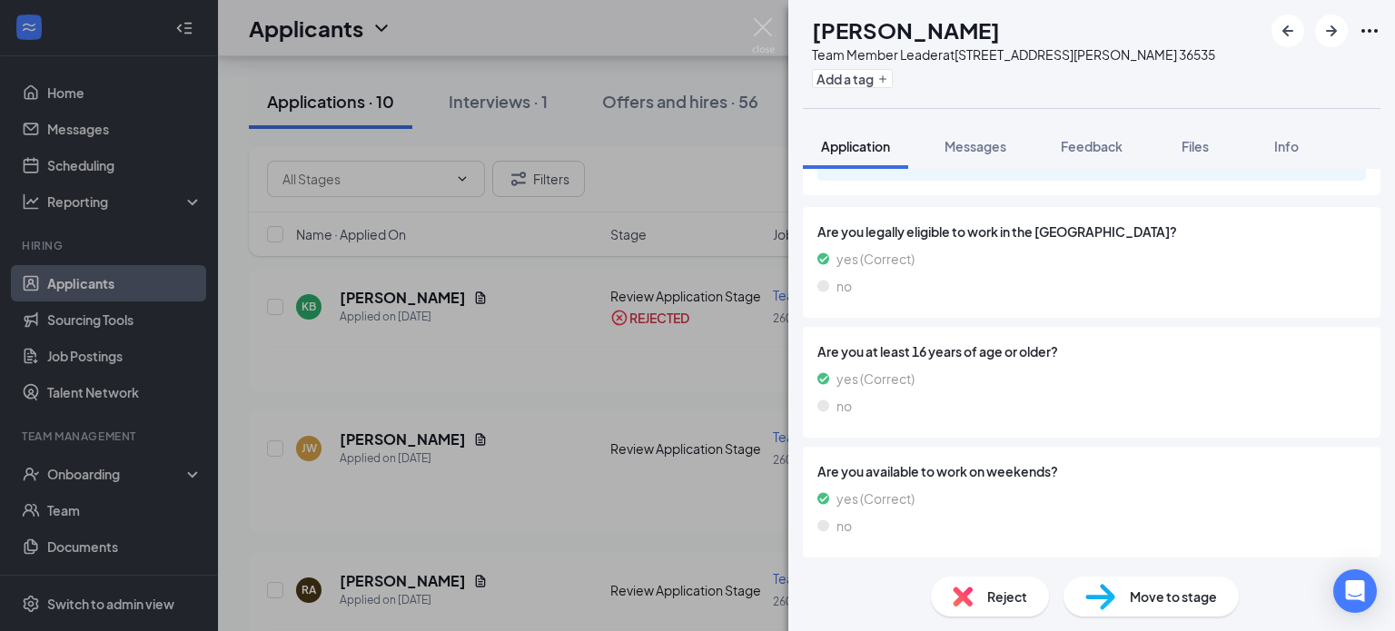
scroll to position [0, 0]
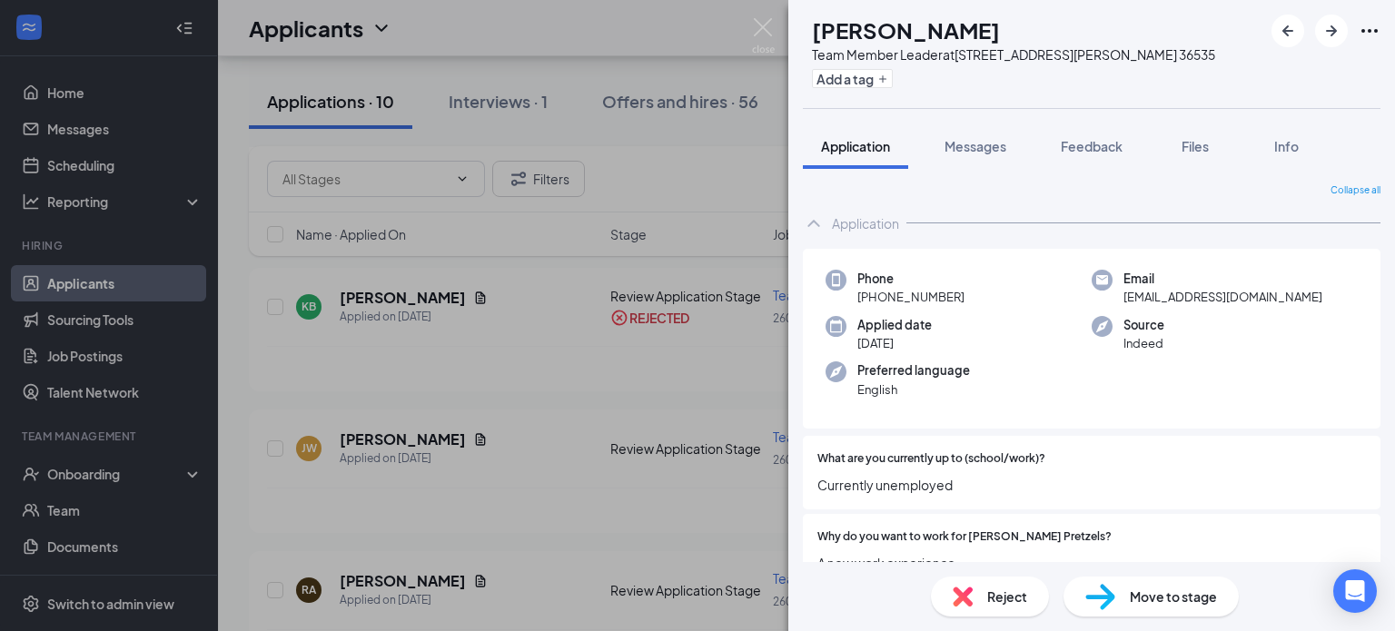
click at [989, 593] on span "Reject" at bounding box center [1007, 597] width 40 height 20
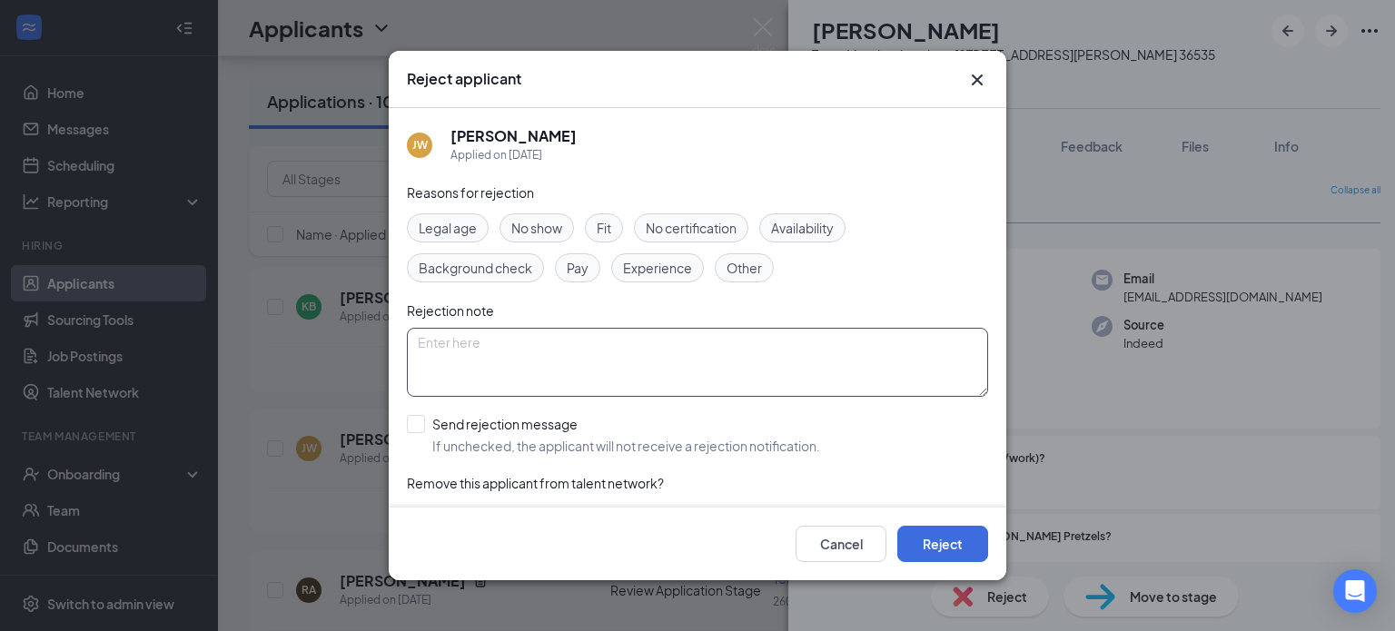
click at [513, 367] on textarea at bounding box center [697, 362] width 581 height 69
type textarea "Lack of experience"
click at [926, 542] on button "Reject" at bounding box center [942, 544] width 91 height 36
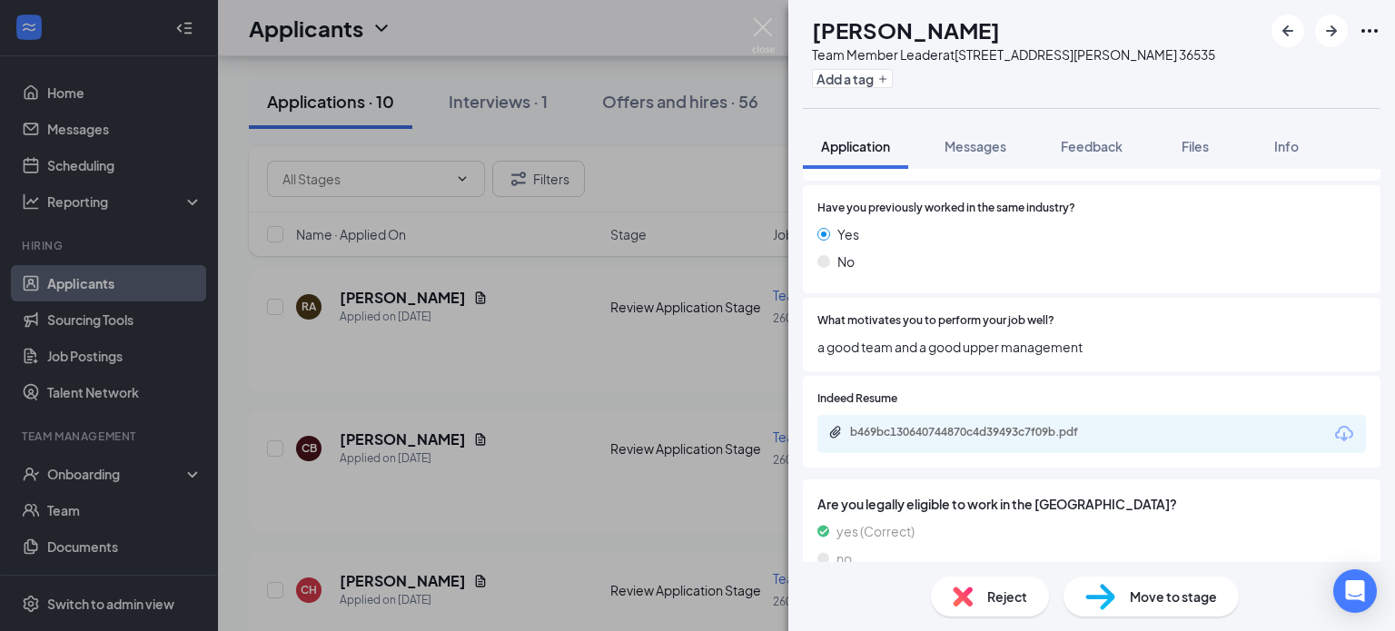
scroll to position [982, 0]
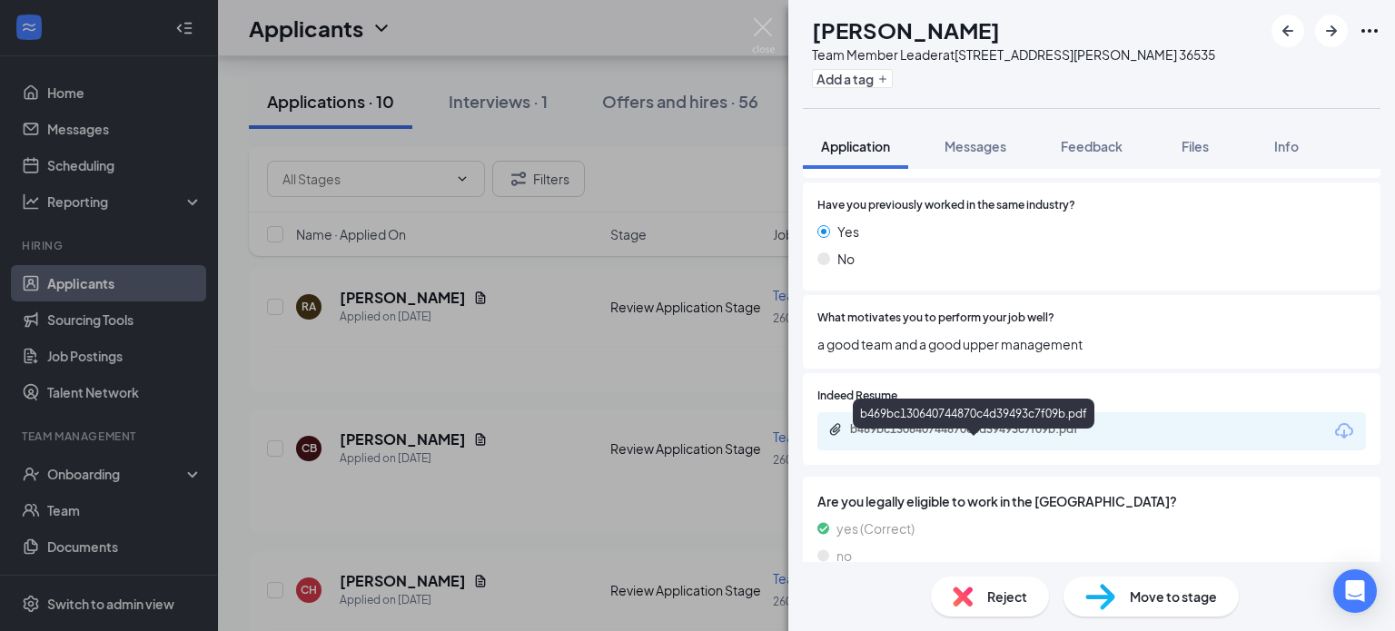
click at [962, 437] on div "b469bc130640744870c4d39493c7f09b.pdf" at bounding box center [977, 429] width 254 height 15
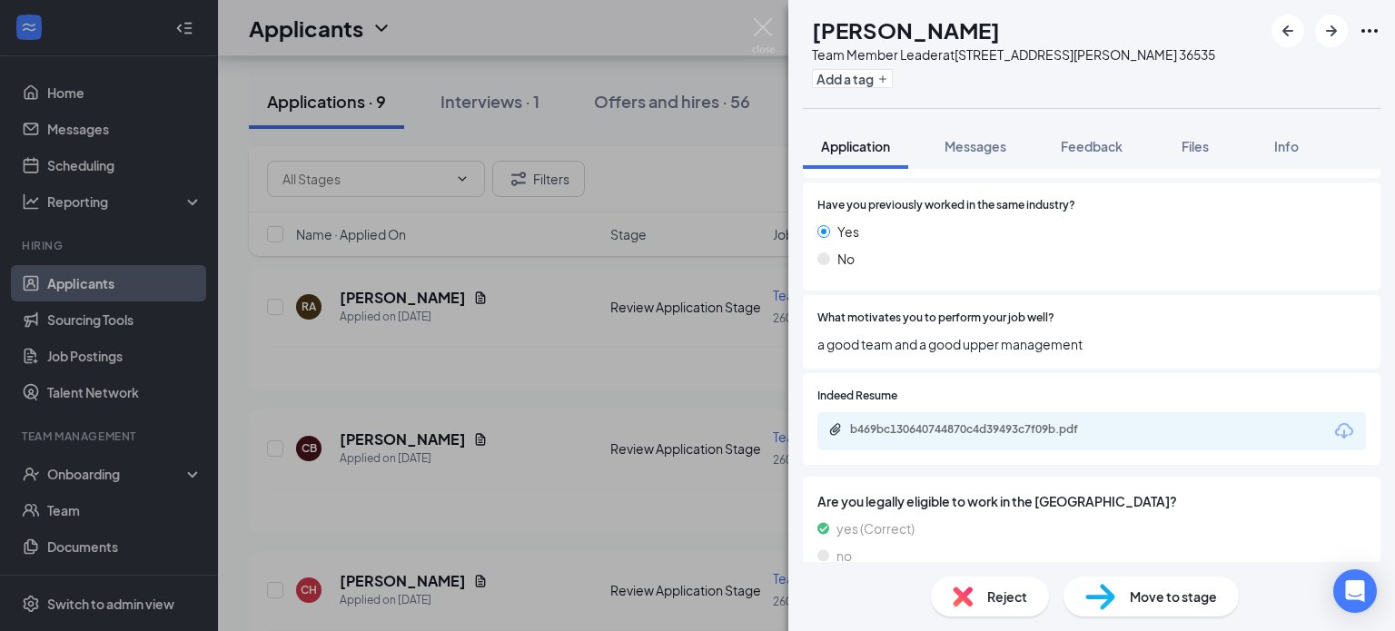
click at [1157, 597] on span "Move to stage" at bounding box center [1173, 597] width 87 height 20
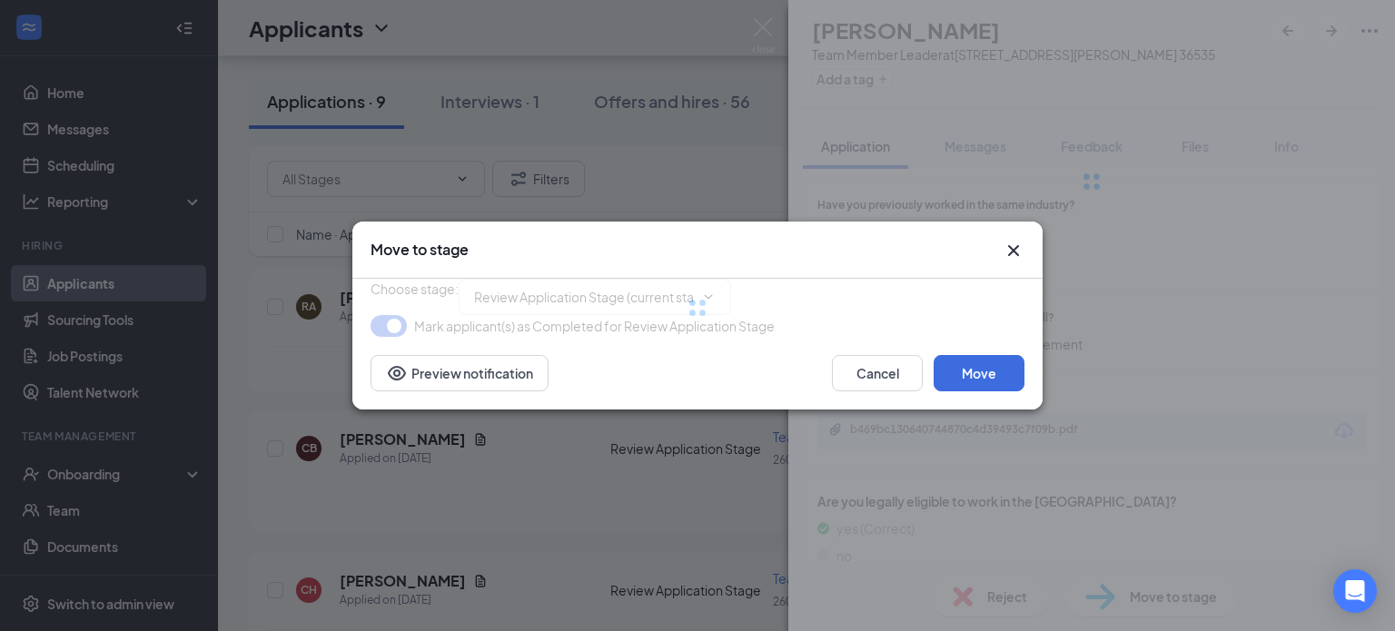
type input "In person Interview (next stage)"
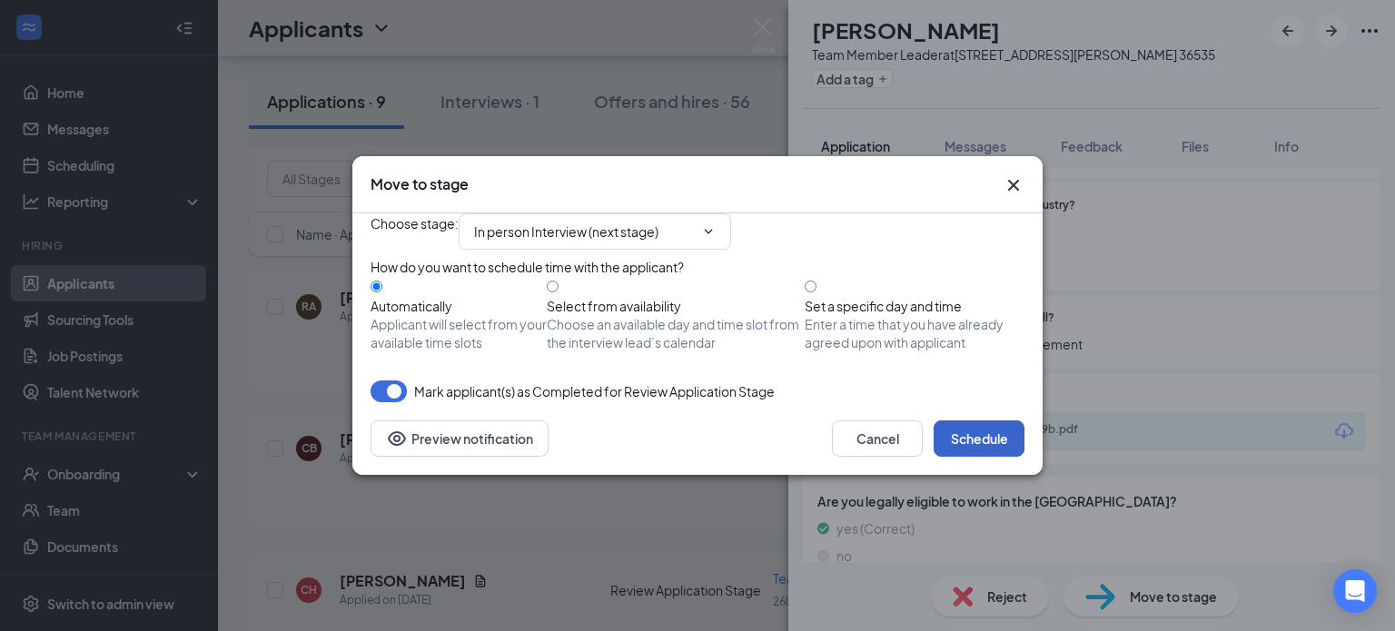
click at [966, 457] on button "Schedule" at bounding box center [979, 439] width 91 height 36
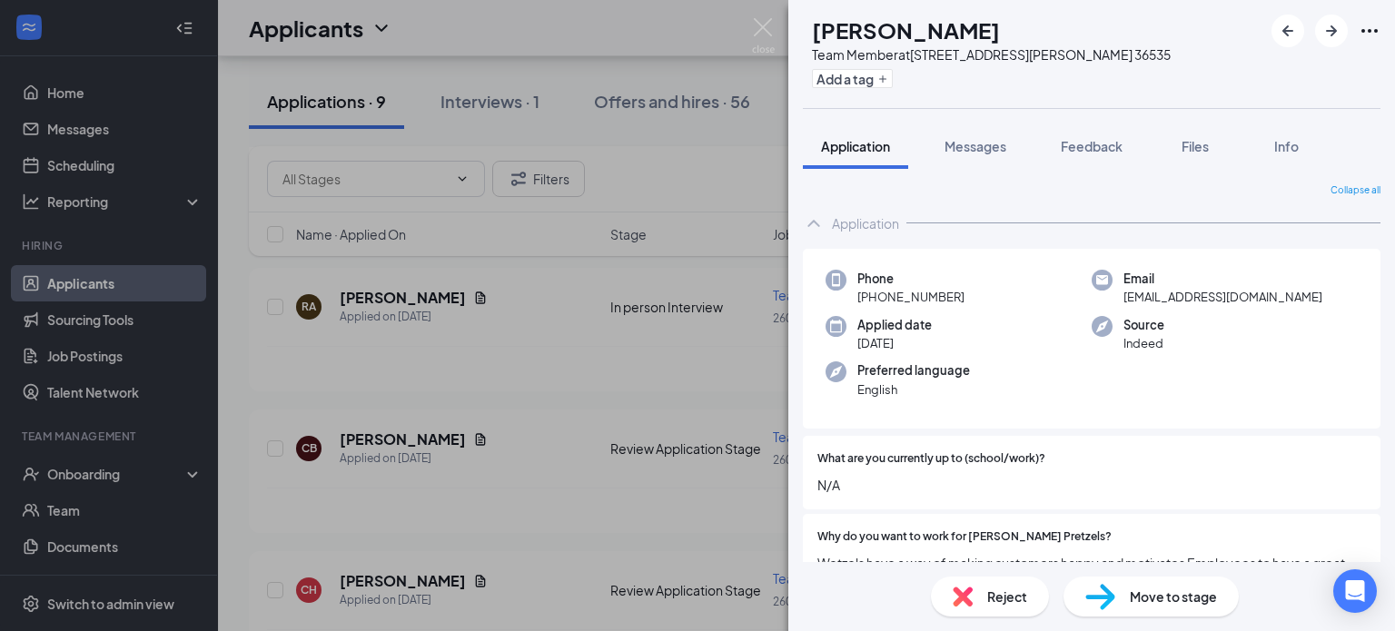
click at [1150, 599] on span "Move to stage" at bounding box center [1173, 597] width 87 height 20
type input "In person Interview (next stage)"
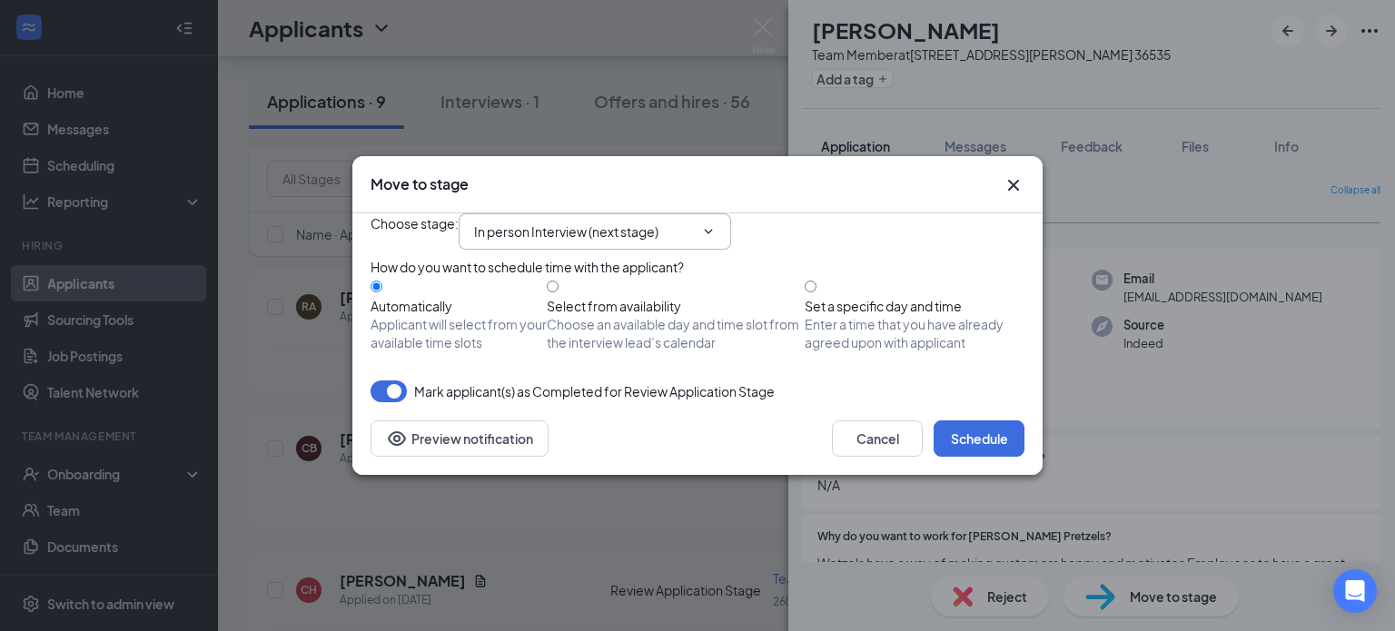
click at [710, 213] on span "In person Interview (next stage)" at bounding box center [595, 231] width 272 height 36
click at [713, 229] on icon "ChevronDown" at bounding box center [709, 231] width 8 height 5
click at [716, 224] on icon "ChevronDown" at bounding box center [708, 231] width 15 height 15
click at [806, 257] on div "How do you want to schedule time with the applicant?" at bounding box center [698, 267] width 654 height 20
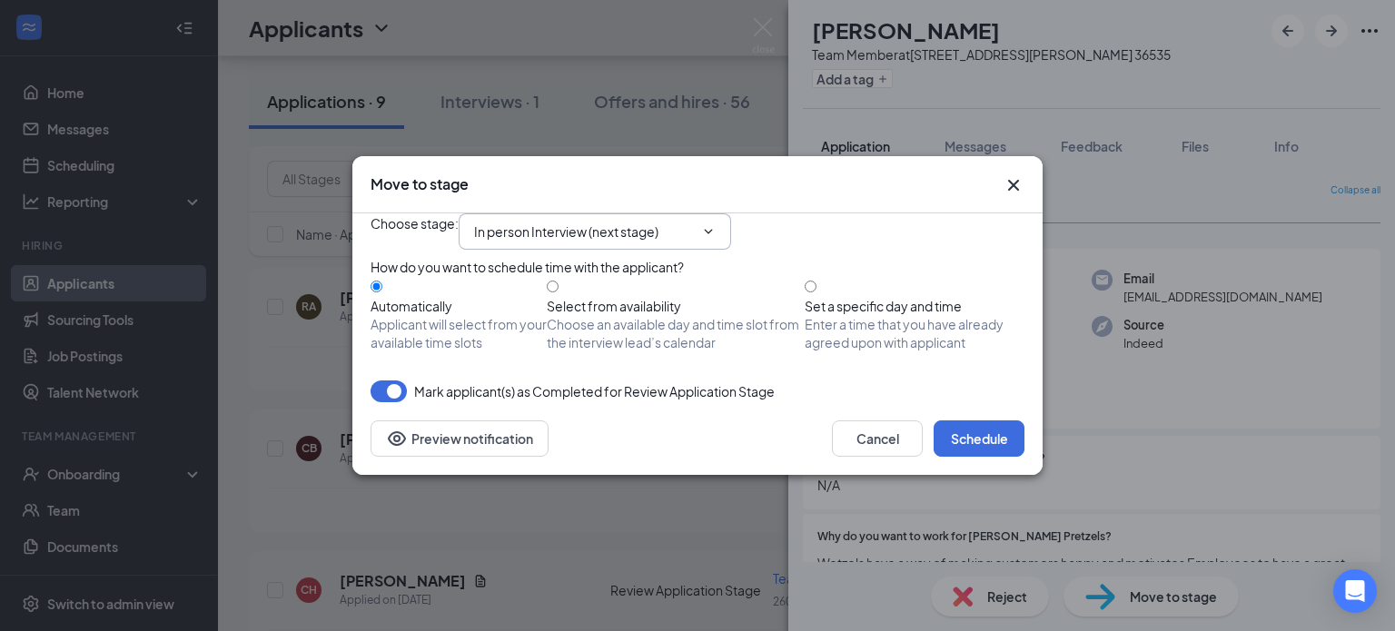
click at [716, 224] on icon "ChevronDown" at bounding box center [708, 231] width 15 height 15
click at [869, 457] on button "Cancel" at bounding box center [877, 439] width 91 height 36
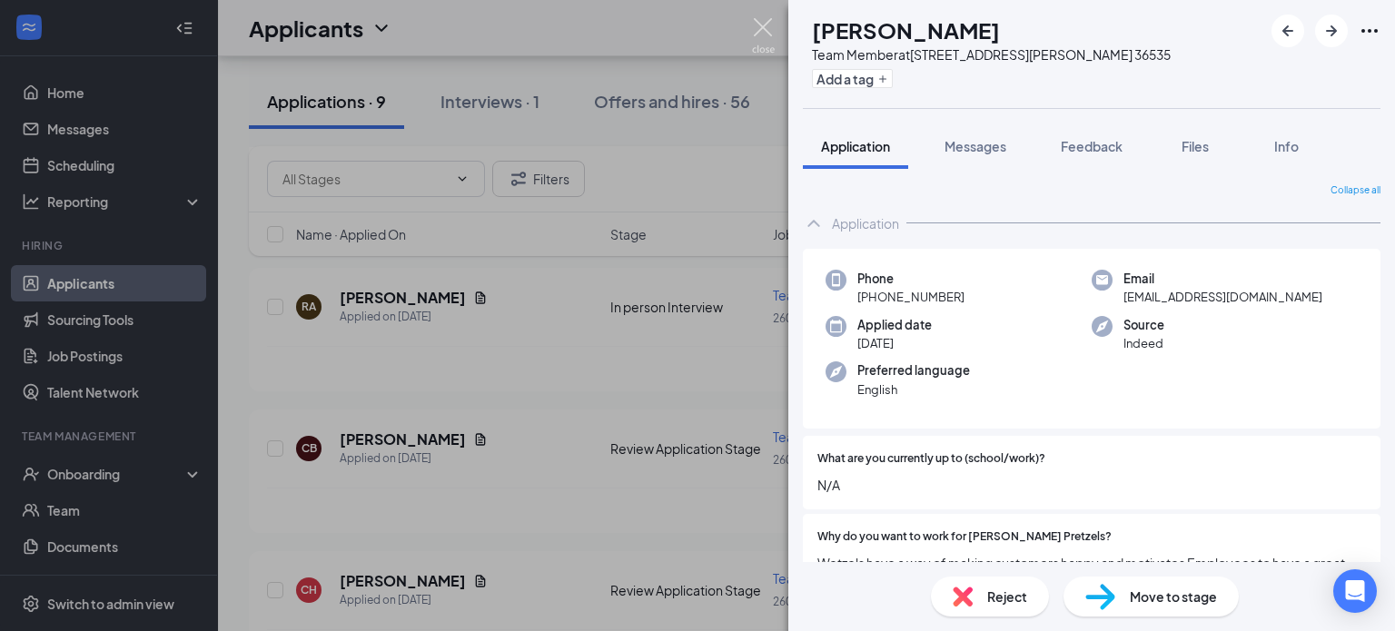
click at [773, 30] on img at bounding box center [763, 35] width 23 height 35
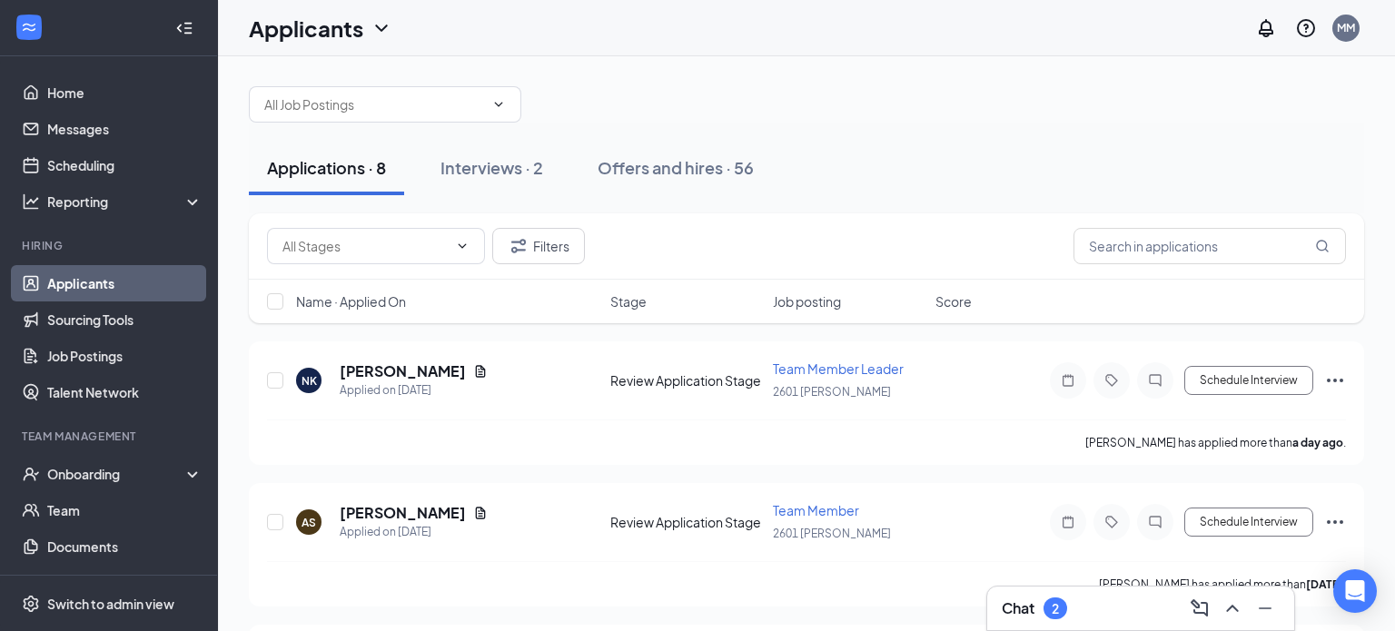
scroll to position [11, 0]
click at [409, 371] on h5 "[PERSON_NAME]" at bounding box center [403, 371] width 126 height 20
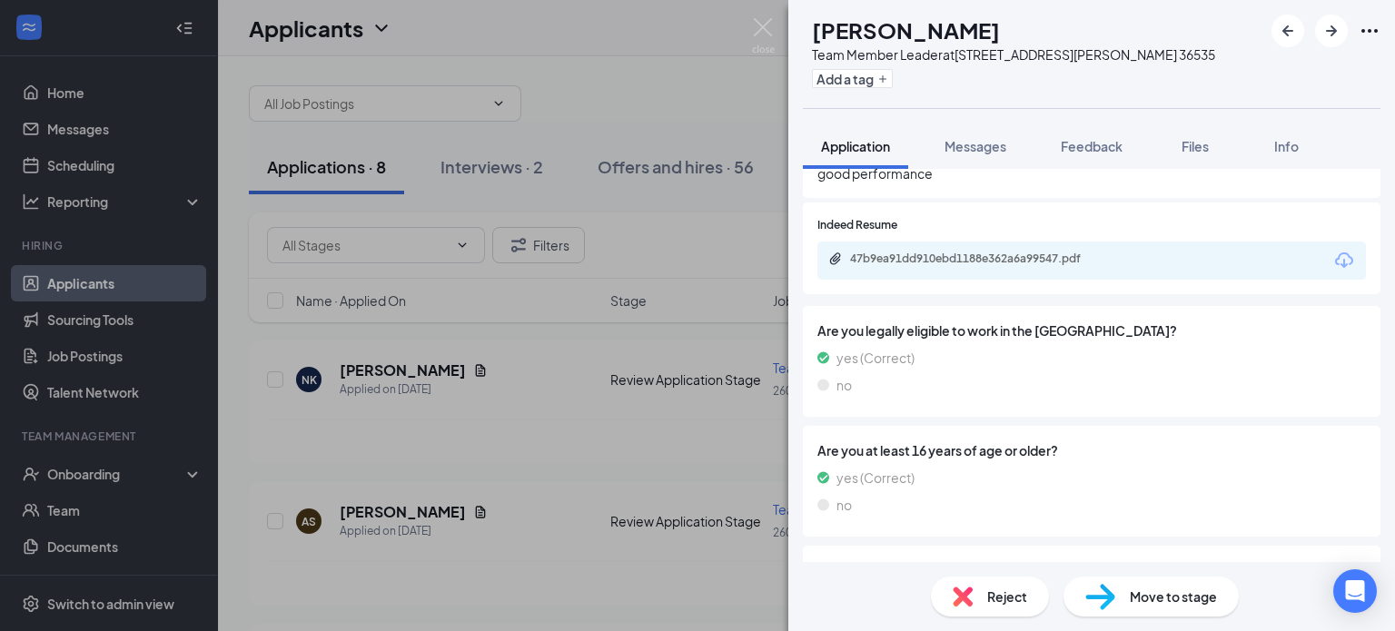
scroll to position [1123, 0]
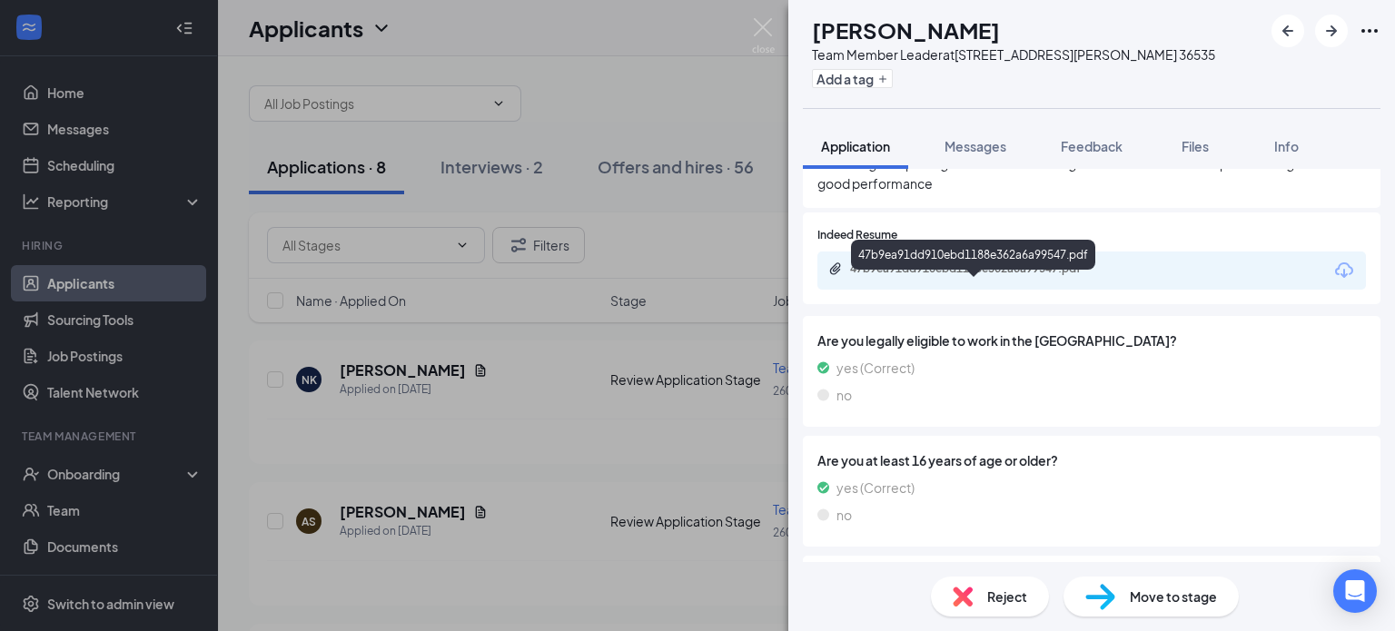
click at [1035, 276] on div "47b9ea91dd910ebd1188e362a6a99547.pdf" at bounding box center [977, 269] width 254 height 15
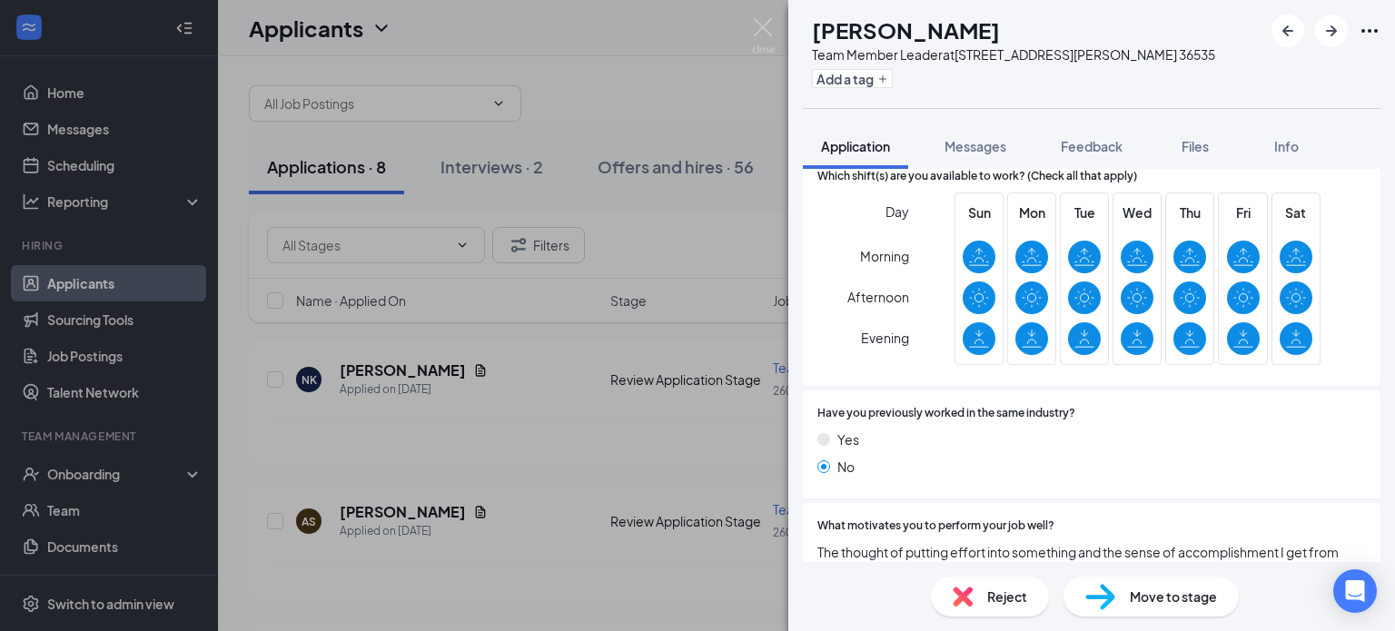
scroll to position [679, 0]
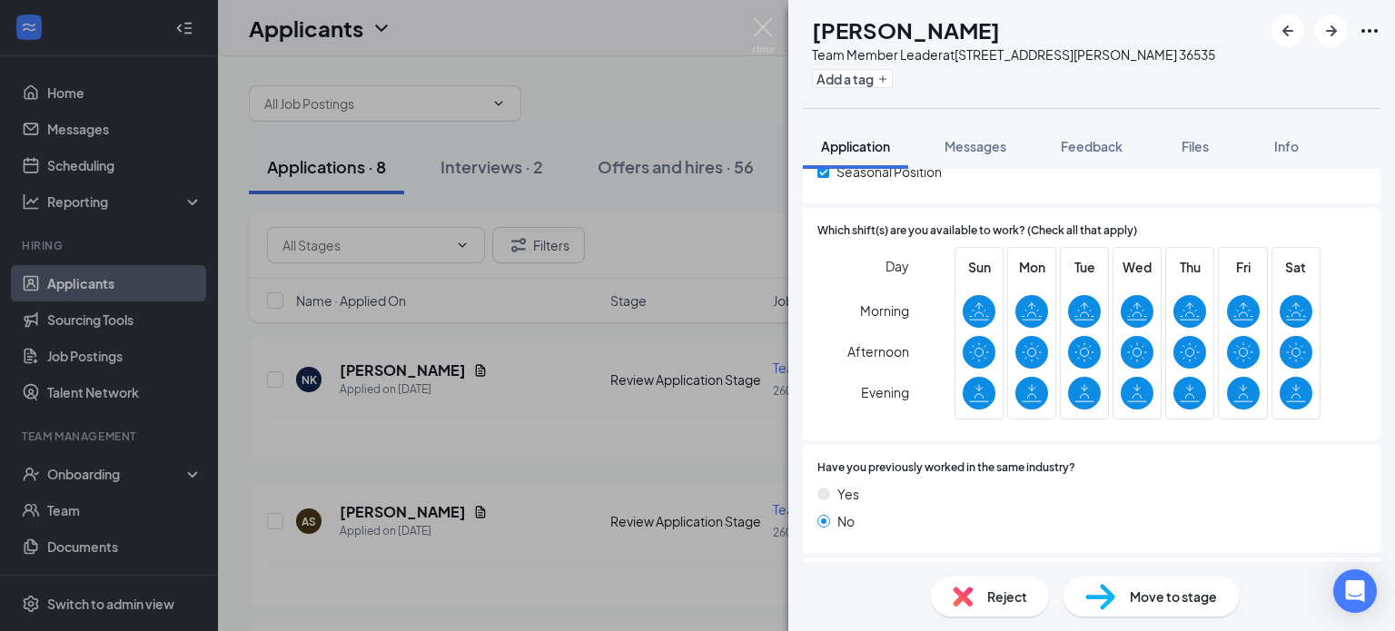
click at [995, 596] on span "Reject" at bounding box center [1007, 597] width 40 height 20
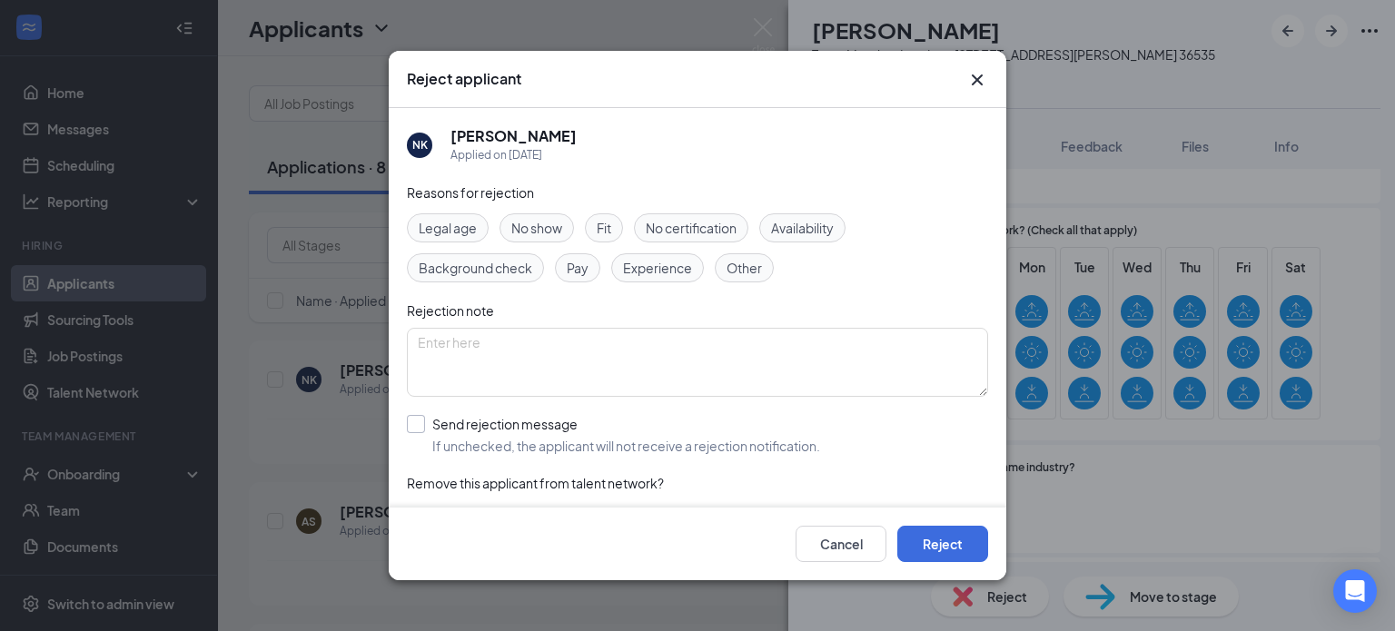
click at [421, 424] on input "Send rejection message If unchecked, the applicant will not receive a rejection…" at bounding box center [613, 435] width 413 height 40
checkbox input "true"
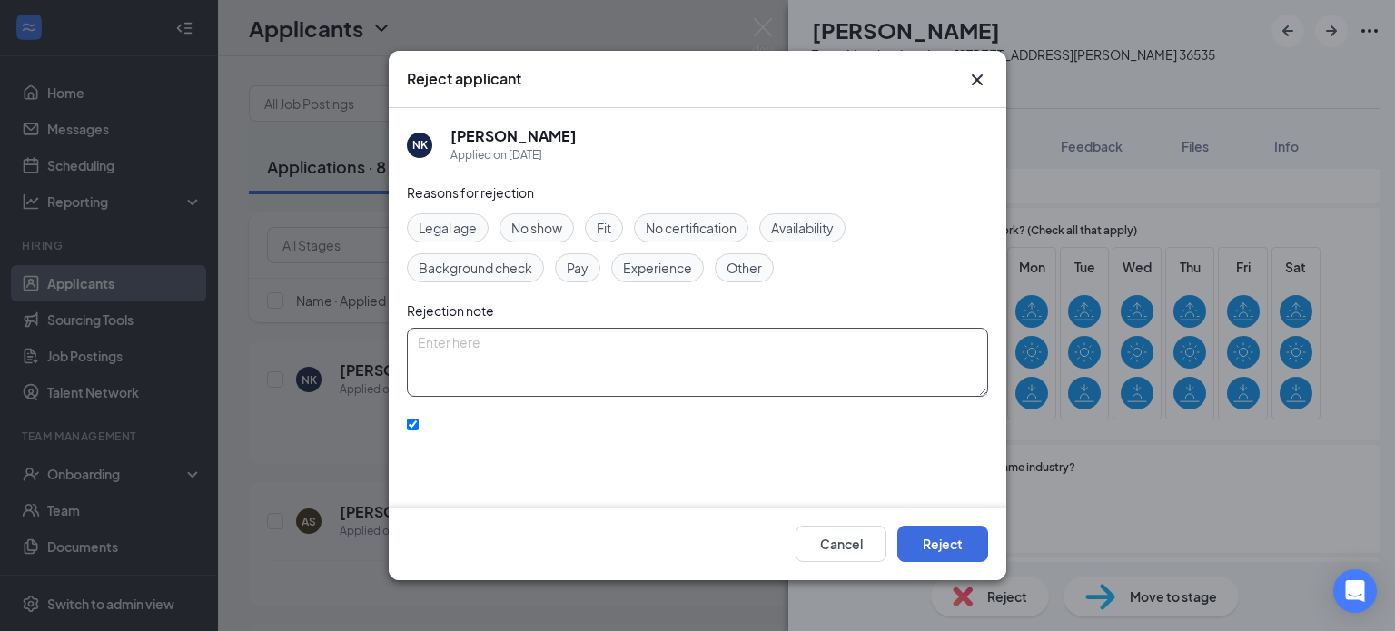
click at [449, 368] on textarea at bounding box center [697, 362] width 581 height 69
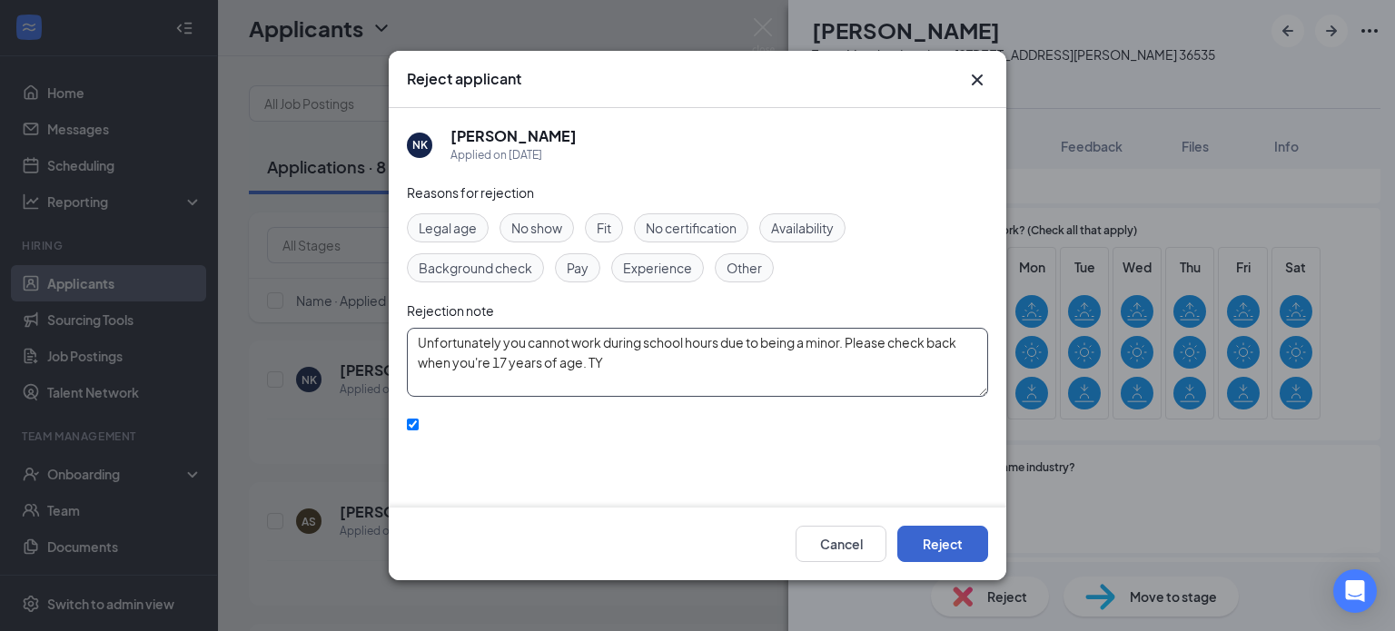
type textarea "Unfortunately you cannot work during school hours due to being a minor. Please …"
click at [936, 545] on button "Reject" at bounding box center [942, 544] width 91 height 36
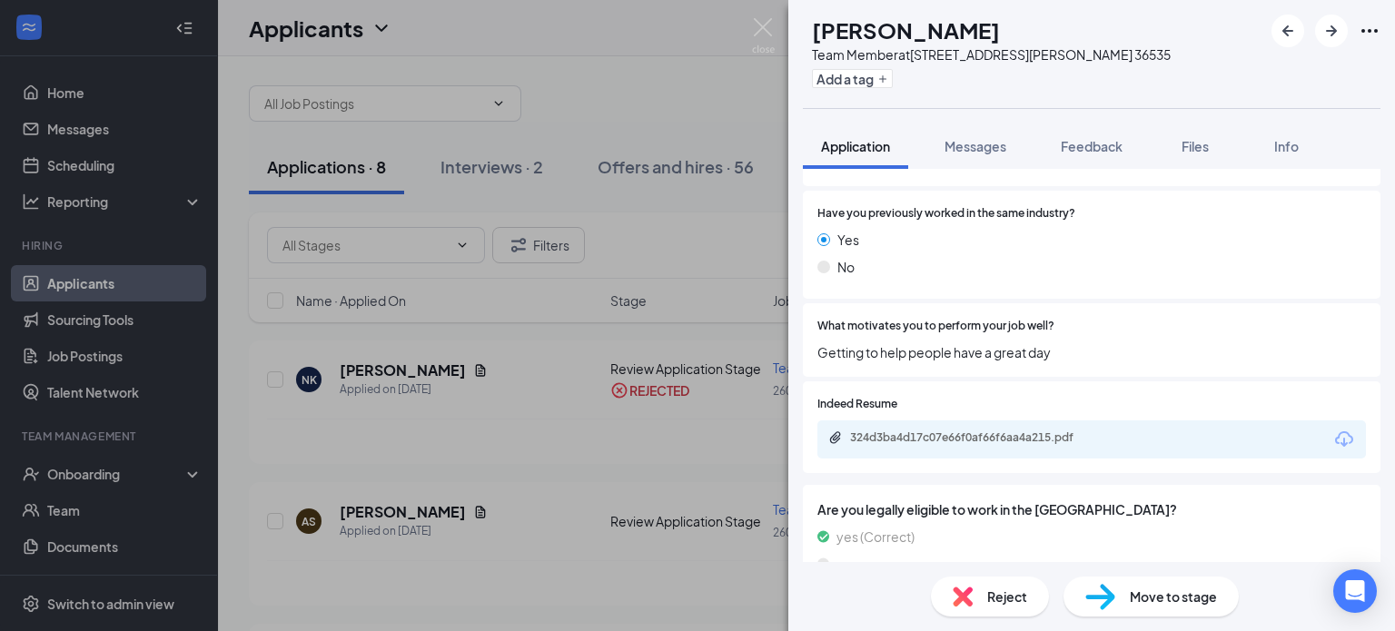
scroll to position [1062, 0]
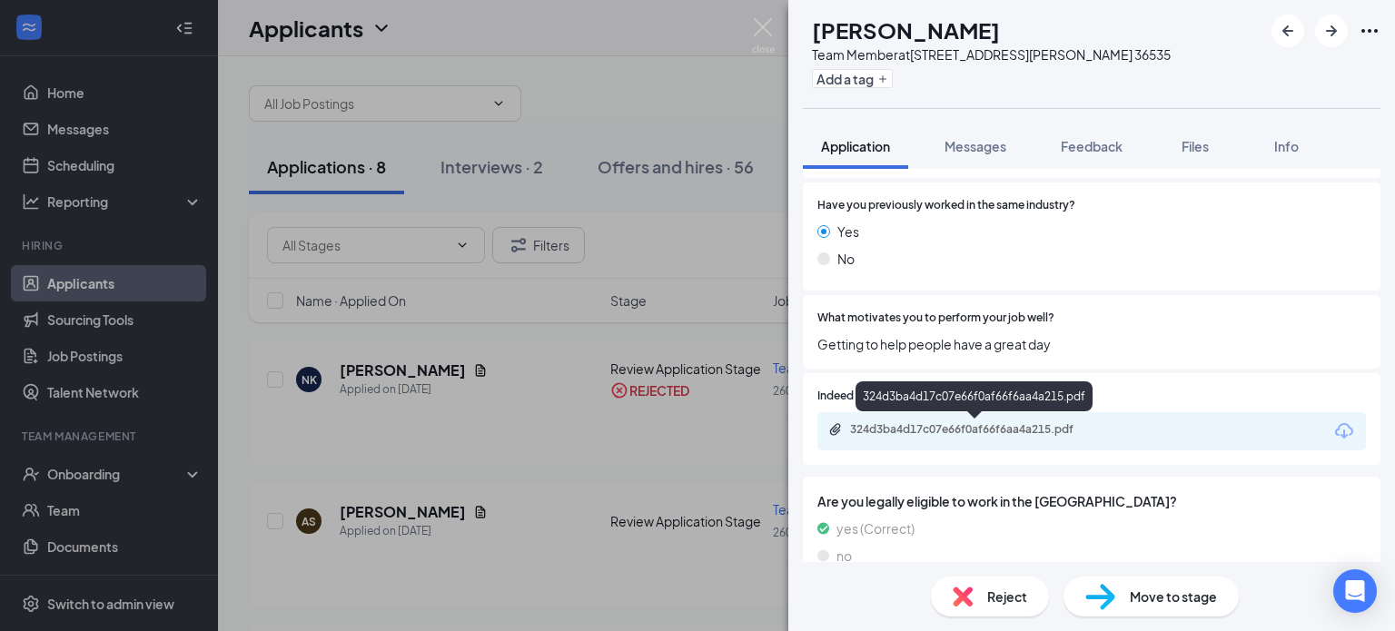
click at [1015, 437] on div "324d3ba4d17c07e66f0af66f6aa4a215.pdf" at bounding box center [975, 430] width 294 height 17
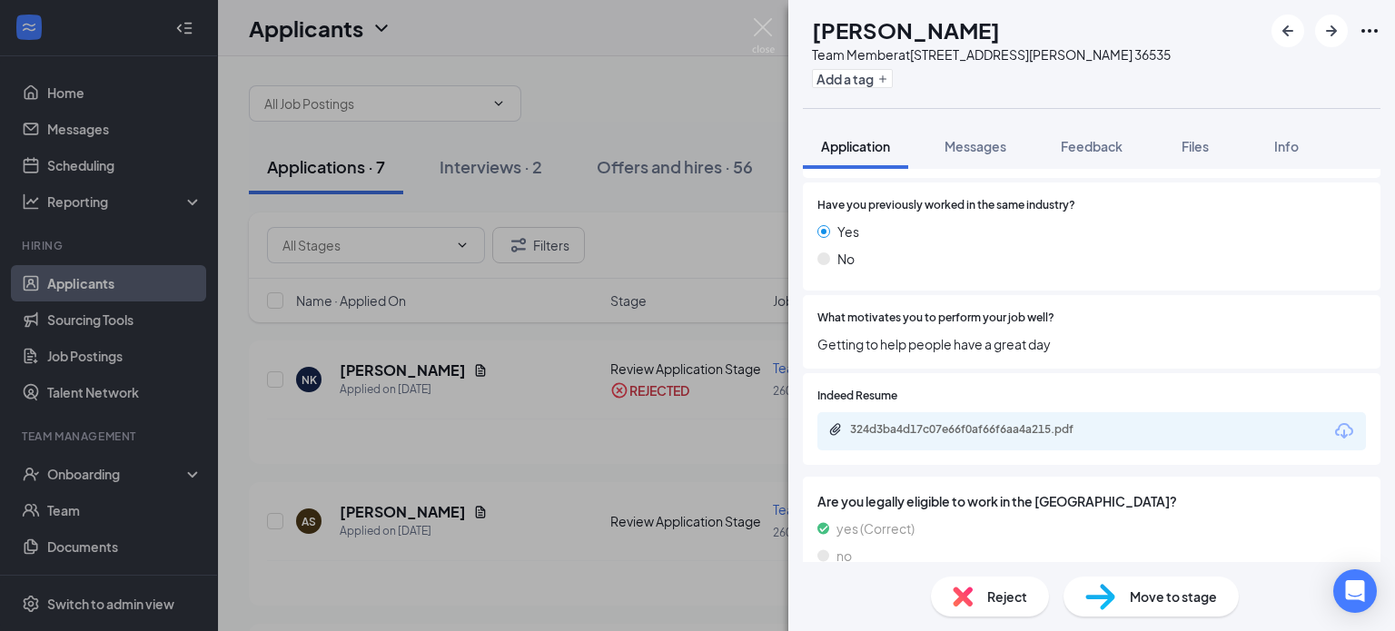
click at [1137, 600] on span "Move to stage" at bounding box center [1173, 597] width 87 height 20
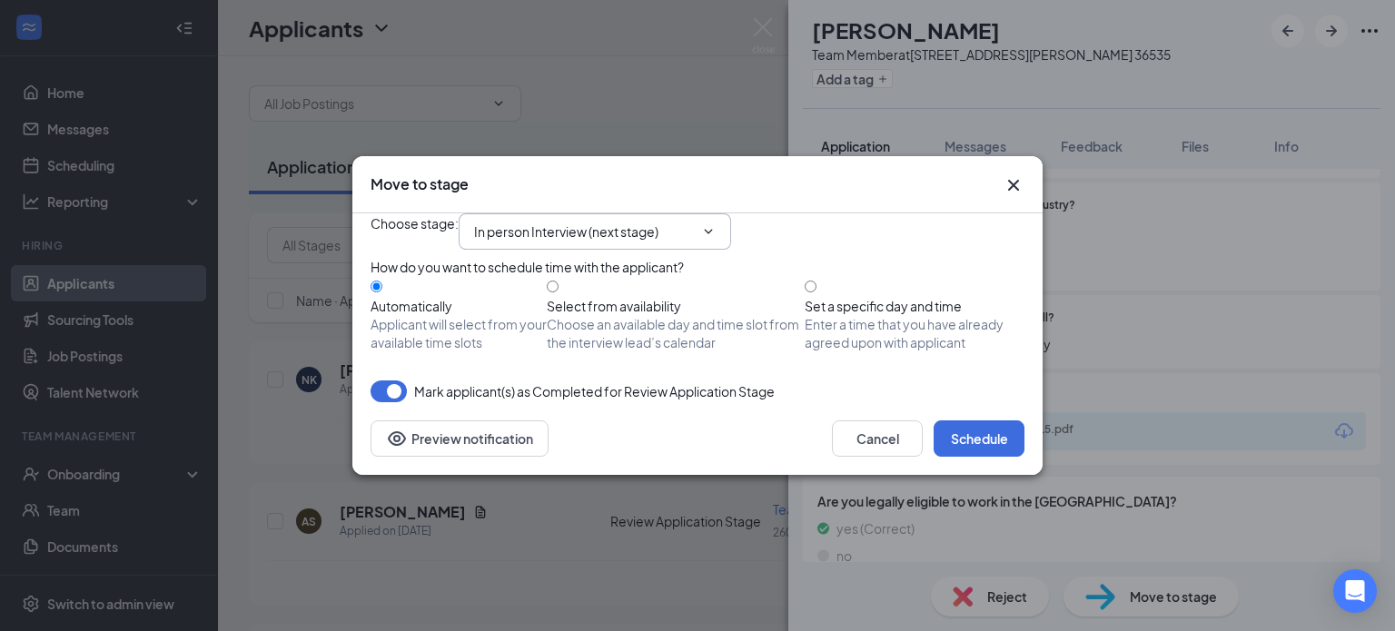
click at [713, 229] on icon "ChevronDown" at bounding box center [709, 231] width 8 height 5
click at [678, 222] on input "In person Interview (next stage)" at bounding box center [584, 232] width 220 height 20
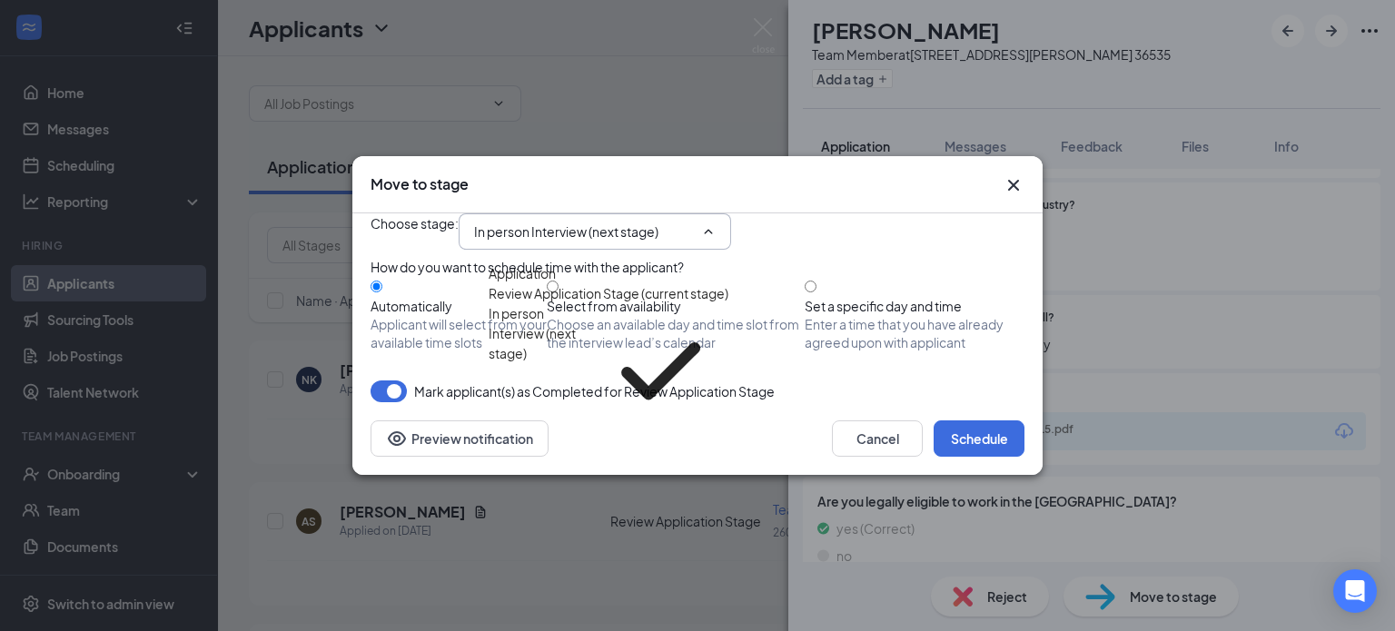
click at [618, 439] on div "Review Resume Stage" at bounding box center [556, 449] width 134 height 20
type input "Review Resume Stage"
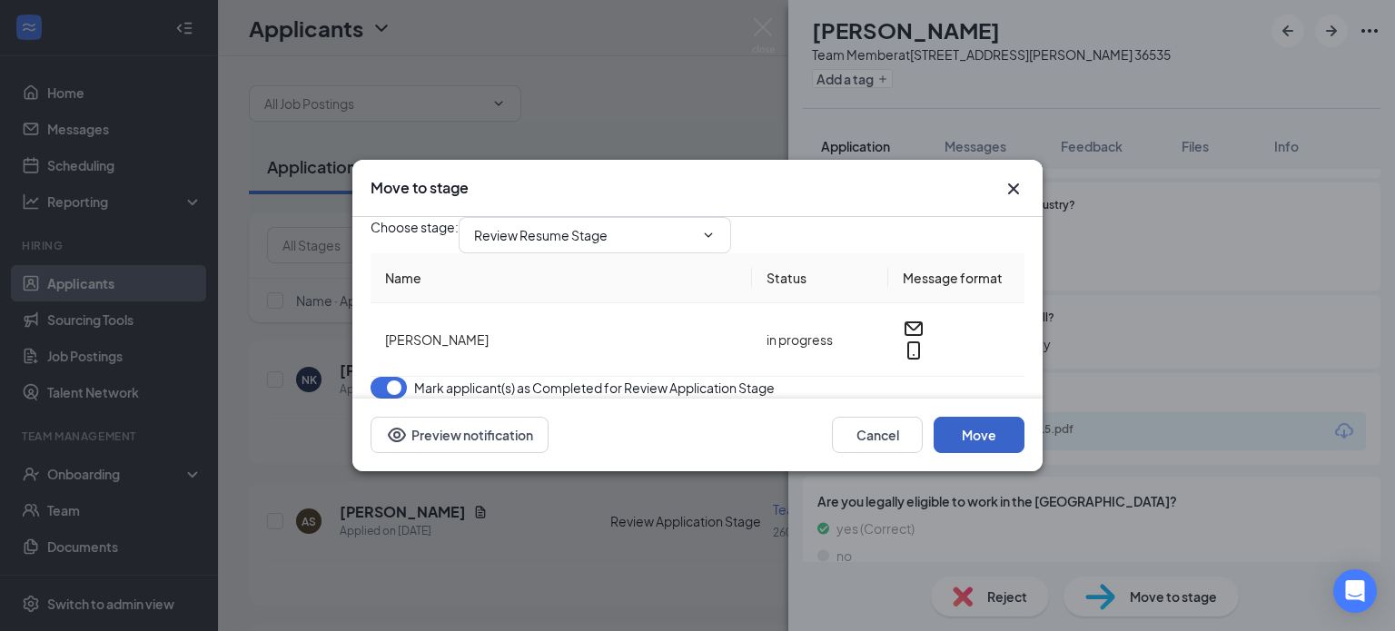
click at [966, 453] on button "Move" at bounding box center [979, 435] width 91 height 36
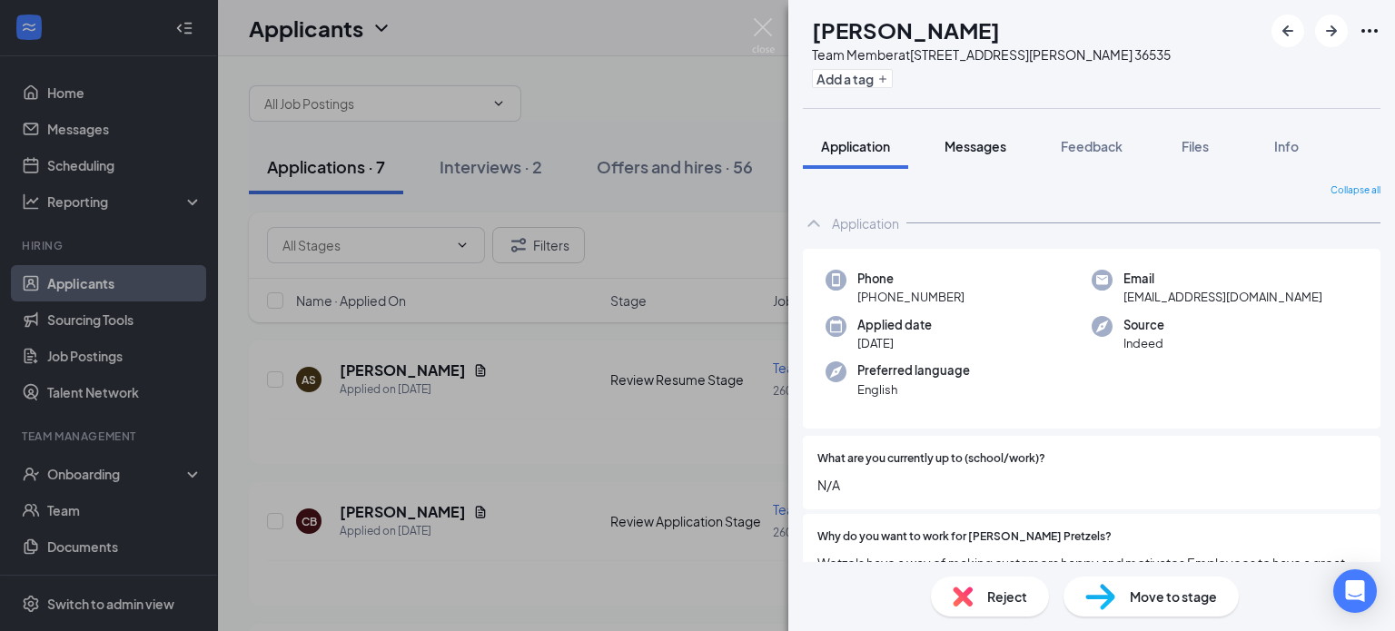
click at [969, 148] on span "Messages" at bounding box center [976, 146] width 62 height 16
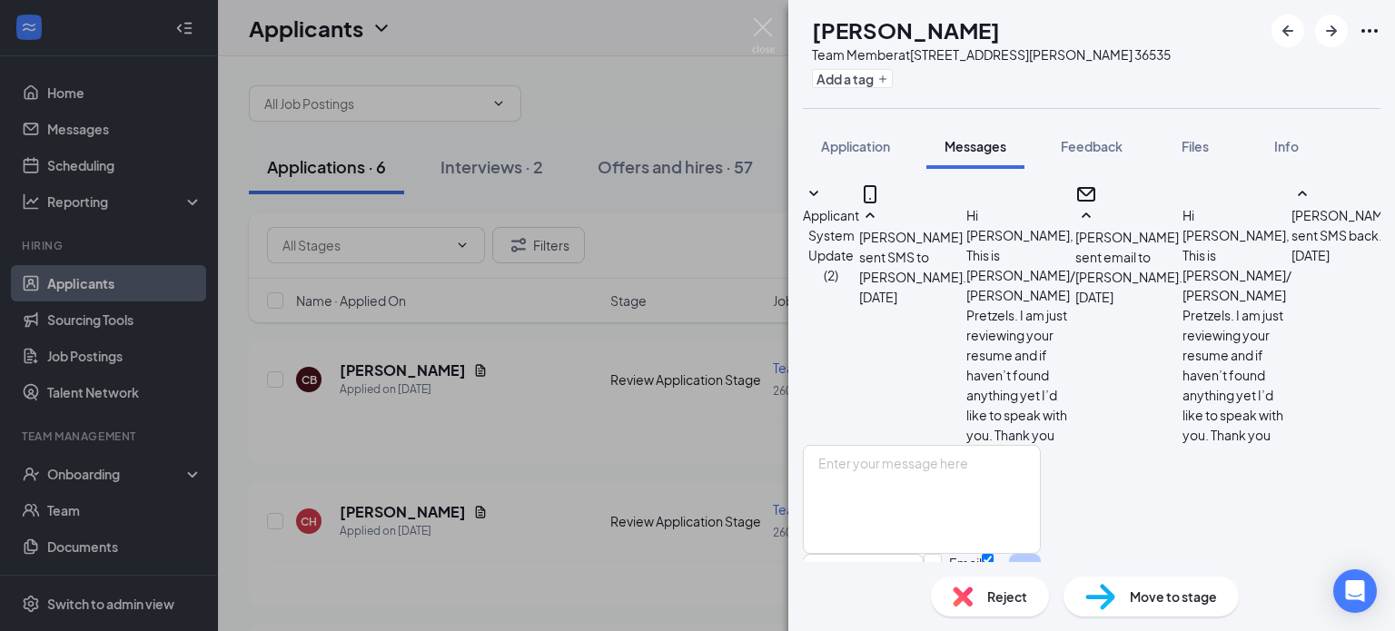
click at [1172, 601] on span "Move to stage" at bounding box center [1173, 597] width 87 height 20
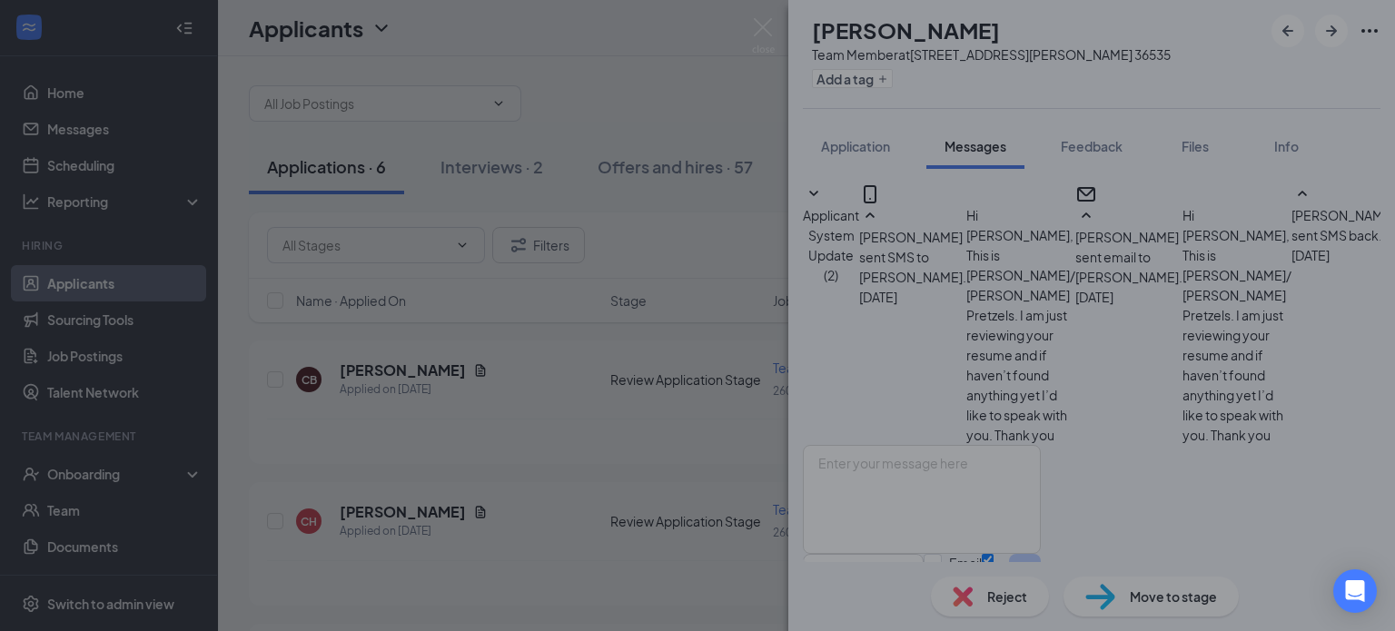
type input "In person Interview (next stage)"
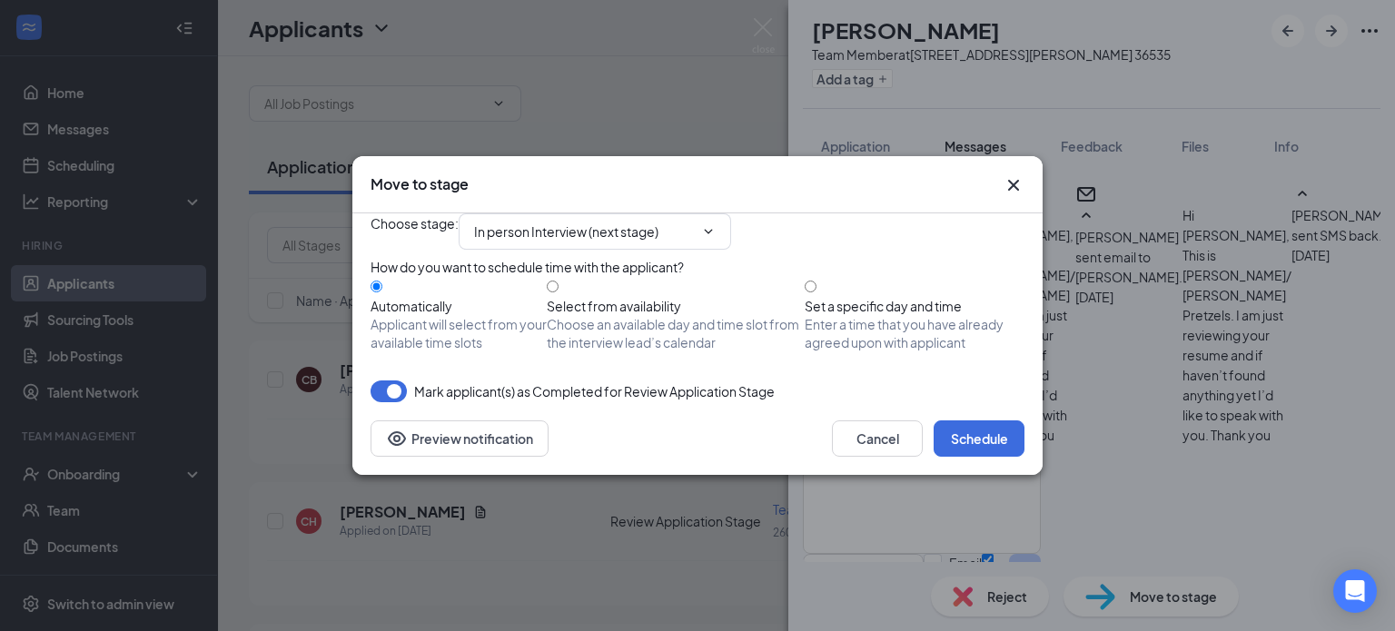
click at [1012, 180] on icon "Cross" at bounding box center [1013, 185] width 11 height 11
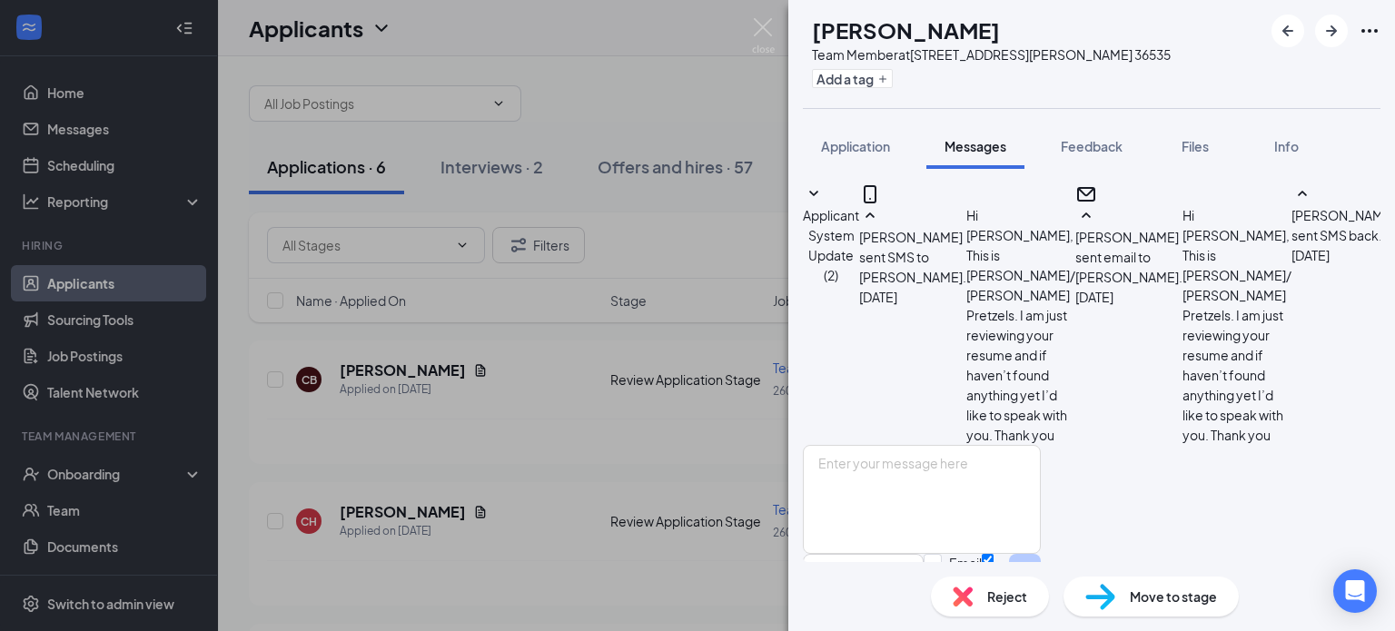
scroll to position [488, 0]
click at [1159, 614] on div "Move to stage" at bounding box center [1151, 597] width 175 height 40
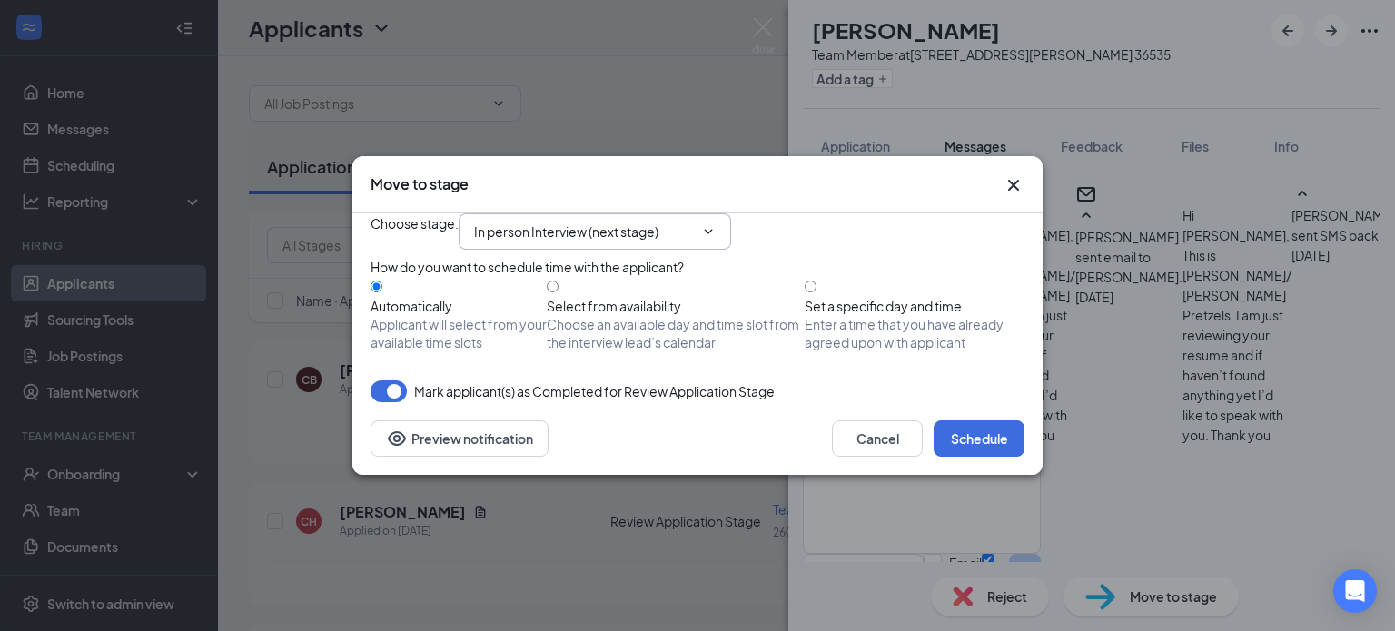
click at [501, 222] on input "In person Interview (next stage)" at bounding box center [584, 232] width 220 height 20
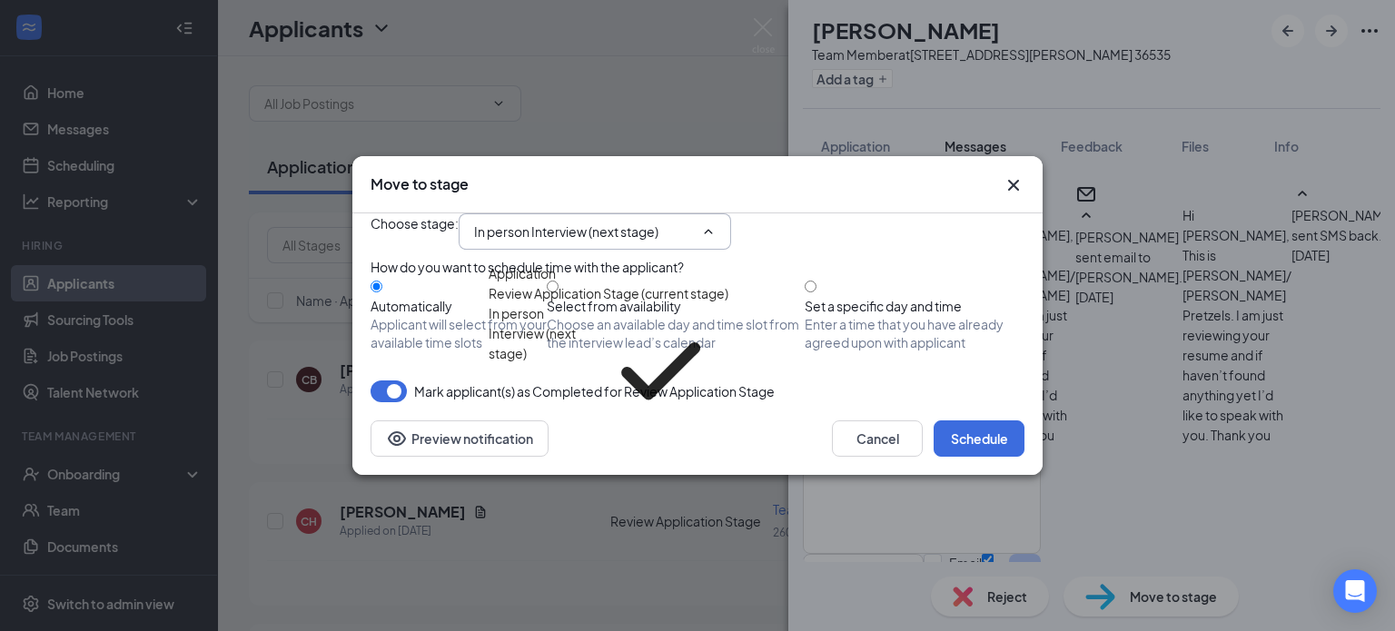
click at [555, 459] on div "Hiring Complete" at bounding box center [538, 469] width 98 height 20
type input "Hiring Complete"
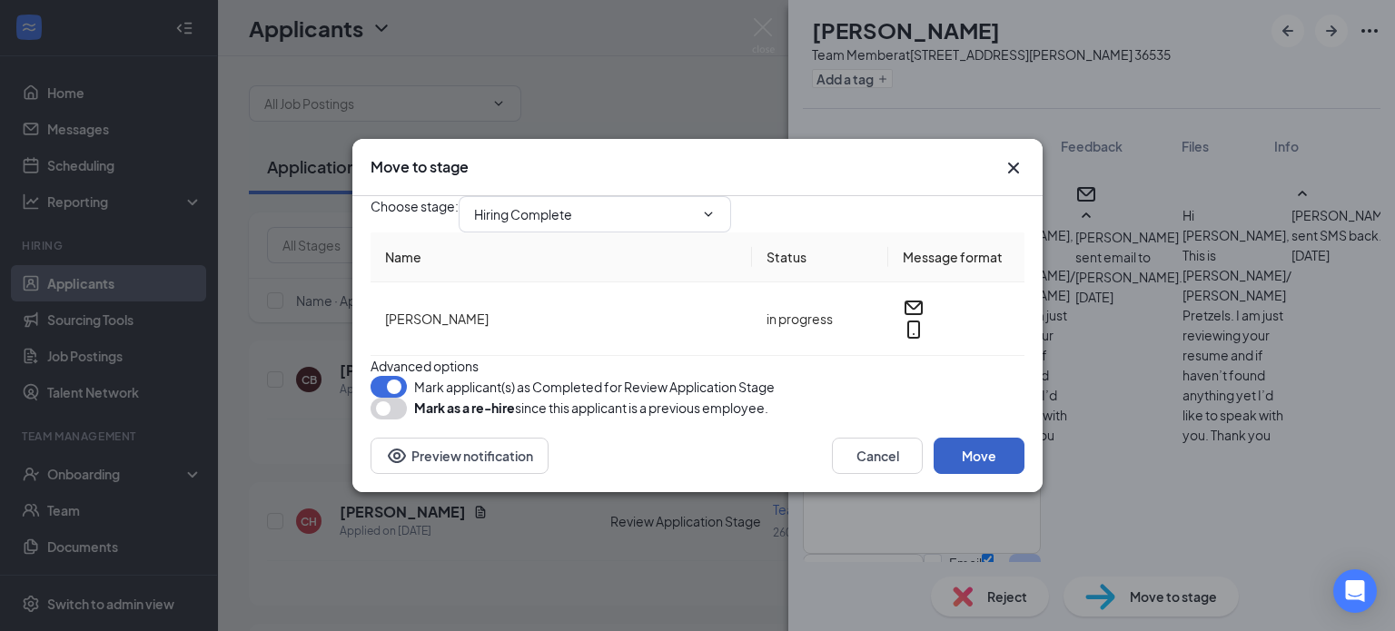
click at [959, 474] on button "Move" at bounding box center [979, 456] width 91 height 36
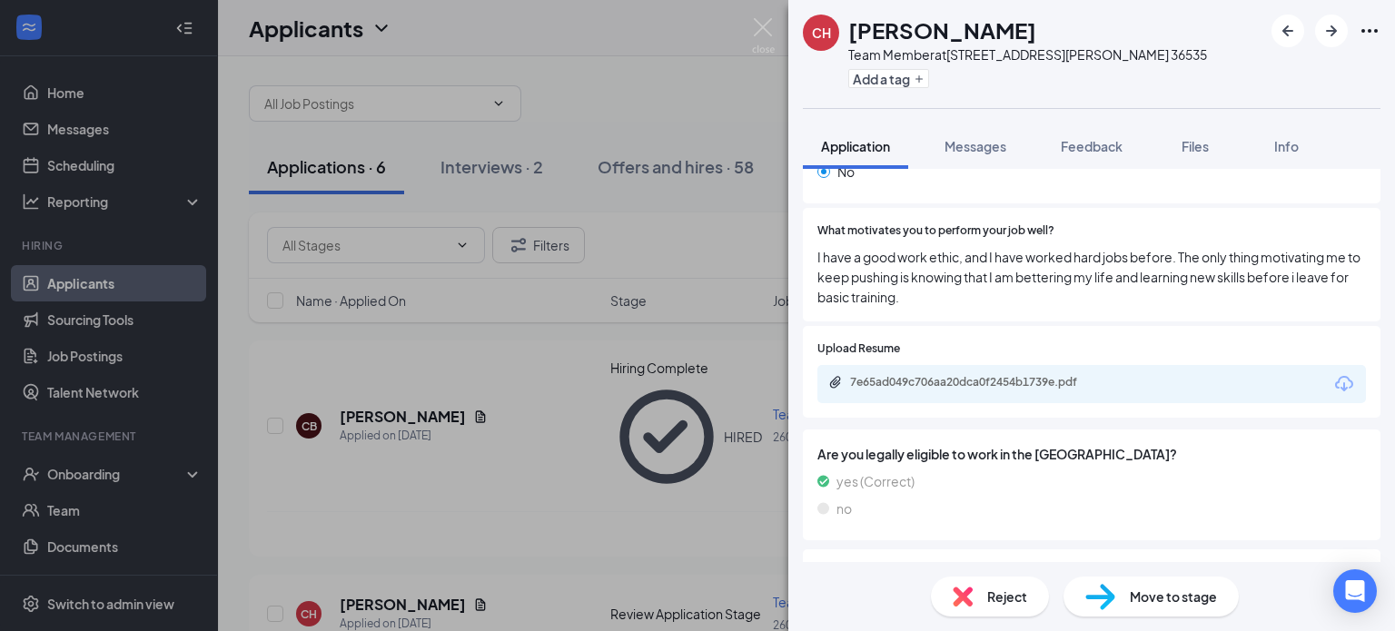
scroll to position [1057, 0]
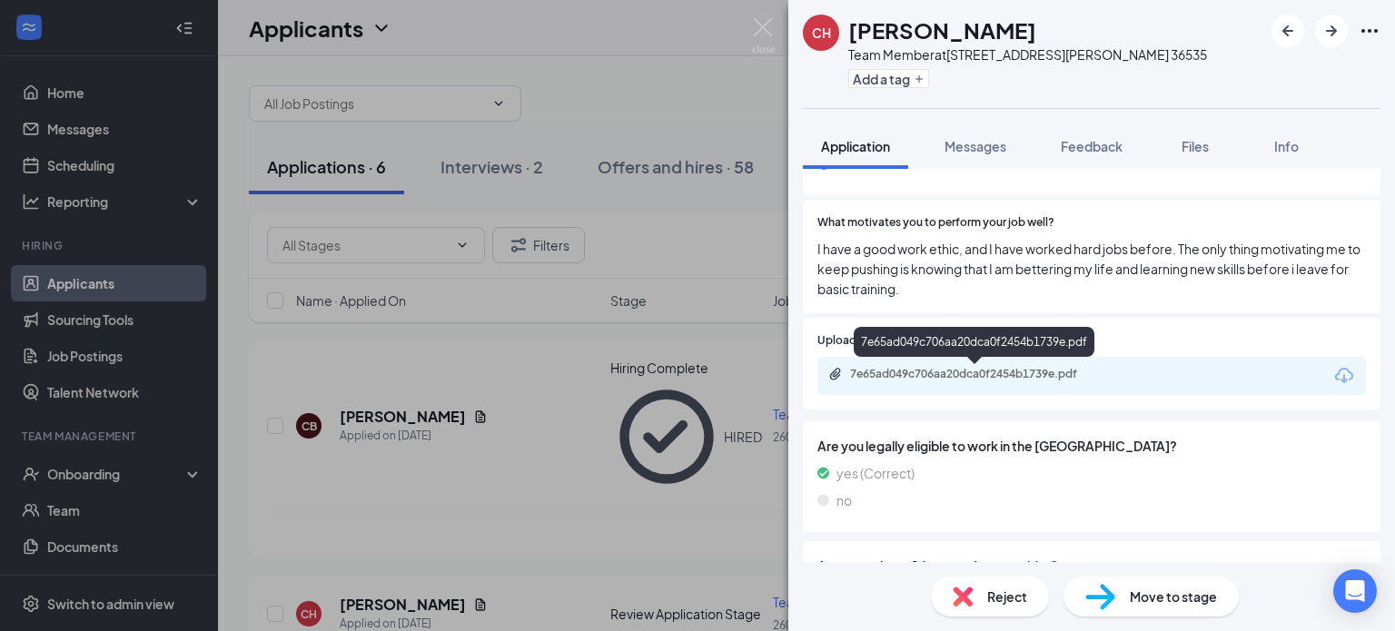
click at [985, 368] on div "7e65ad049c706aa20dca0f2454b1739e.pdf" at bounding box center [977, 374] width 254 height 15
click at [765, 33] on img at bounding box center [763, 35] width 23 height 35
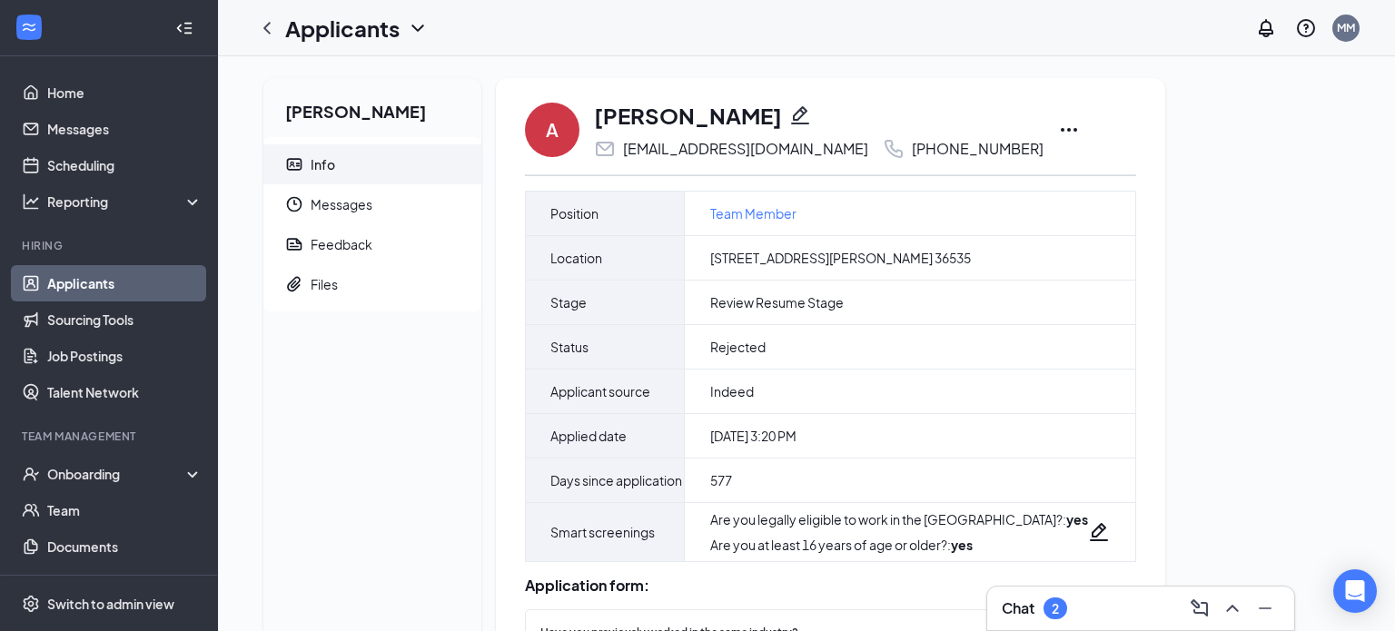
scroll to position [1, 0]
click at [332, 210] on span "Messages" at bounding box center [389, 203] width 156 height 40
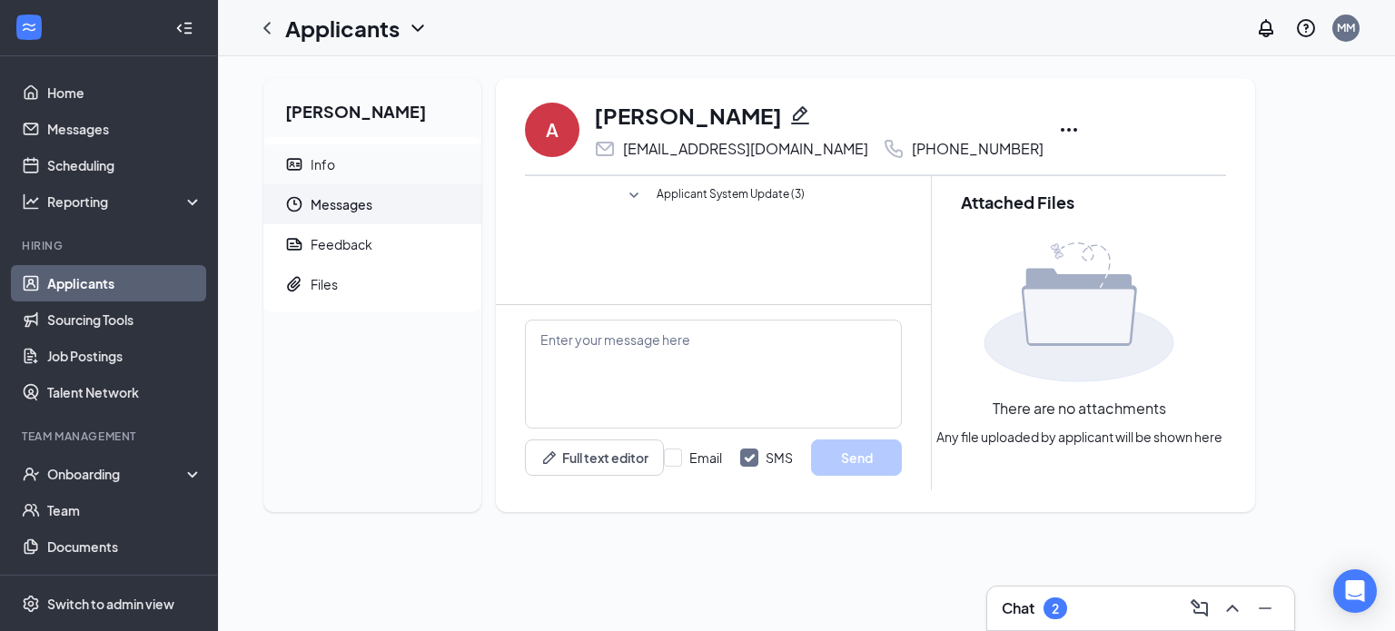
click at [318, 161] on div "Info" at bounding box center [323, 164] width 25 height 18
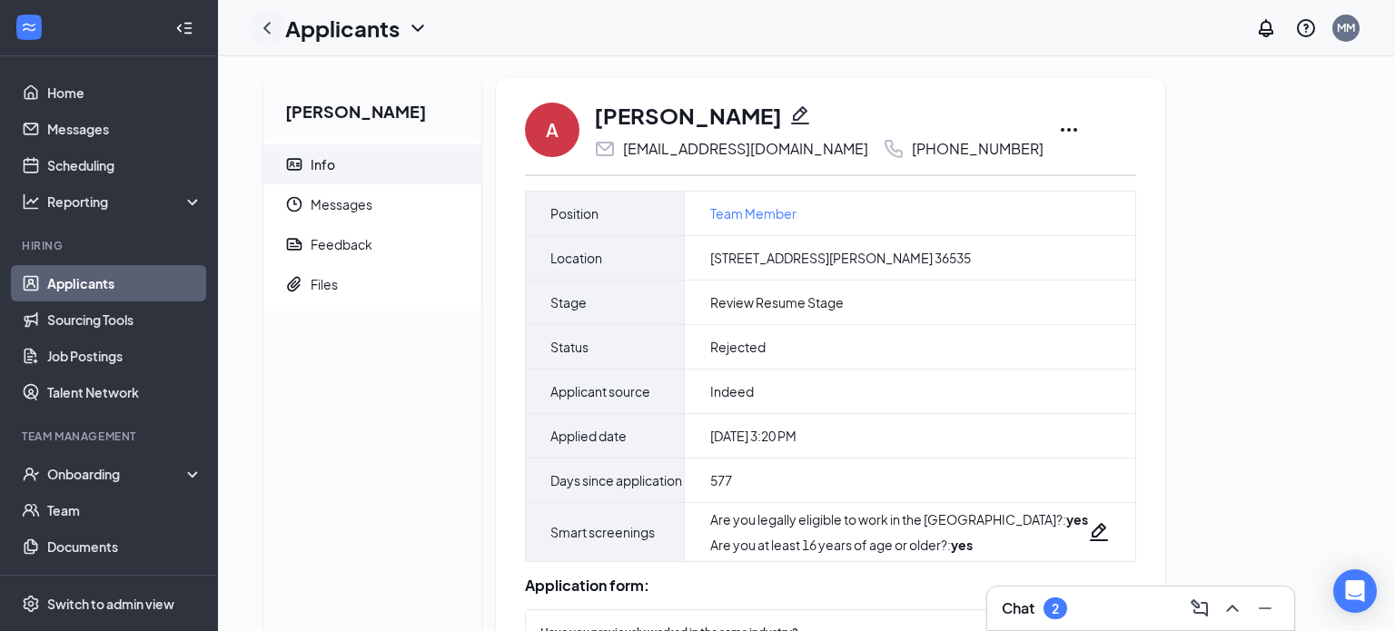
click at [267, 25] on icon "ChevronLeft" at bounding box center [267, 28] width 22 height 22
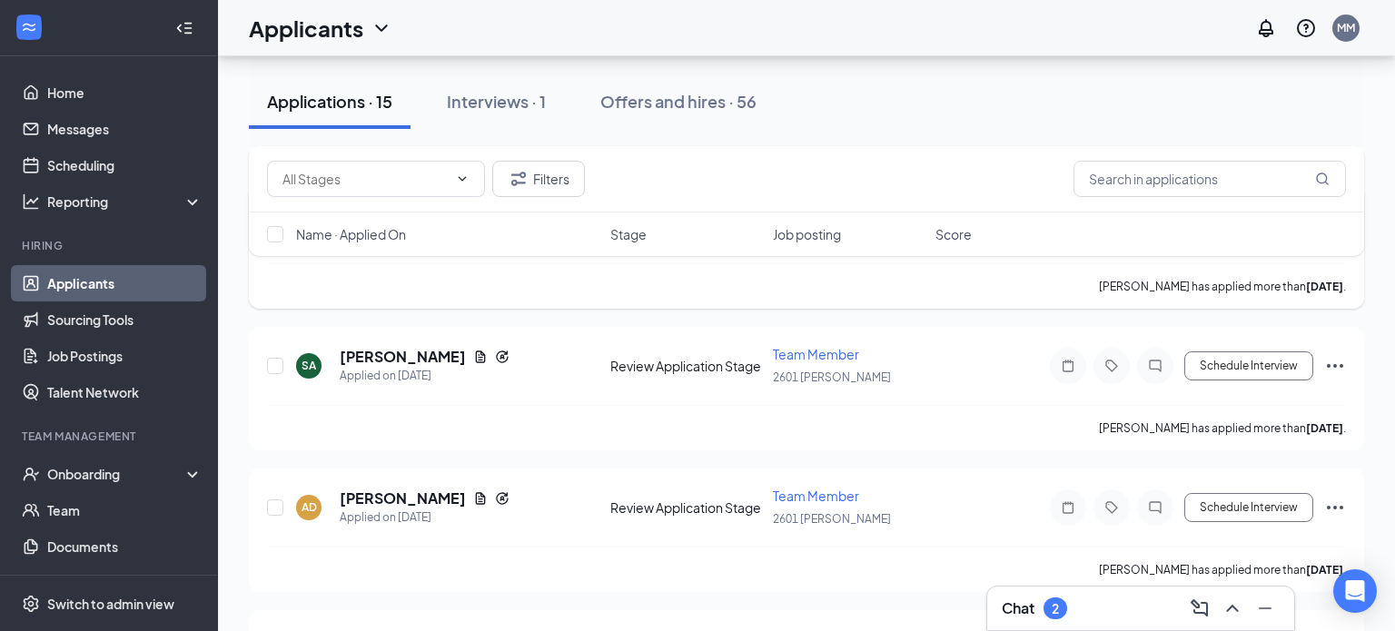
scroll to position [309, 0]
click at [377, 492] on h5 "[PERSON_NAME]" at bounding box center [403, 498] width 126 height 20
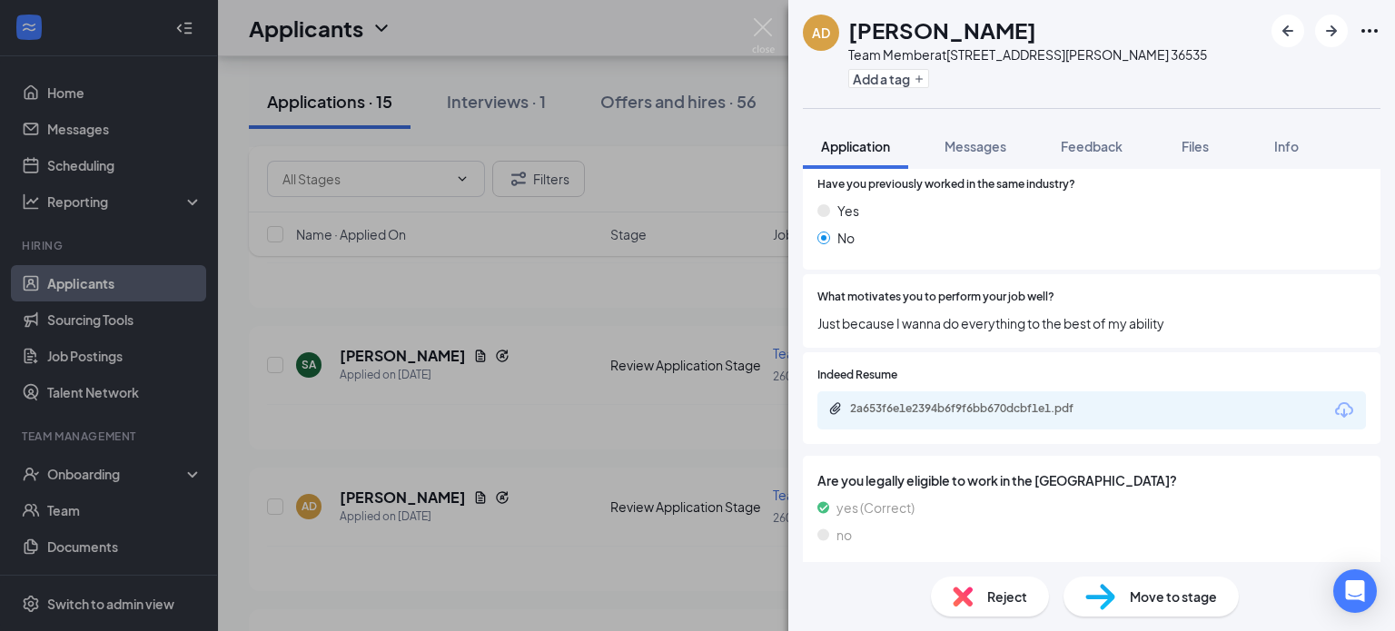
scroll to position [1023, 0]
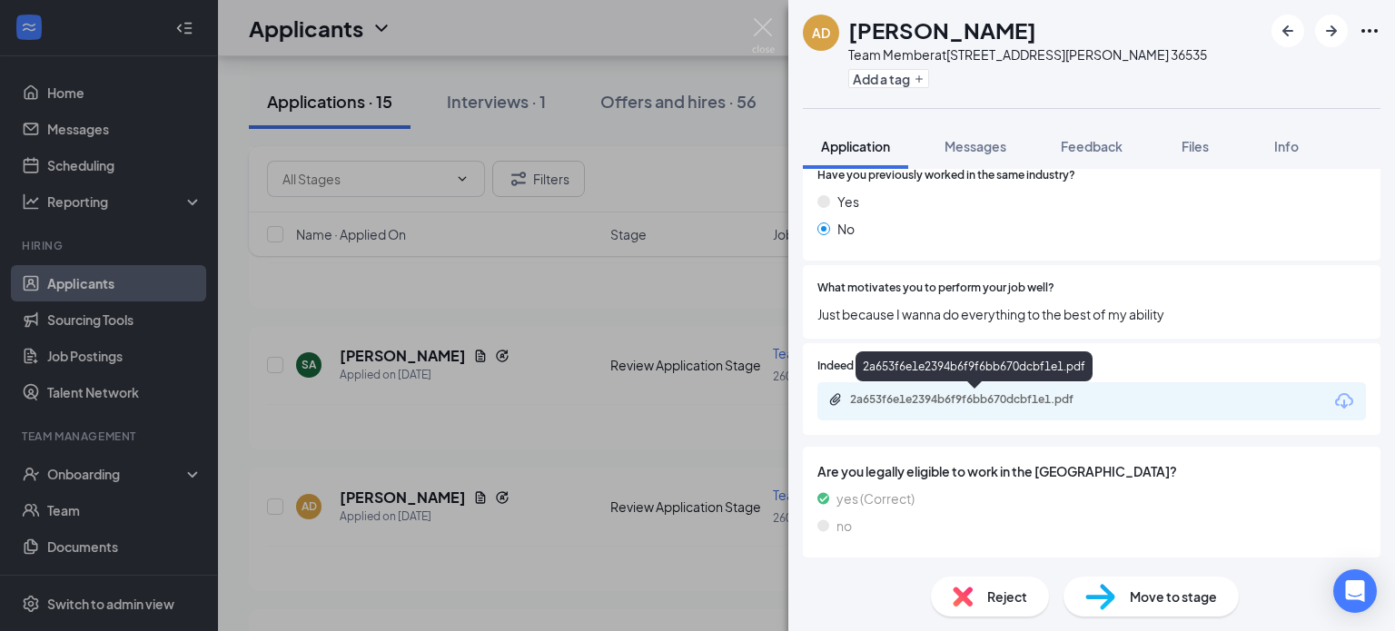
click at [1021, 395] on div "2a653f6e1e2394b6f9f6bb670dcbf1e1.pdf" at bounding box center [977, 399] width 254 height 15
